Goal: Task Accomplishment & Management: Use online tool/utility

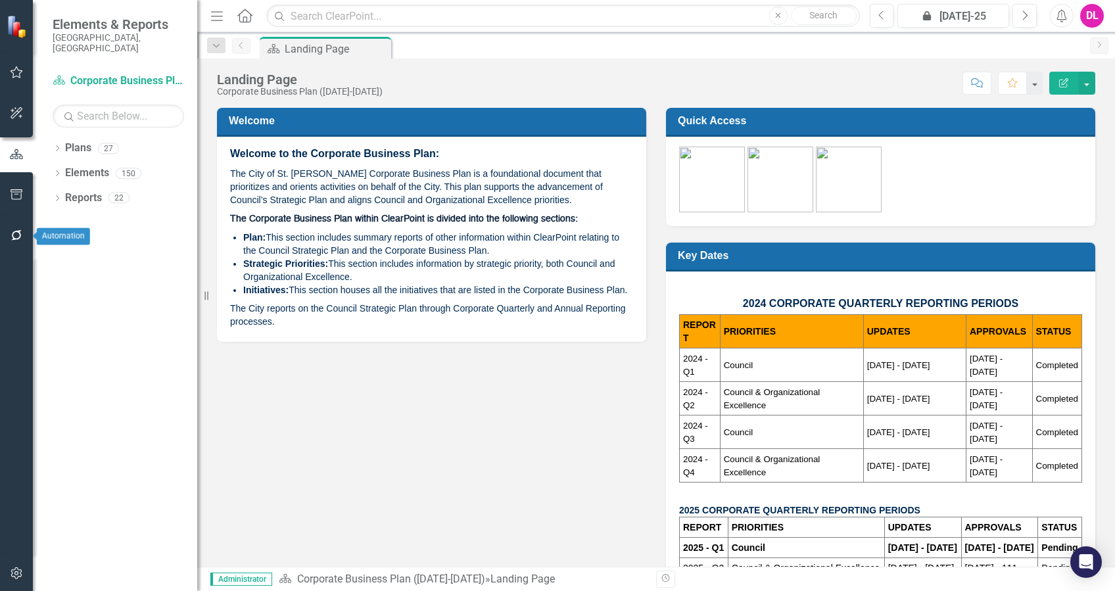
click at [23, 236] on button "button" at bounding box center [17, 236] width 30 height 28
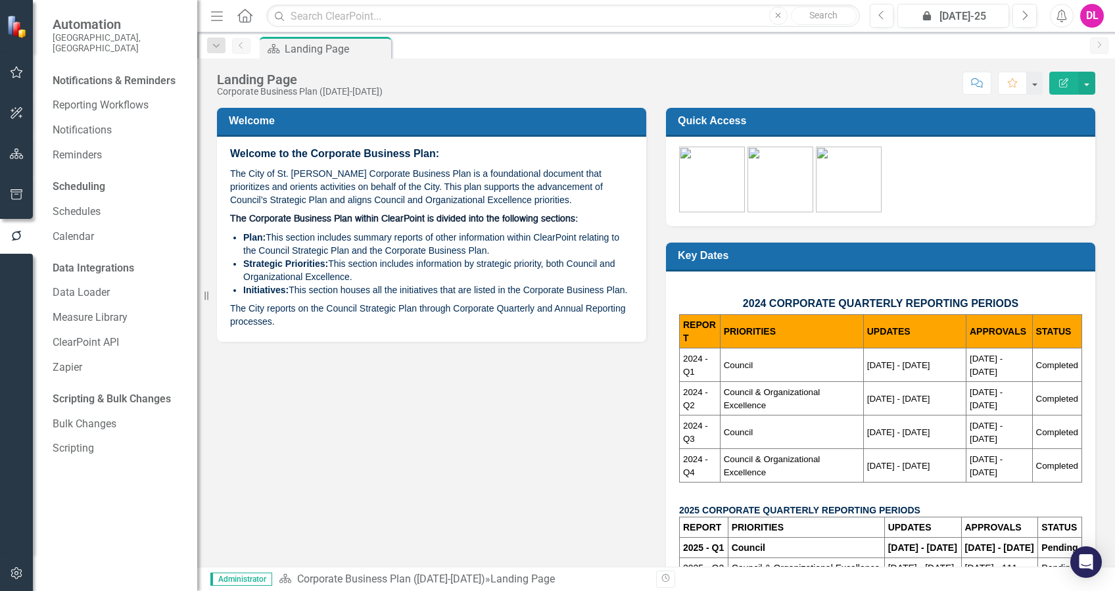
click at [404, 456] on div "Welcome Welcome to the Corporate Business Plan: The City of St. [PERSON_NAME] C…" at bounding box center [656, 362] width 898 height 542
click at [12, 158] on icon "button" at bounding box center [17, 154] width 14 height 11
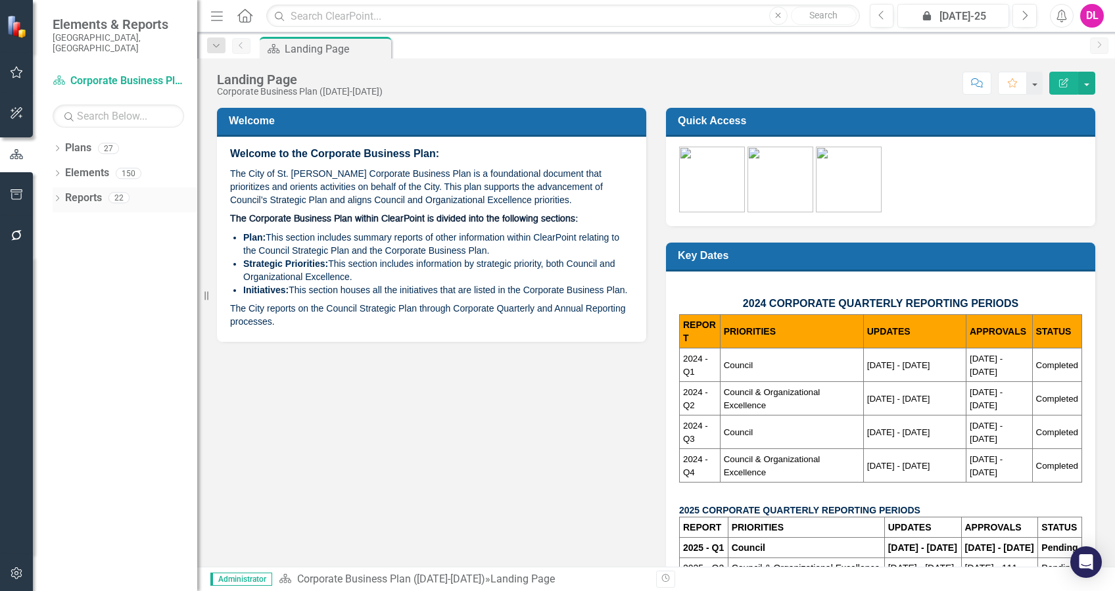
click at [58, 194] on div "Dropdown" at bounding box center [57, 199] width 9 height 11
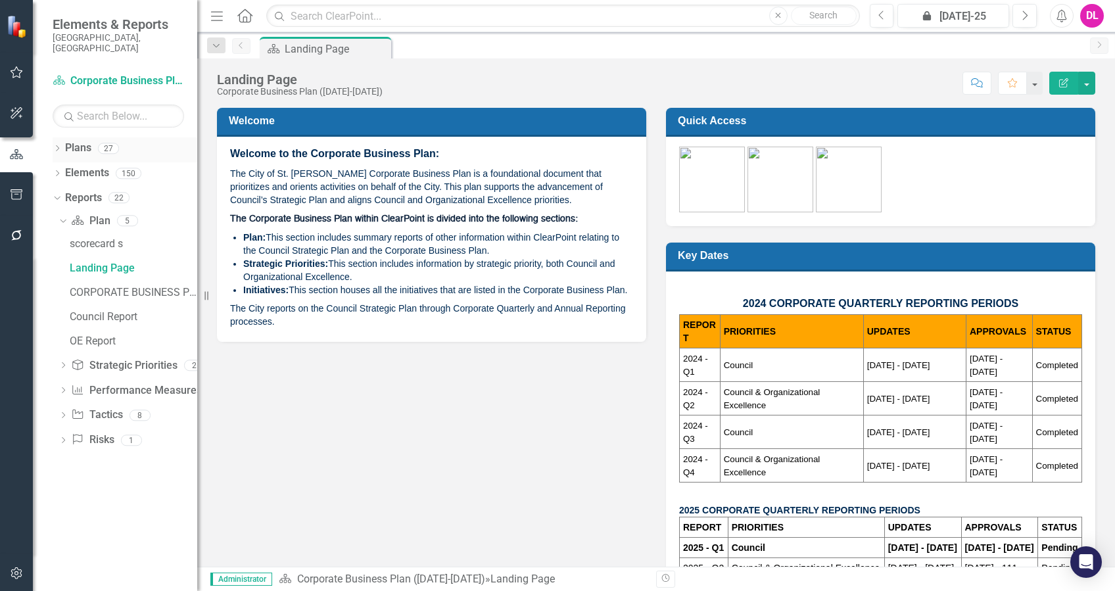
click at [61, 145] on div "Dropdown" at bounding box center [57, 150] width 9 height 11
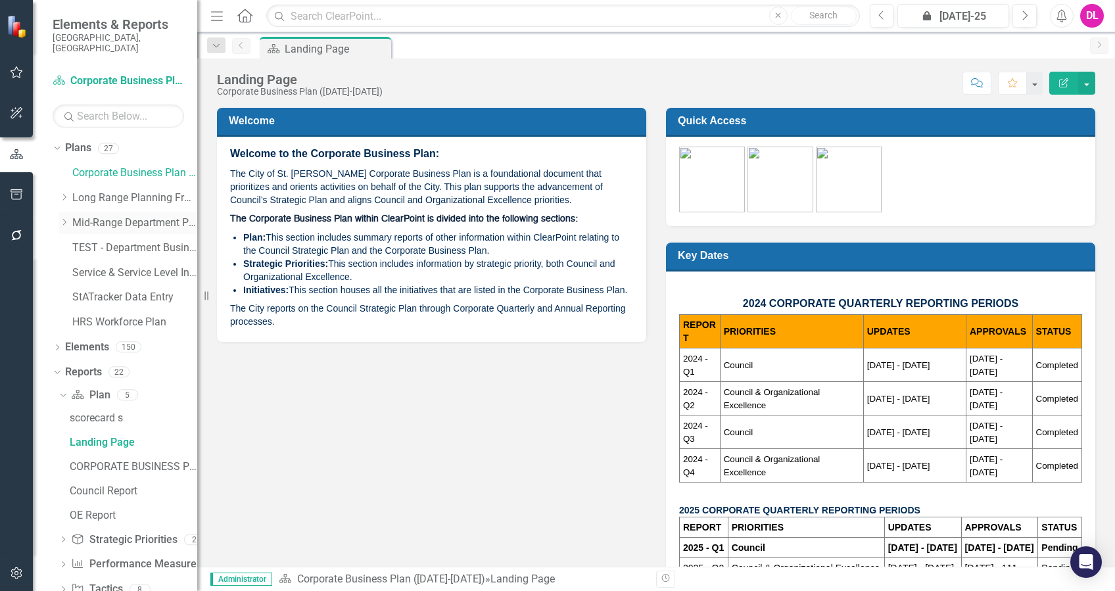
click at [66, 218] on icon "Dropdown" at bounding box center [64, 222] width 10 height 8
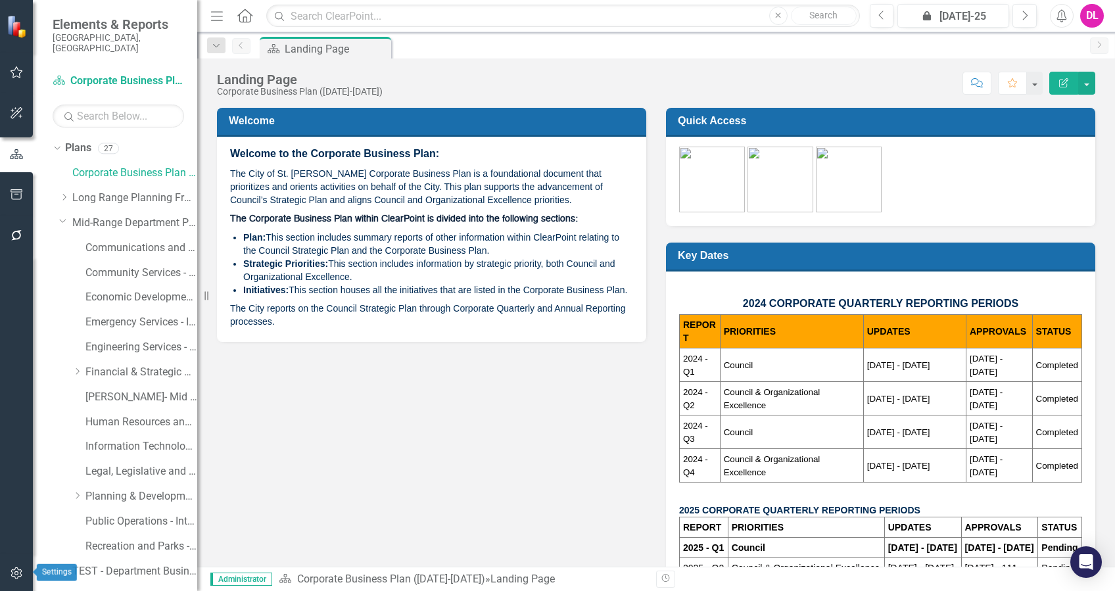
click at [16, 570] on icon "button" at bounding box center [17, 573] width 14 height 11
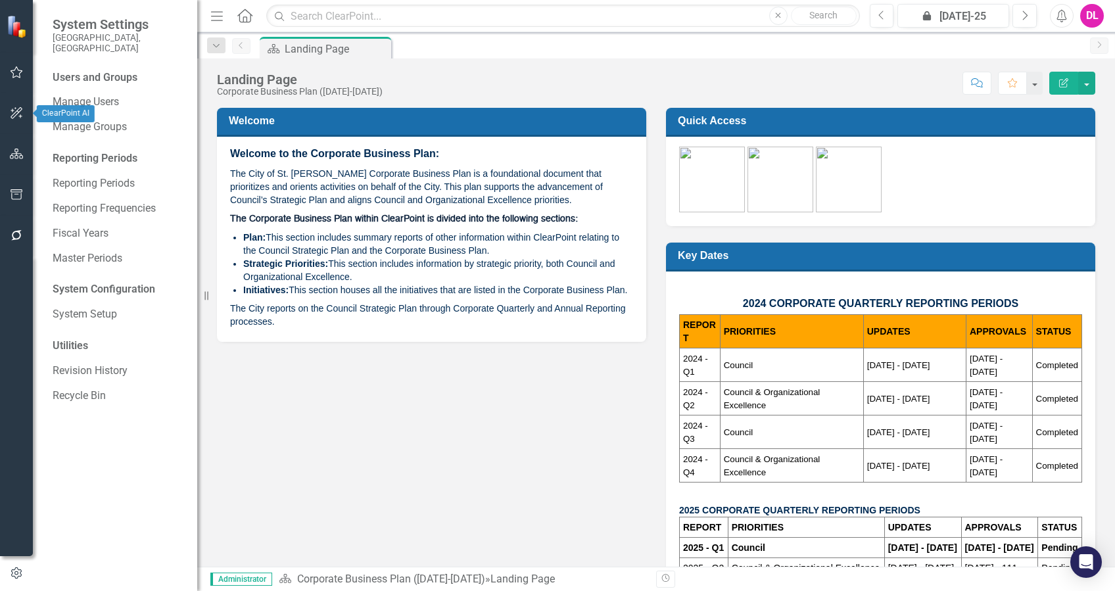
click at [17, 112] on icon "button" at bounding box center [17, 113] width 14 height 11
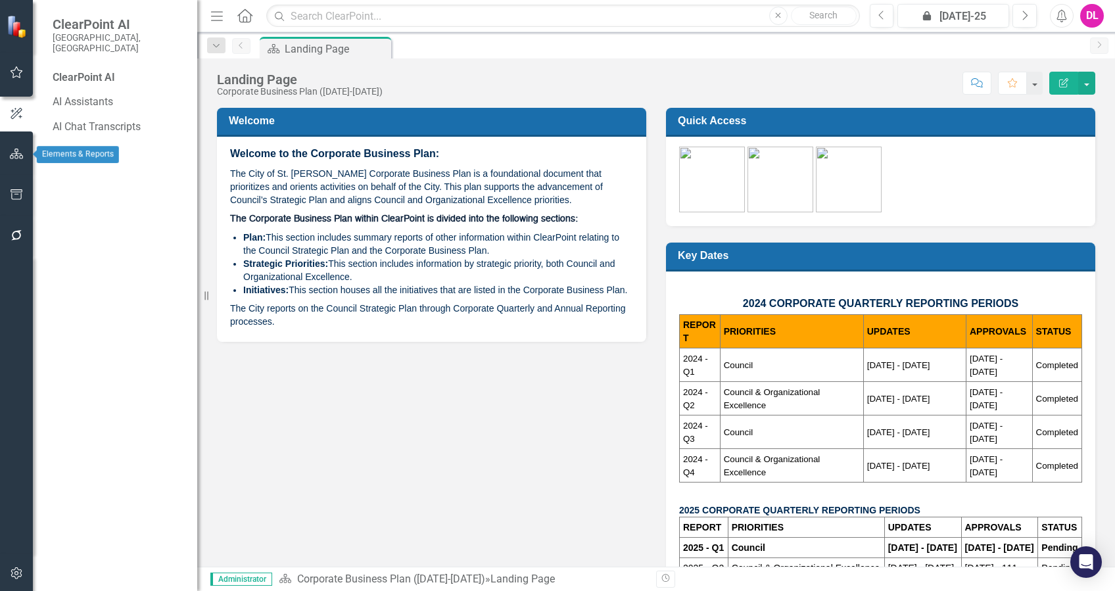
click at [14, 145] on button "button" at bounding box center [17, 155] width 30 height 28
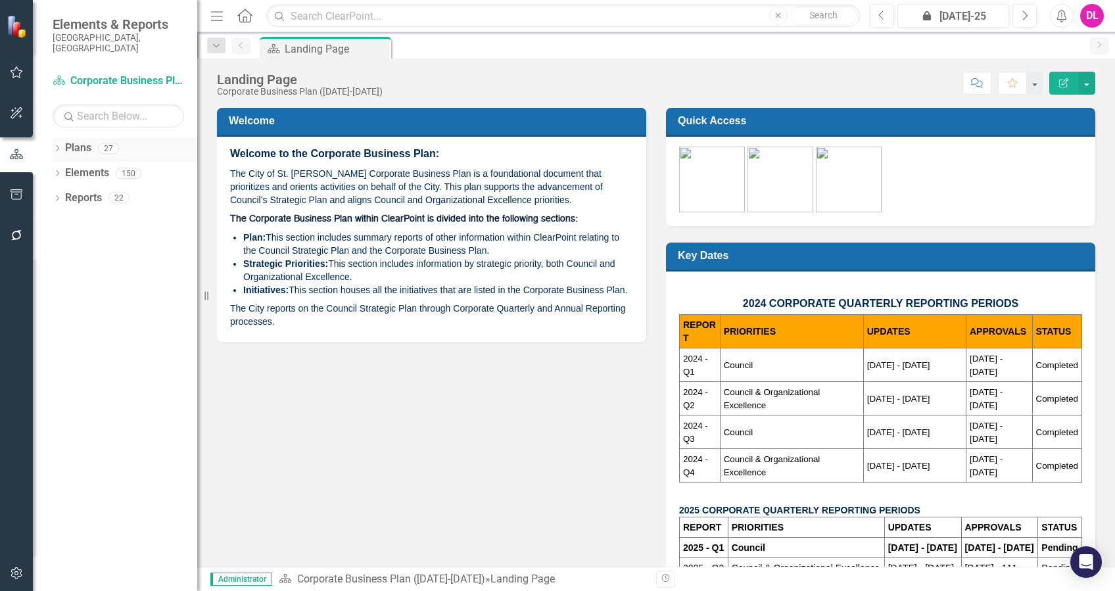
click at [57, 137] on div "Dropdown Plans 27" at bounding box center [125, 149] width 145 height 25
click at [59, 146] on icon "Dropdown" at bounding box center [57, 149] width 9 height 7
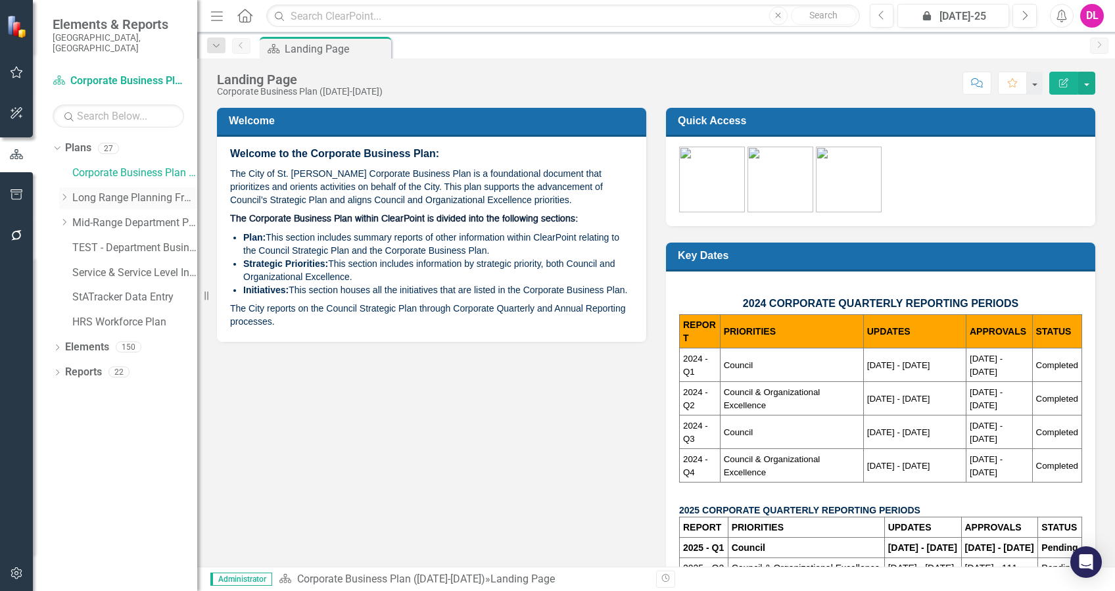
click at [67, 193] on icon "Dropdown" at bounding box center [64, 197] width 10 height 8
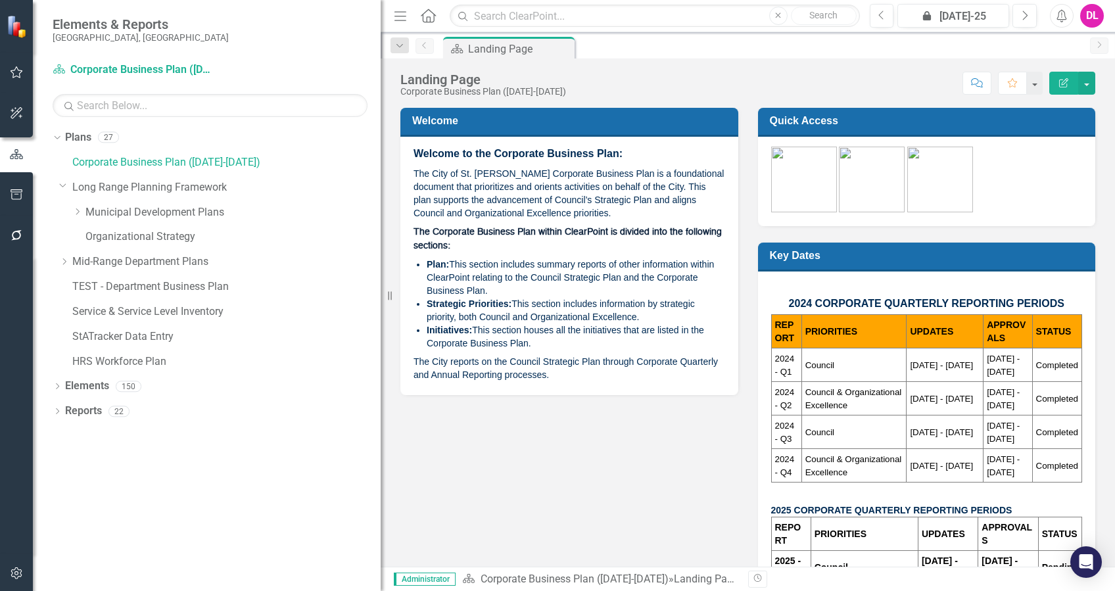
drag, startPoint x: 201, startPoint y: 233, endPoint x: 381, endPoint y: 235, distance: 179.5
click at [381, 235] on div "Resize" at bounding box center [386, 295] width 11 height 591
click at [76, 204] on div "Dropdown Municipal Development Plans" at bounding box center [226, 213] width 308 height 22
click at [80, 214] on icon "Dropdown" at bounding box center [77, 212] width 10 height 8
click at [142, 237] on link "Green Environment (Implementation)" at bounding box center [240, 237] width 282 height 15
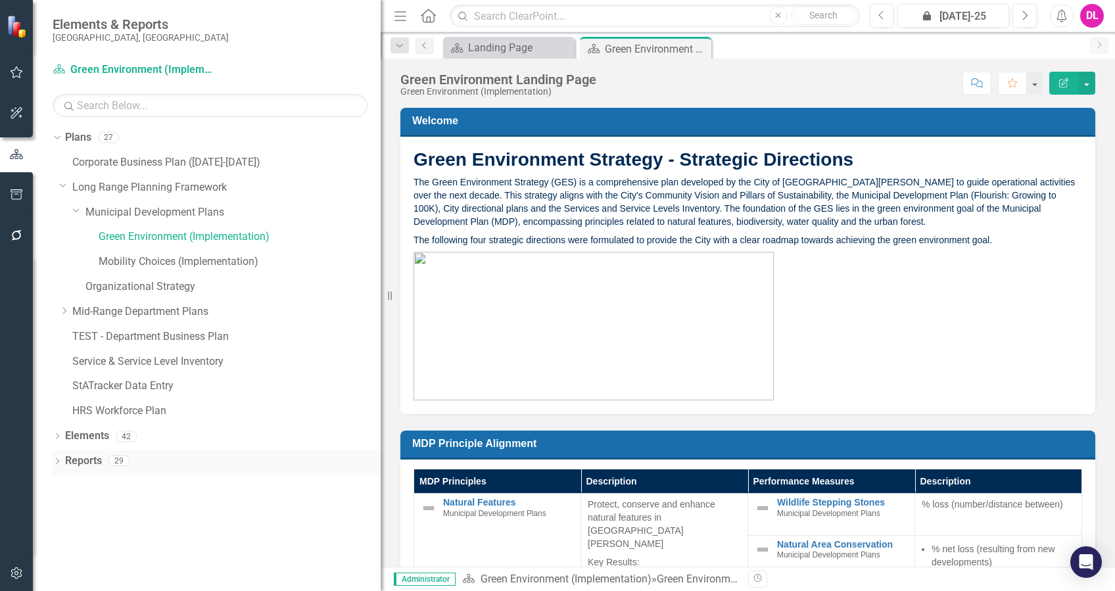
click at [59, 455] on div "Dropdown Reports 29" at bounding box center [217, 462] width 328 height 25
click at [55, 460] on icon "Dropdown" at bounding box center [57, 462] width 9 height 7
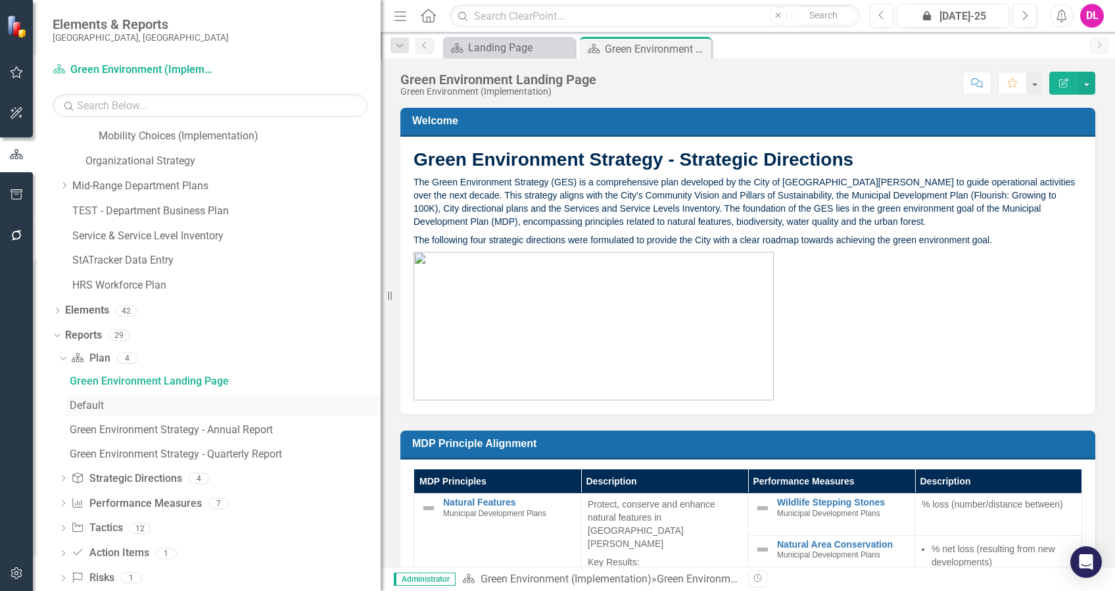
scroll to position [147, 0]
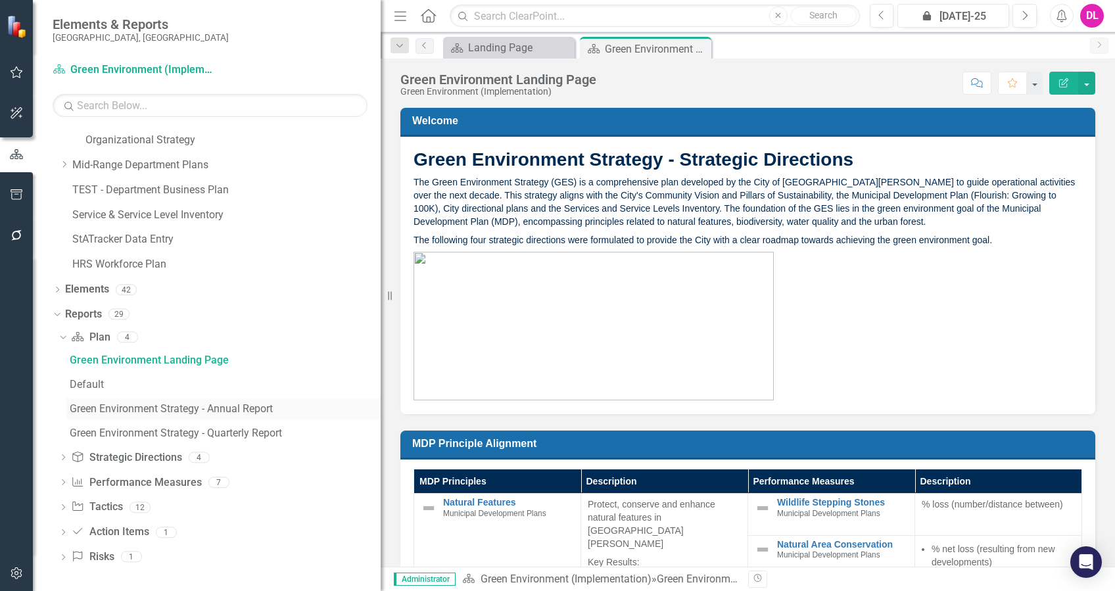
click at [237, 410] on div "Green Environment Strategy - Annual Report" at bounding box center [225, 409] width 311 height 12
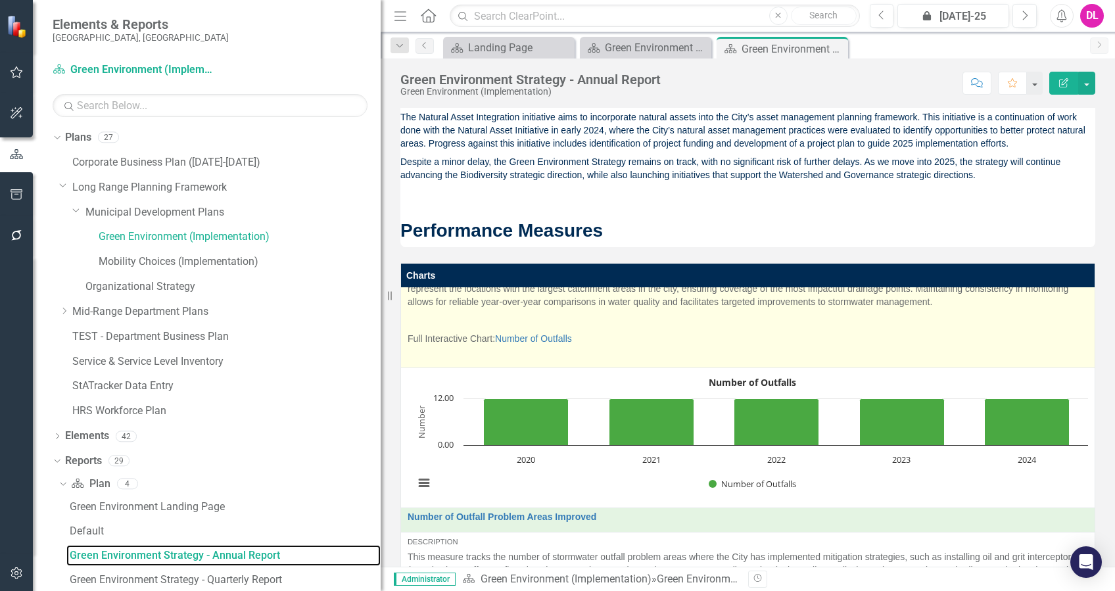
scroll to position [263, 0]
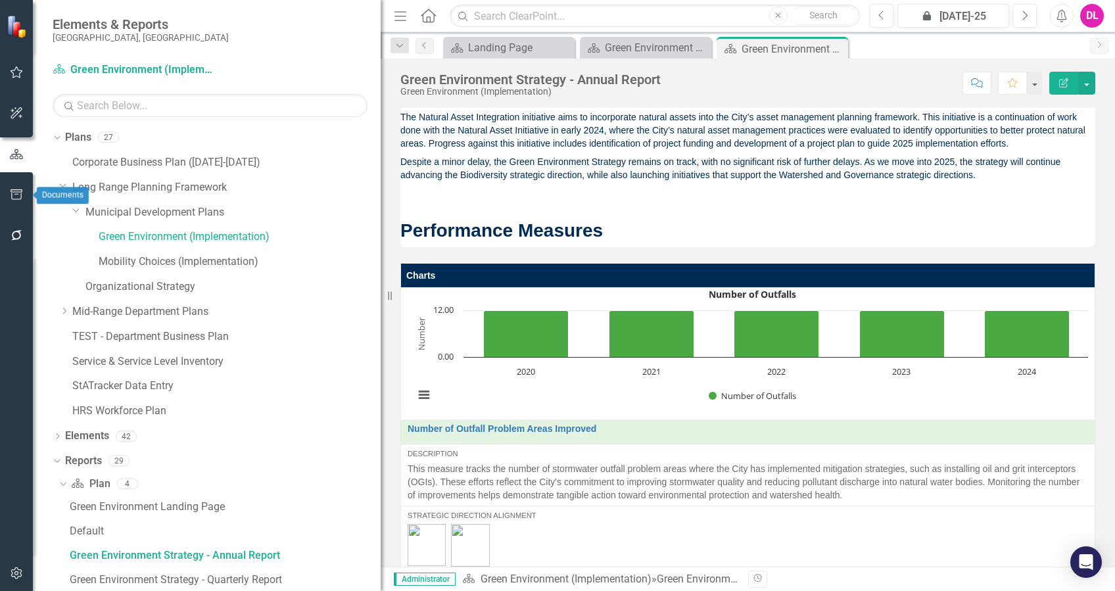
click at [20, 194] on icon "button" at bounding box center [17, 194] width 14 height 11
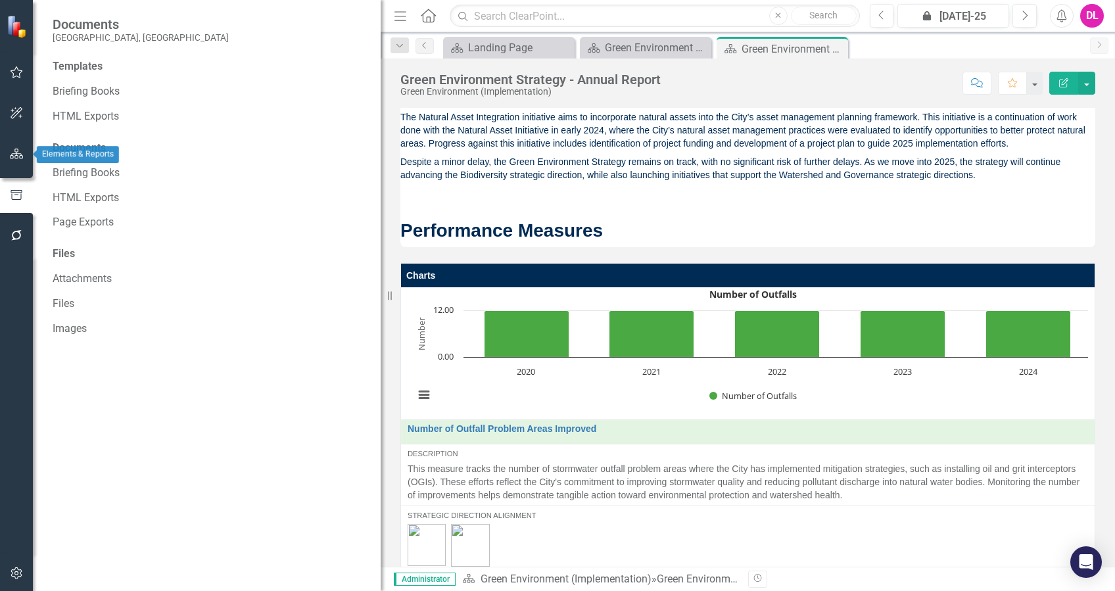
click at [16, 152] on icon "button" at bounding box center [17, 154] width 14 height 11
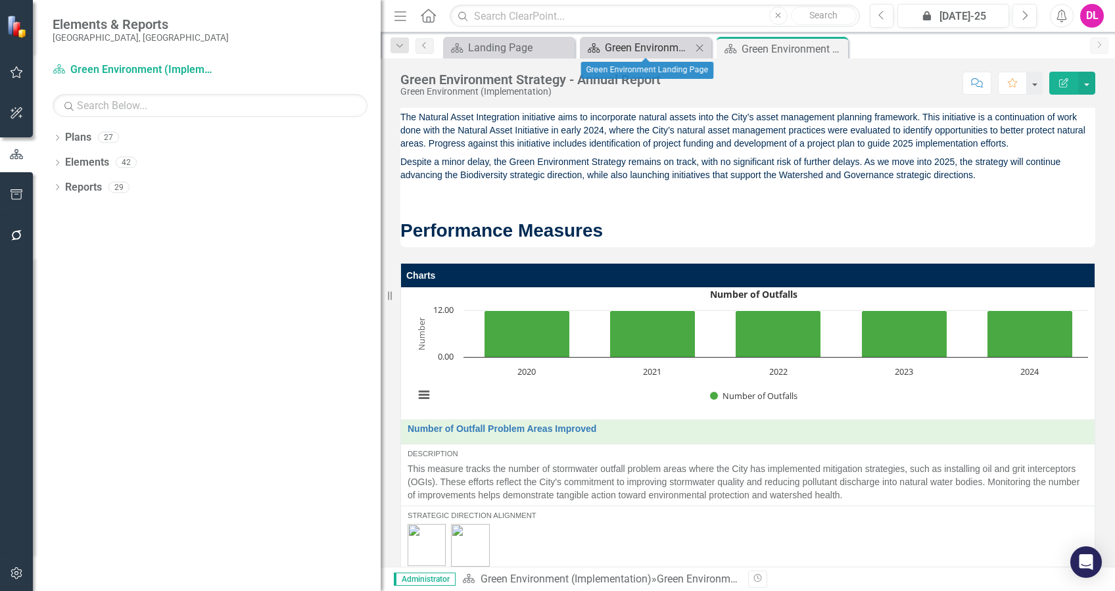
click at [679, 46] on div "Green Environment Landing Page" at bounding box center [648, 47] width 87 height 16
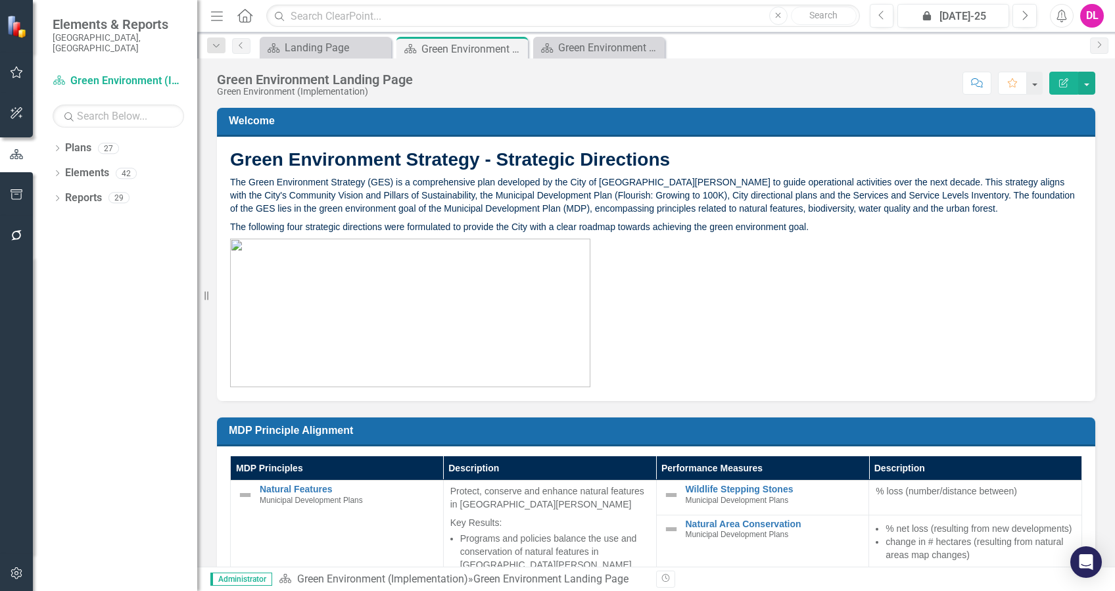
drag, startPoint x: 385, startPoint y: 306, endPoint x: 175, endPoint y: 297, distance: 210.0
click at [122, 297] on div "Elements & Reports City of St. Albert, AB Plan Green Environment (Implementatio…" at bounding box center [98, 295] width 197 height 591
click at [604, 49] on div "Green Environment Strategy - Annual Report" at bounding box center [601, 47] width 87 height 16
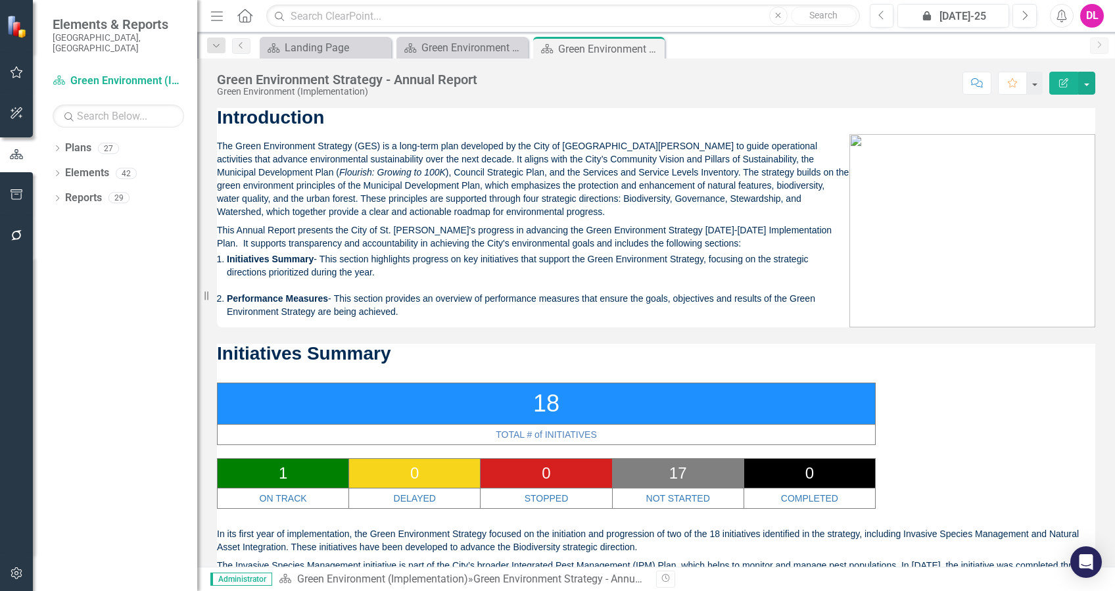
scroll to position [87, 0]
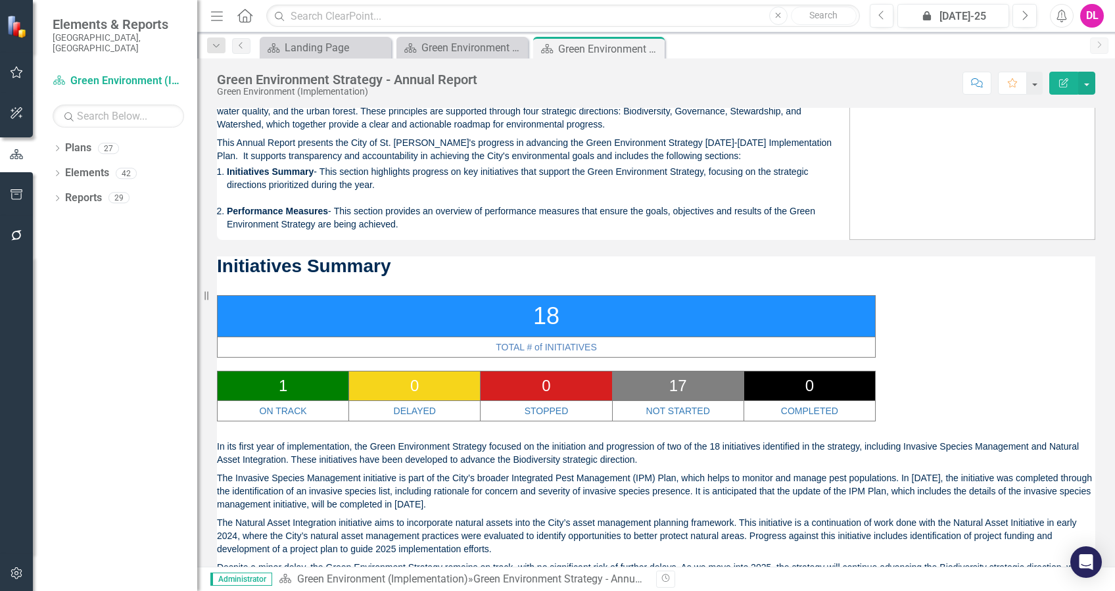
click at [797, 318] on p "18" at bounding box center [546, 316] width 651 height 34
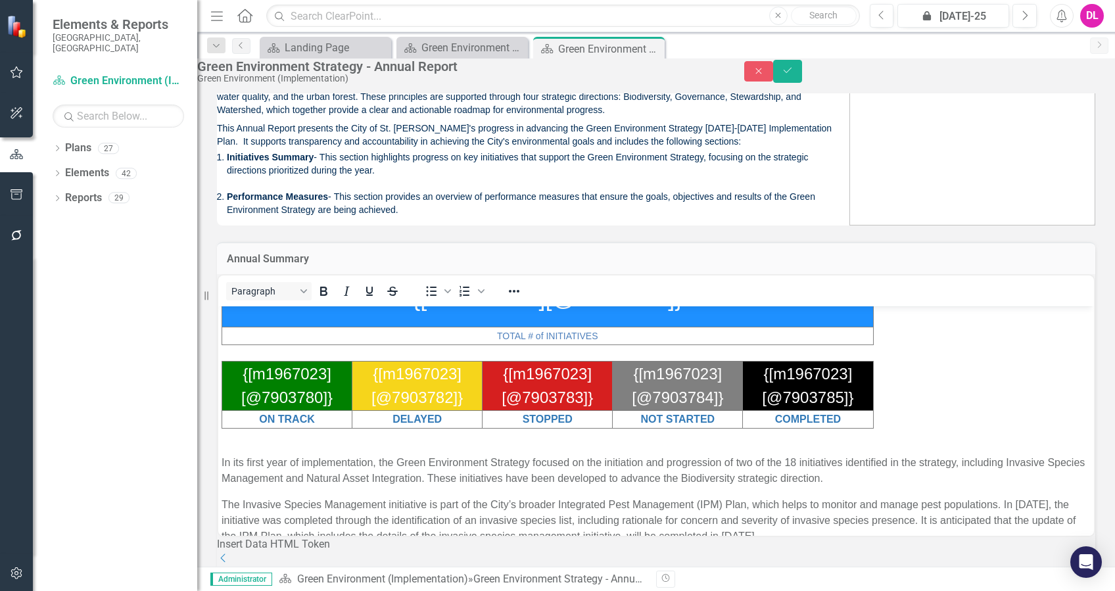
scroll to position [0, 0]
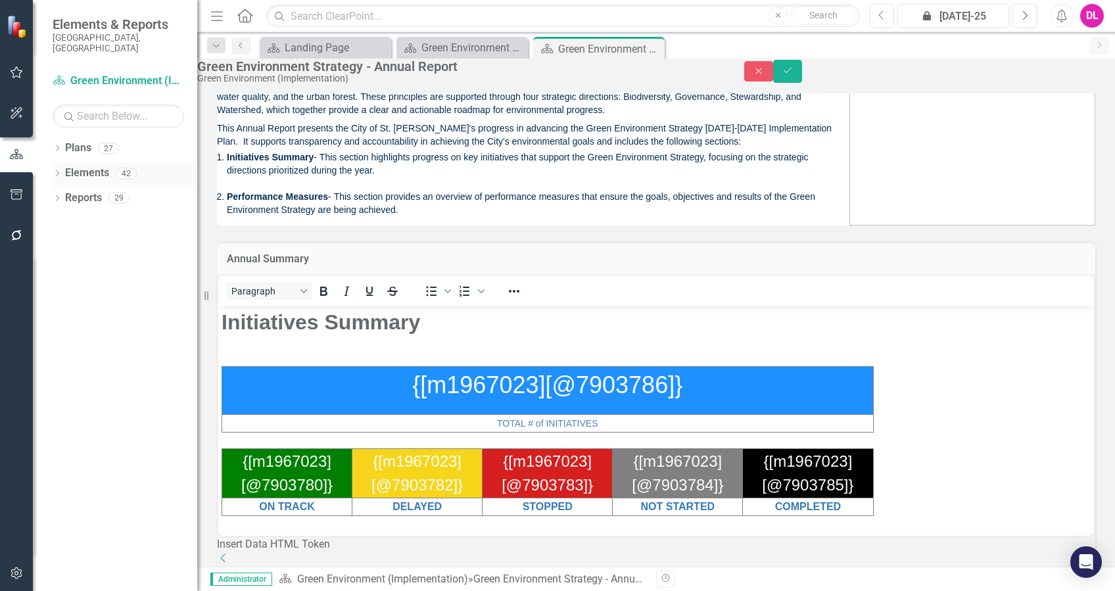
click at [61, 171] on icon "Dropdown" at bounding box center [57, 174] width 9 height 7
click at [63, 196] on icon "Dropdown" at bounding box center [63, 199] width 9 height 7
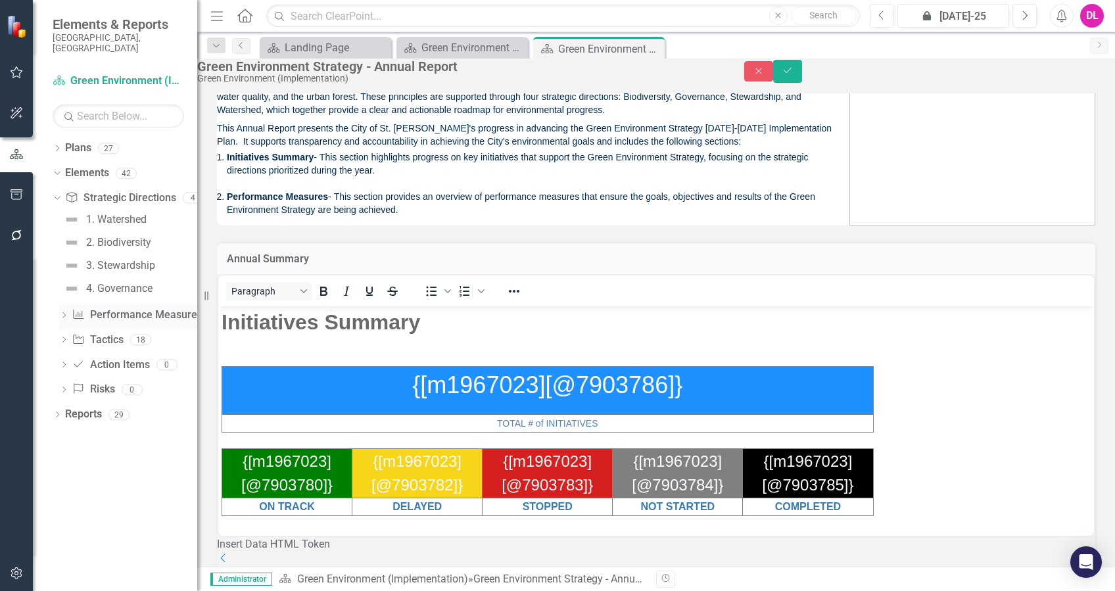
click at [65, 313] on icon "Dropdown" at bounding box center [63, 316] width 9 height 7
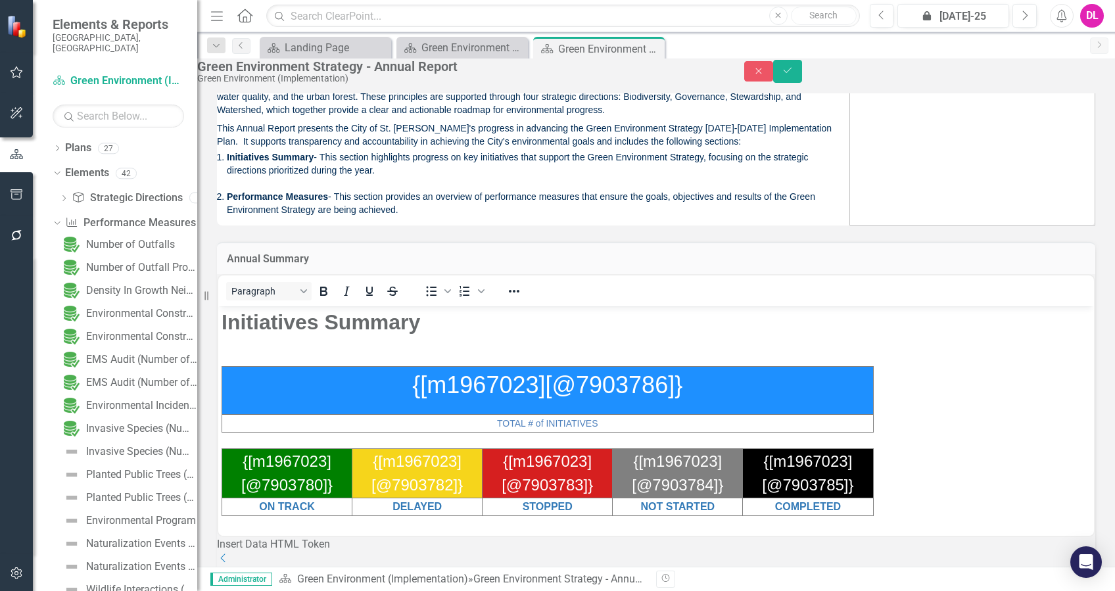
click at [57, 208] on div "Dropdown Strategic Direction Strategic Directions 4 1. Watershed 2. Biodiversit…" at bounding box center [125, 479] width 145 height 585
click at [59, 218] on icon "Dropdown" at bounding box center [55, 222] width 7 height 9
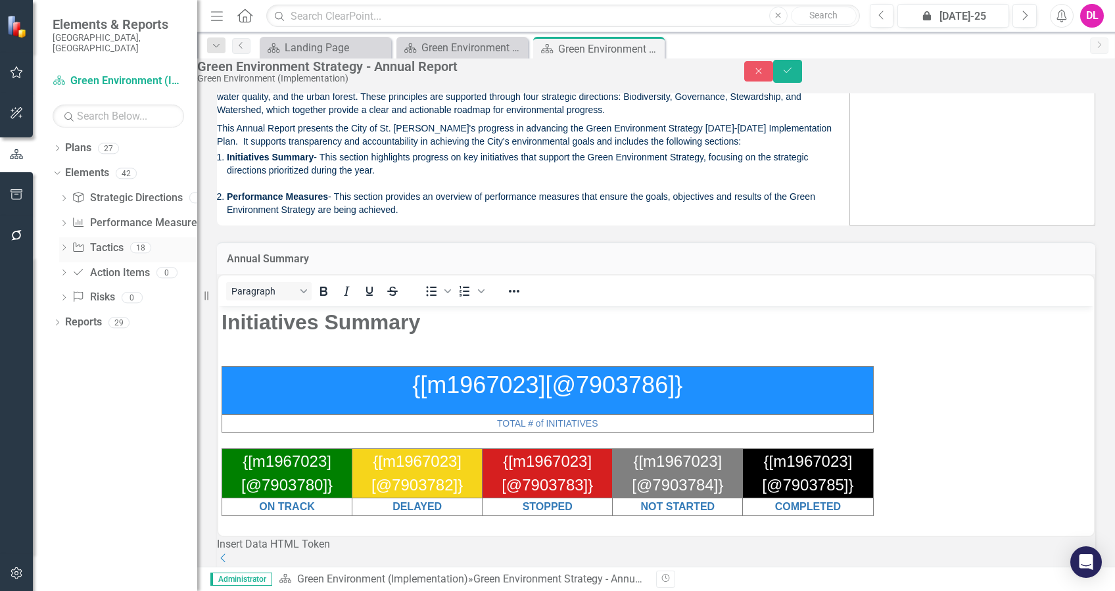
click at [61, 245] on div "Dropdown Initiative Tactics 18" at bounding box center [128, 249] width 138 height 25
click at [64, 245] on icon "Dropdown" at bounding box center [63, 248] width 9 height 7
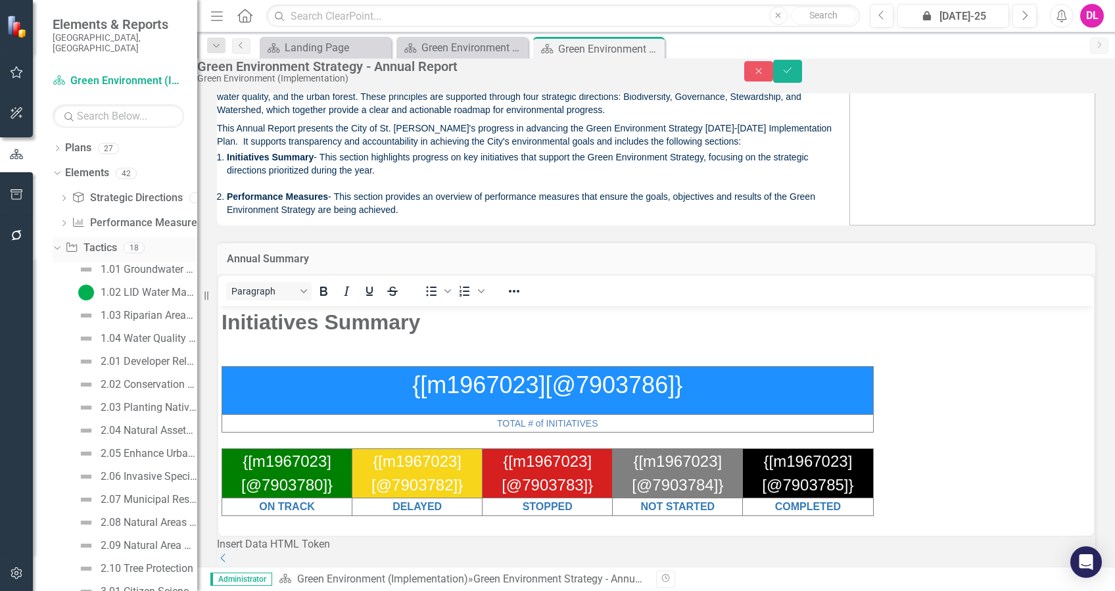
click at [59, 243] on icon "Dropdown" at bounding box center [55, 247] width 7 height 9
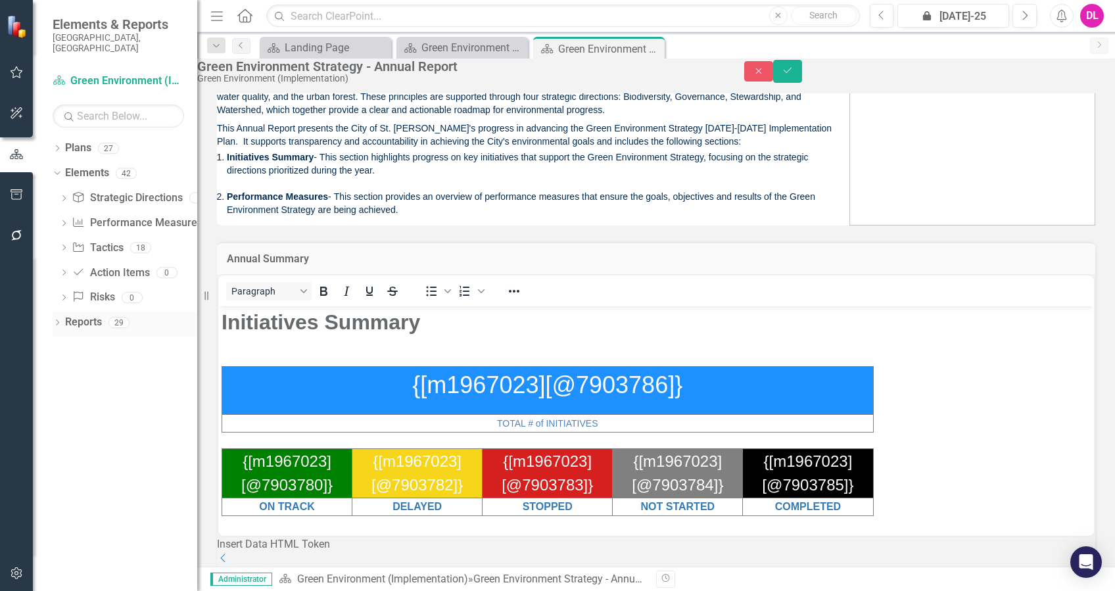
click at [57, 319] on div "Dropdown" at bounding box center [57, 324] width 9 height 11
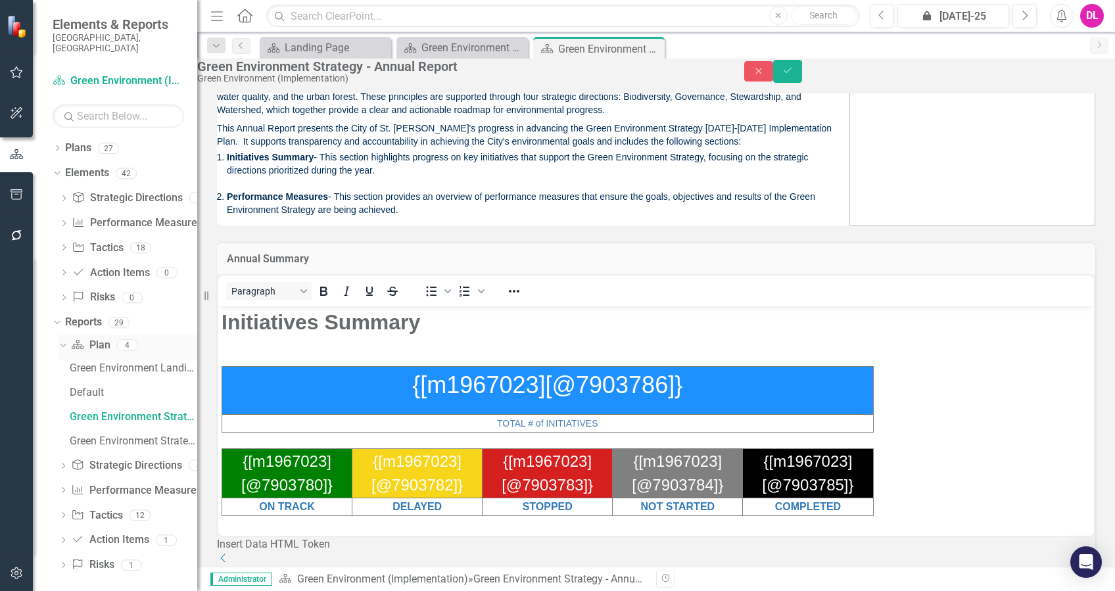
click at [59, 340] on icon "Dropdown" at bounding box center [61, 344] width 7 height 9
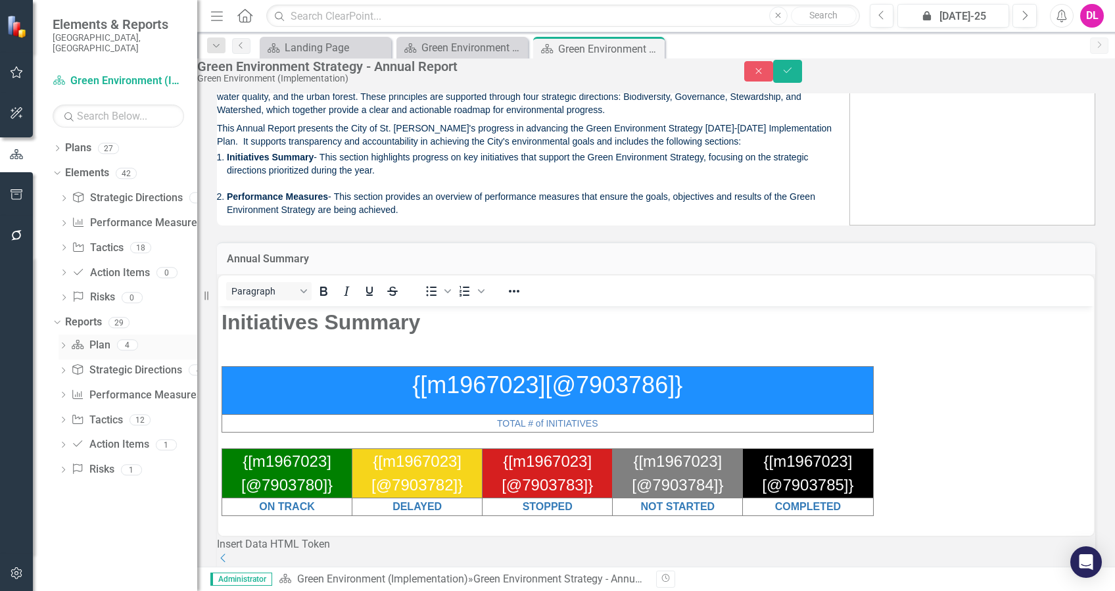
click at [59, 335] on div "Dropdown Plan Plan 4" at bounding box center [128, 347] width 139 height 25
click at [66, 418] on icon "Dropdown" at bounding box center [63, 421] width 9 height 7
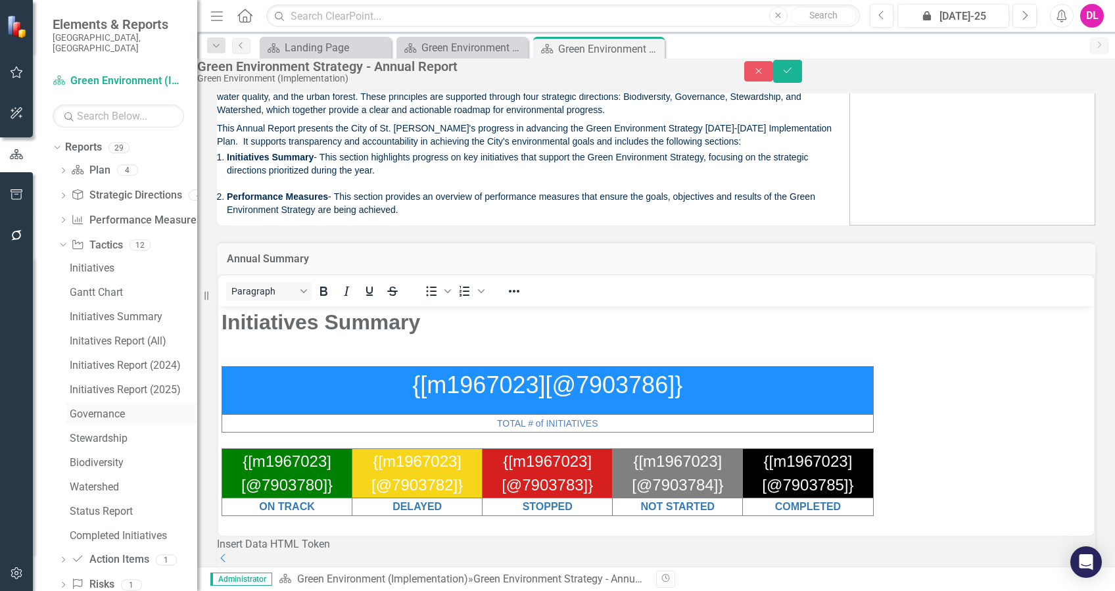
scroll to position [191, 0]
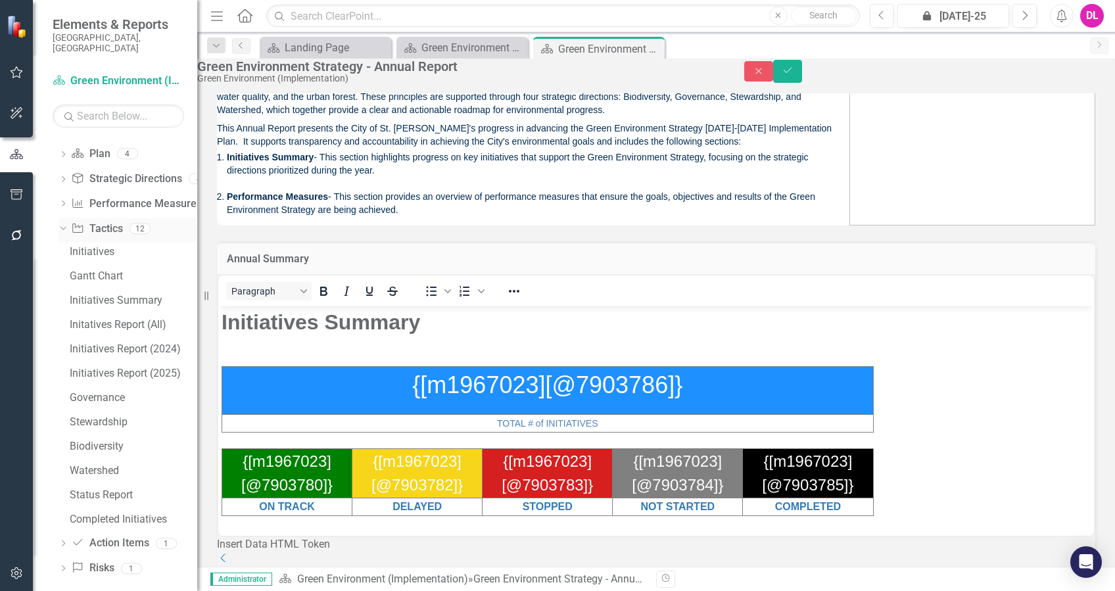
click at [61, 224] on icon "Dropdown" at bounding box center [61, 228] width 7 height 9
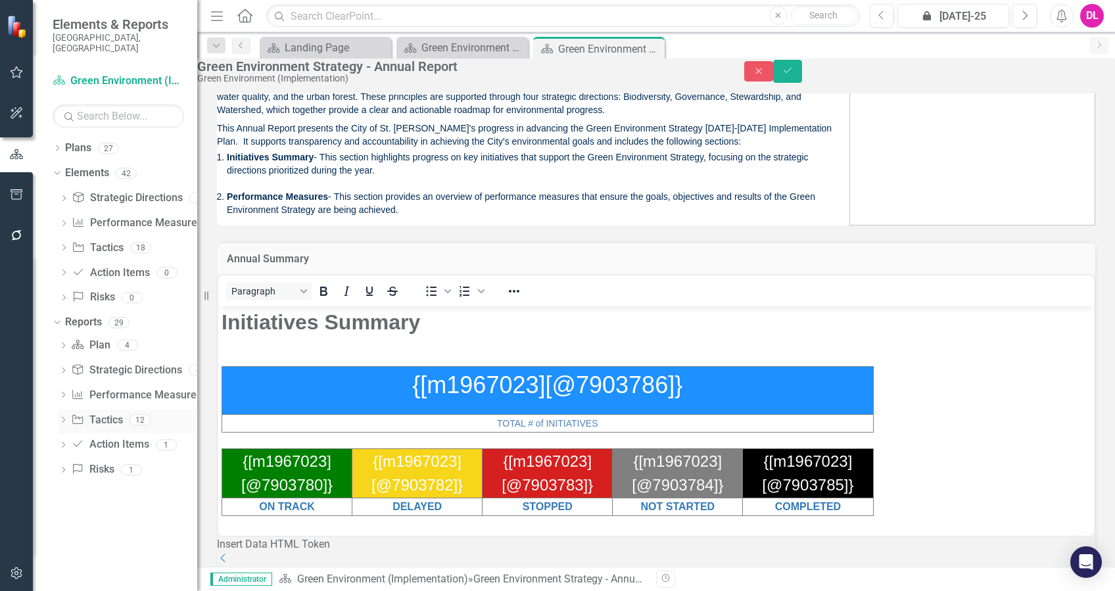
scroll to position [0, 0]
click at [63, 220] on icon at bounding box center [63, 223] width 3 height 6
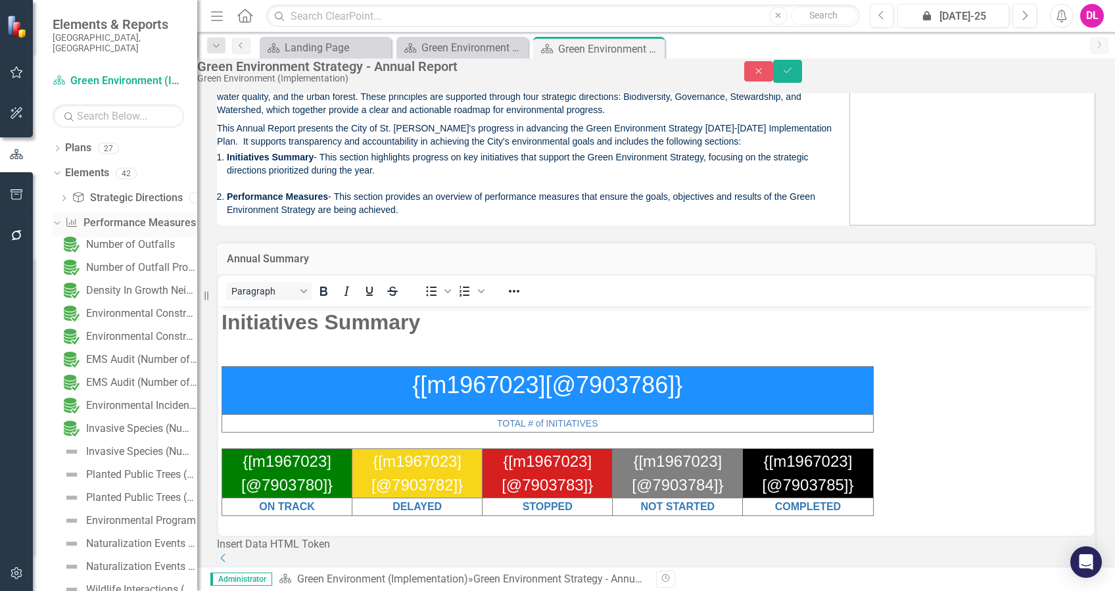
click at [59, 218] on icon "Dropdown" at bounding box center [55, 222] width 7 height 9
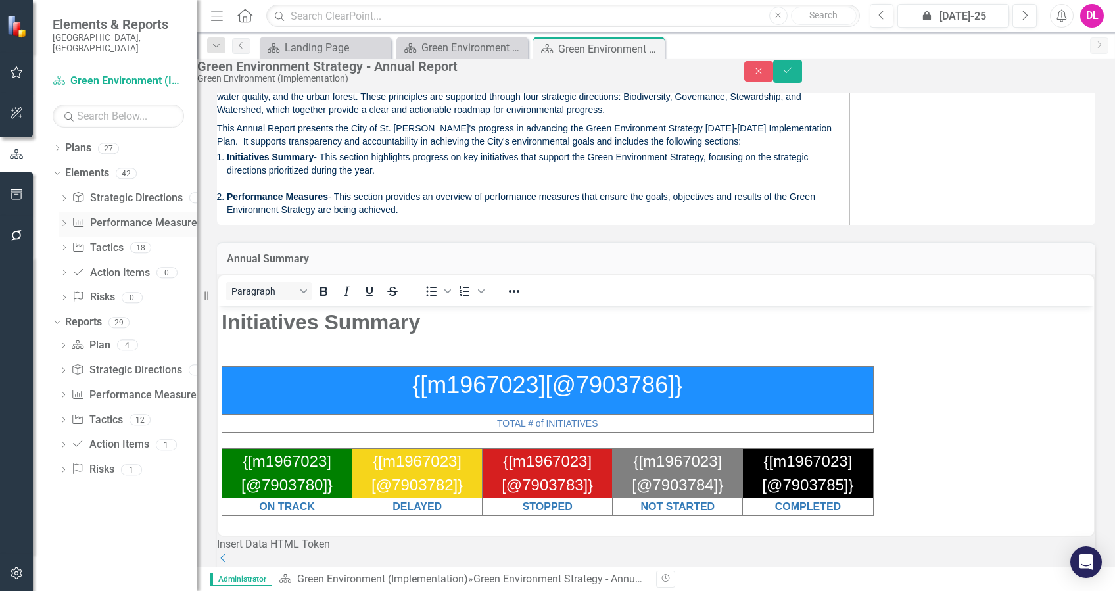
click at [65, 221] on icon "Dropdown" at bounding box center [63, 224] width 9 height 7
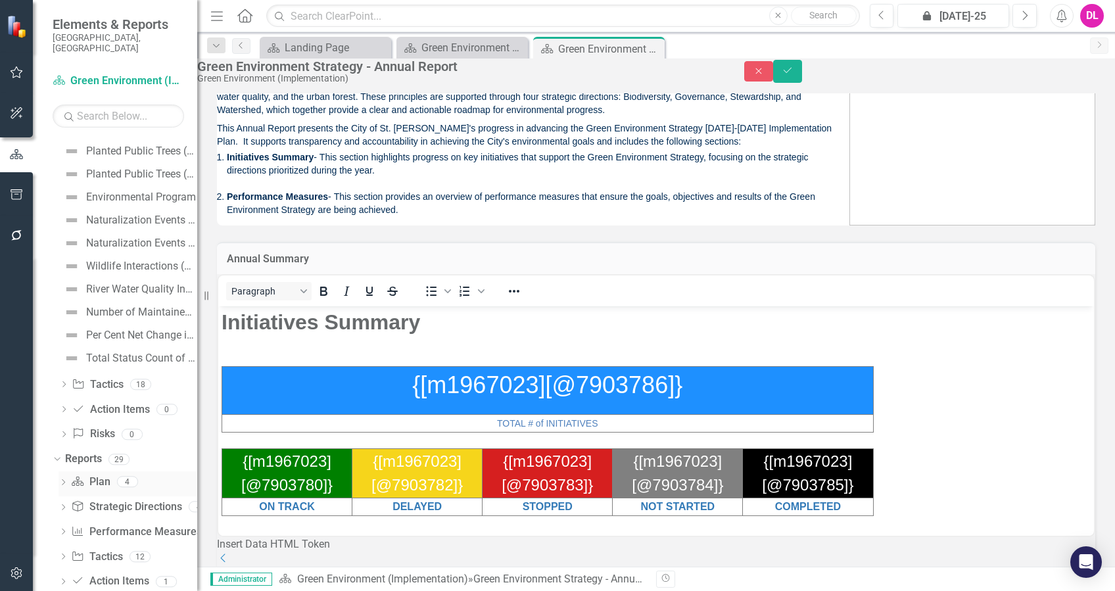
scroll to position [351, 0]
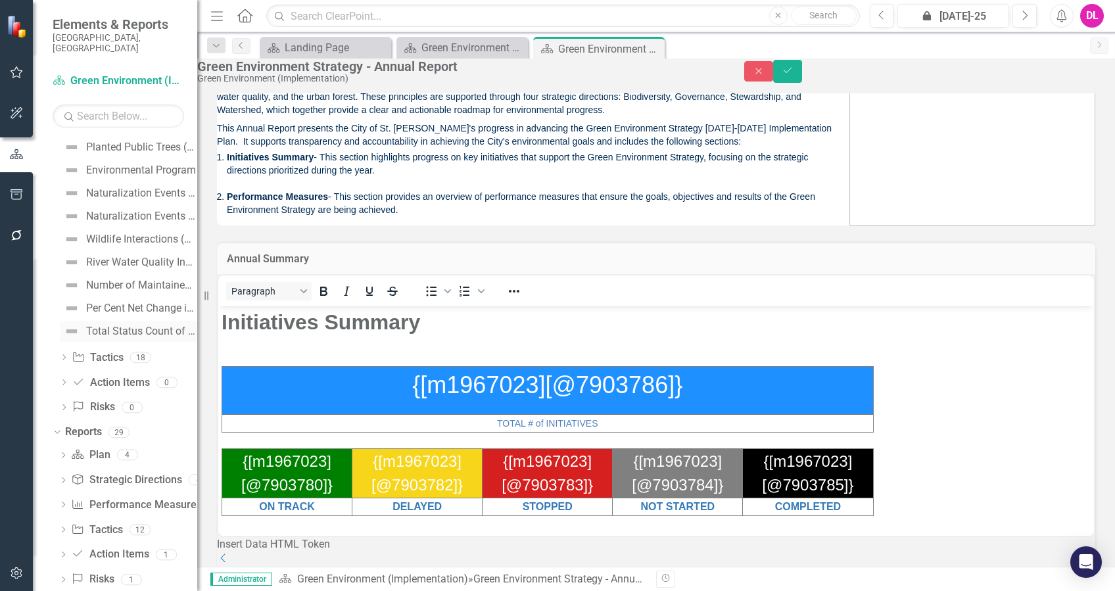
click at [122, 326] on div "Total Status Count of Initiatives" at bounding box center [141, 332] width 111 height 12
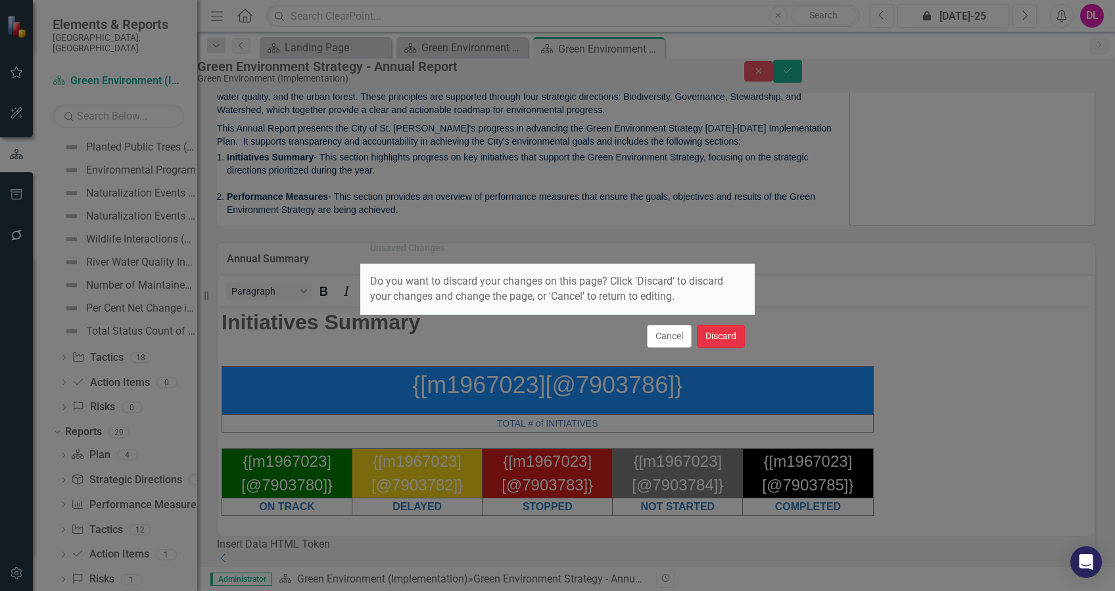
click at [725, 339] on button "Discard" at bounding box center [721, 336] width 48 height 23
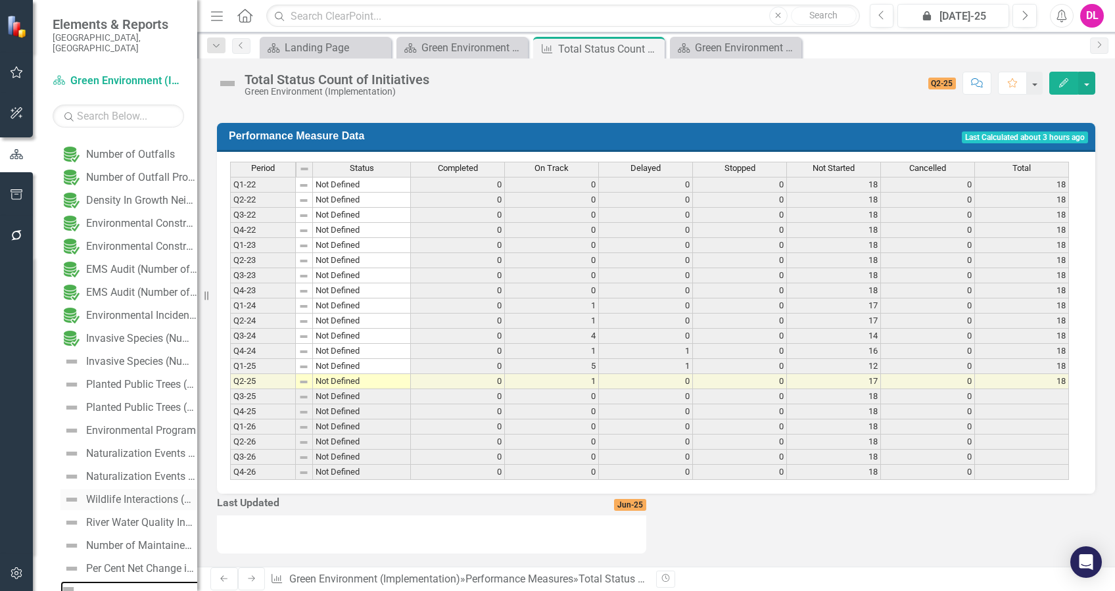
scroll to position [178, 0]
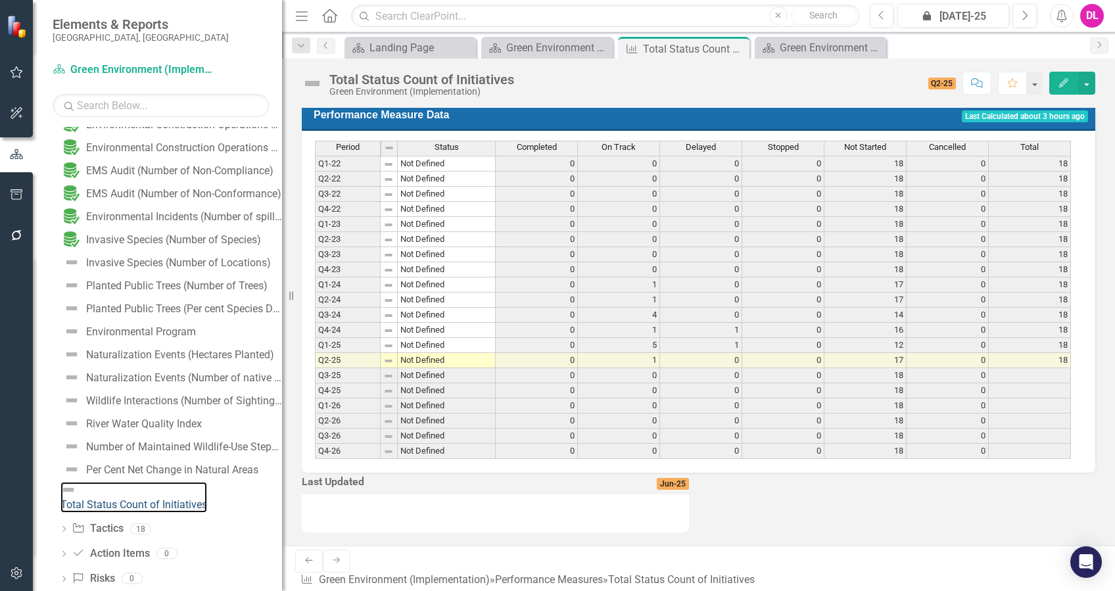
drag, startPoint x: 199, startPoint y: 478, endPoint x: 282, endPoint y: 472, distance: 83.1
click at [282, 472] on div "Resize" at bounding box center [287, 295] width 11 height 591
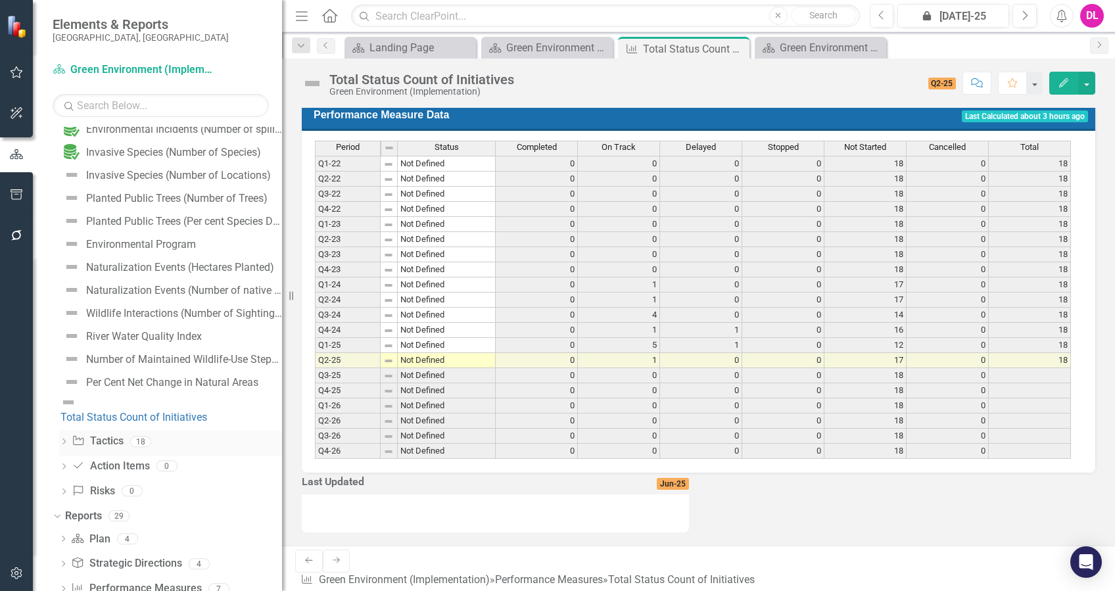
click at [64, 439] on icon "Dropdown" at bounding box center [63, 442] width 9 height 7
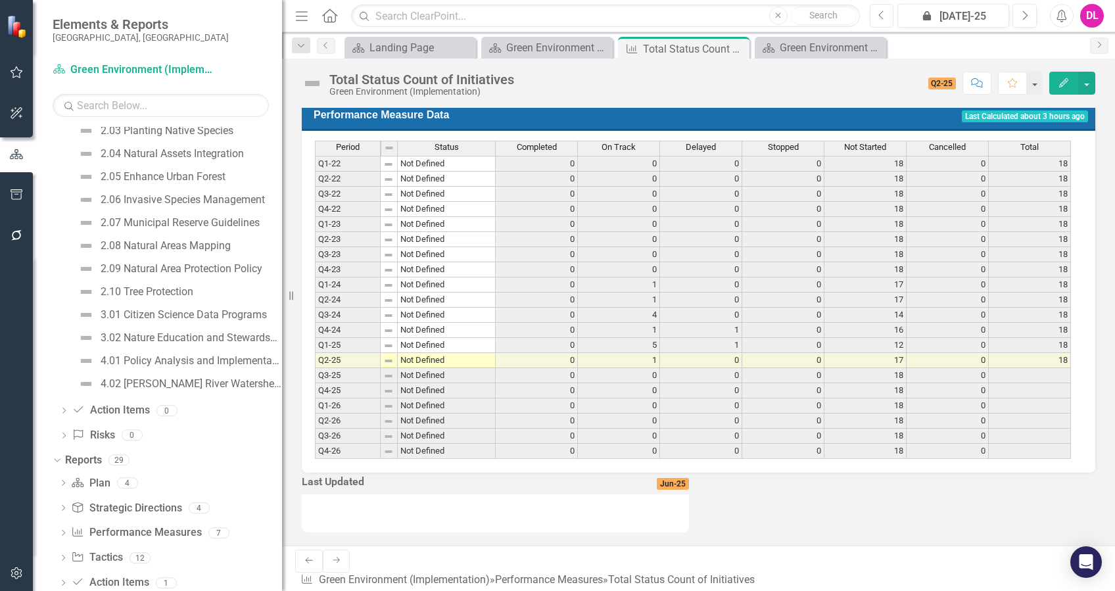
click at [874, 16] on button "Previous" at bounding box center [882, 16] width 24 height 24
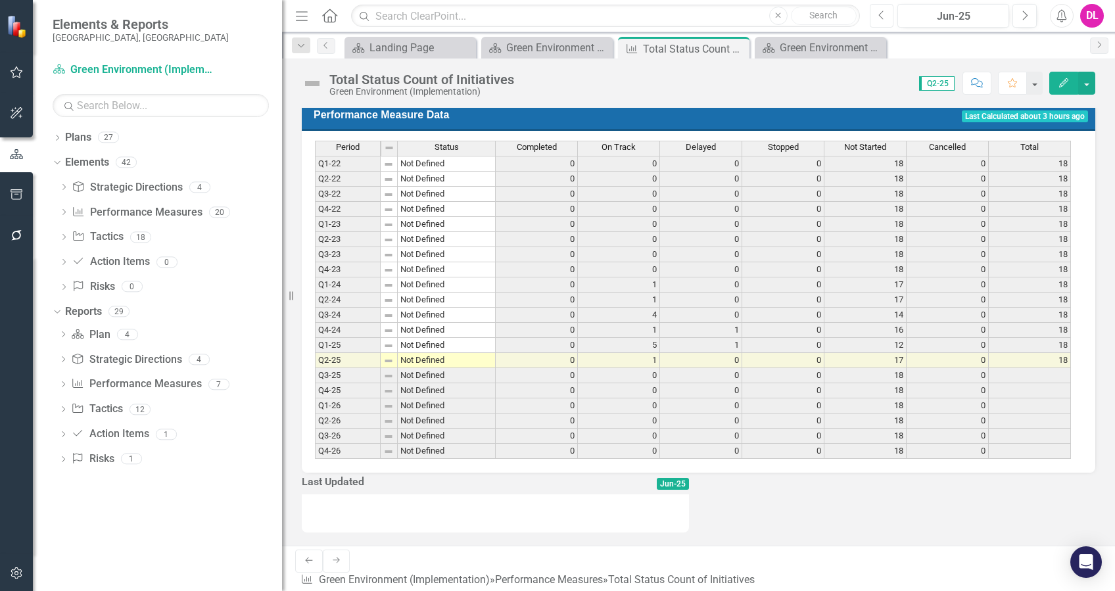
scroll to position [614, 0]
click at [557, 56] on div "Plan Green Environment Landing Page Close" at bounding box center [547, 48] width 132 height 22
click at [564, 46] on div "Green Environment Landing Page" at bounding box center [549, 47] width 87 height 16
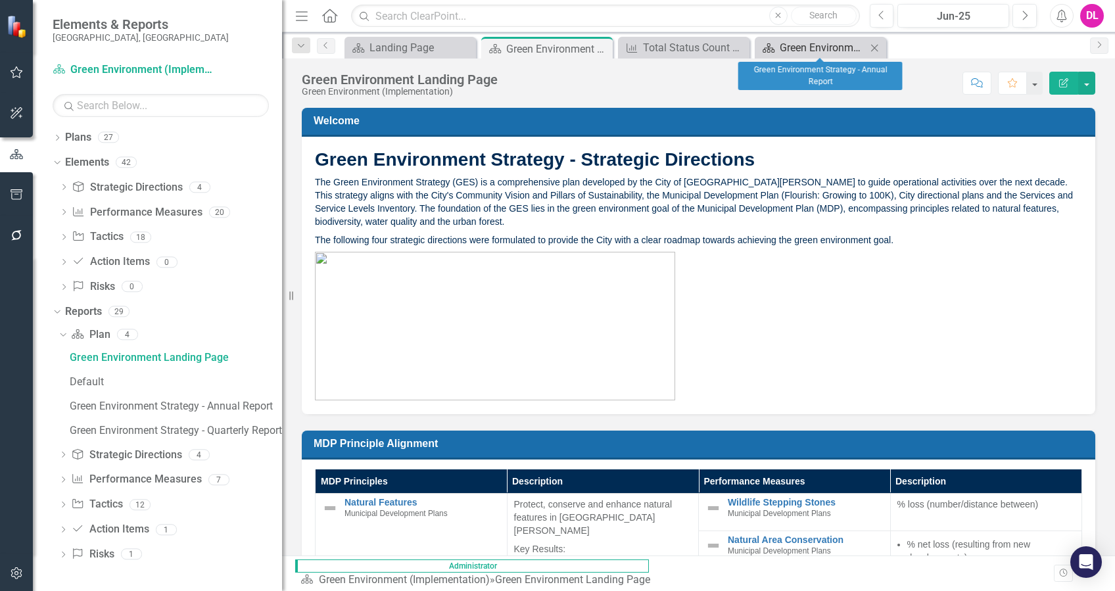
click at [833, 48] on div "Green Environment Strategy - Annual Report" at bounding box center [823, 47] width 87 height 16
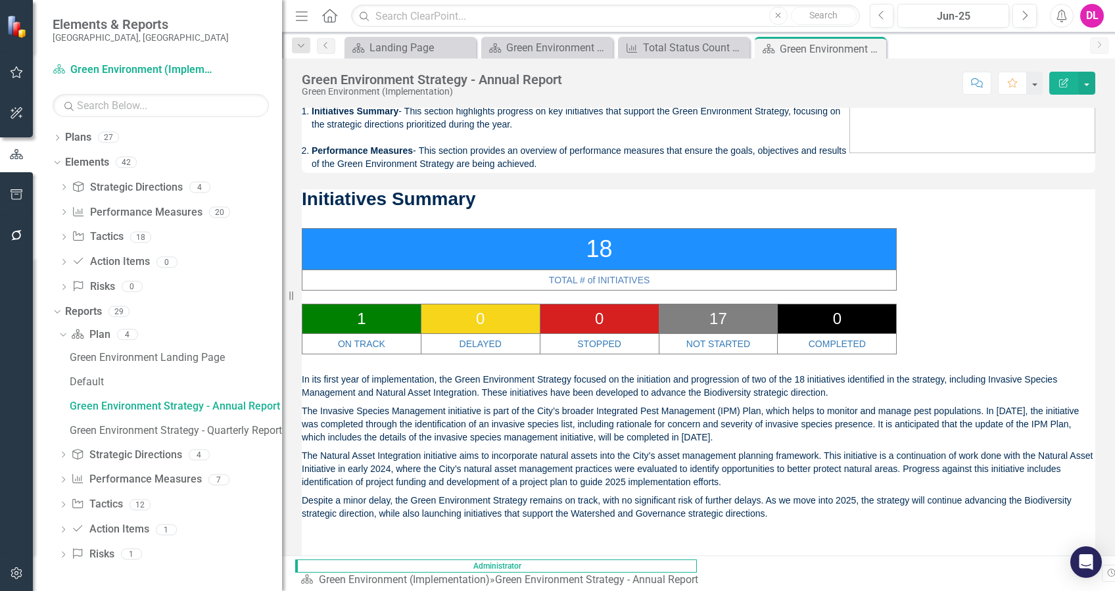
scroll to position [175, 0]
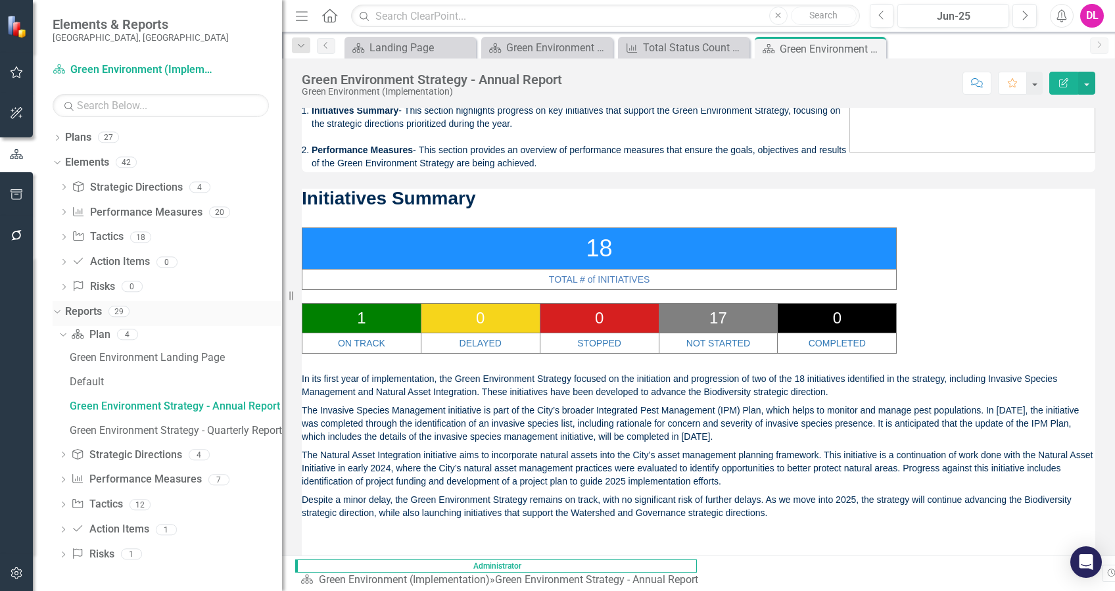
click at [57, 314] on icon "Dropdown" at bounding box center [55, 310] width 7 height 9
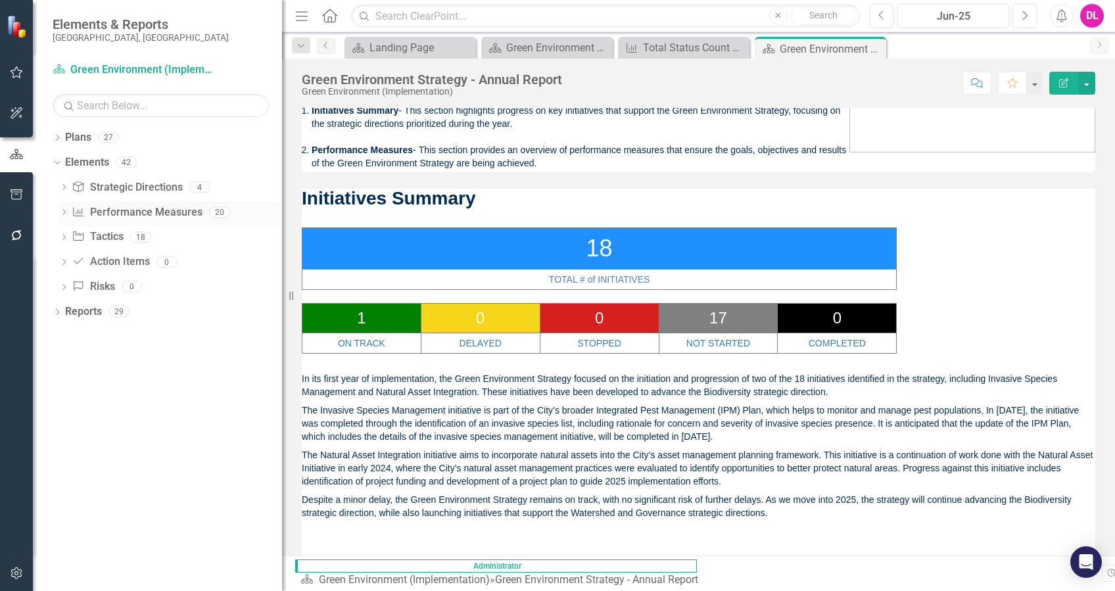
click at [66, 211] on icon "Dropdown" at bounding box center [63, 213] width 9 height 7
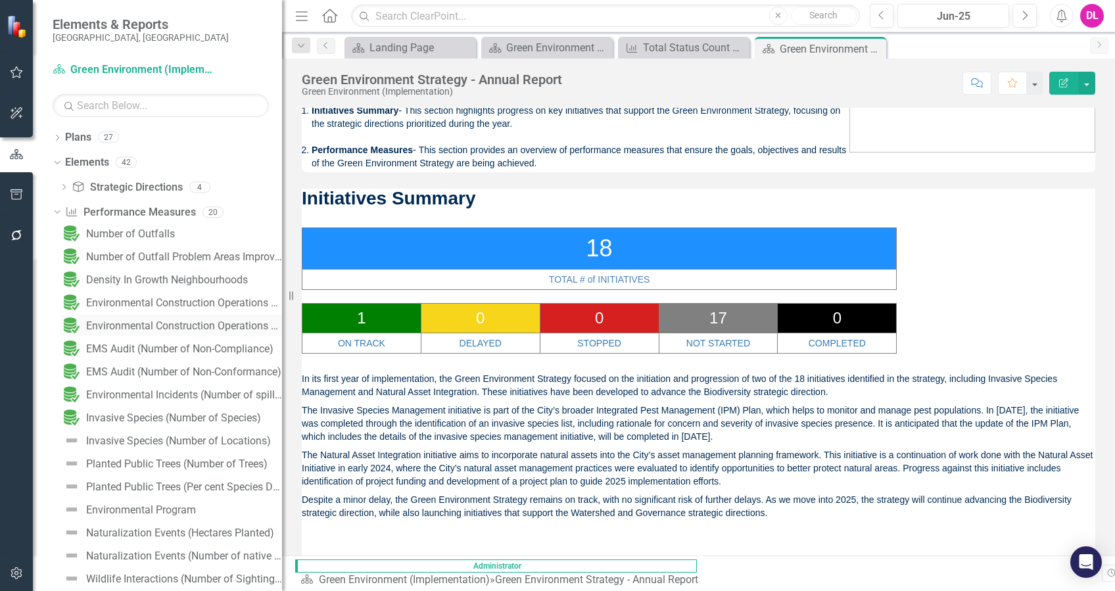
drag, startPoint x: 290, startPoint y: 345, endPoint x: 304, endPoint y: 320, distance: 28.0
click at [293, 329] on div "Resize" at bounding box center [287, 295] width 11 height 591
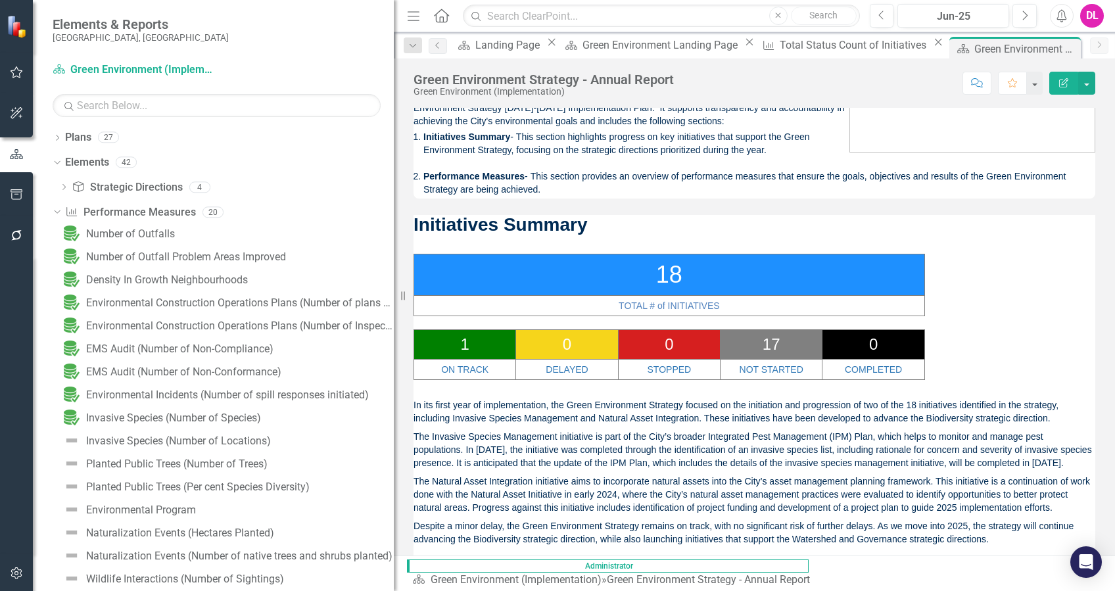
scroll to position [87, 0]
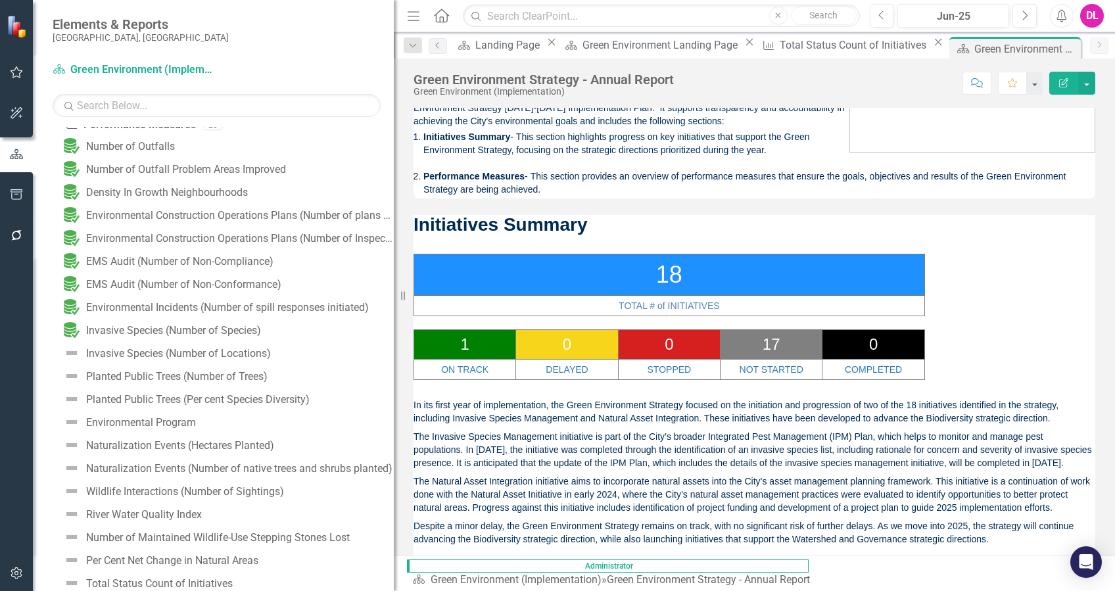
drag, startPoint x: 17, startPoint y: 237, endPoint x: 566, endPoint y: 126, distance: 559.6
click at [17, 237] on icon "button" at bounding box center [17, 235] width 14 height 11
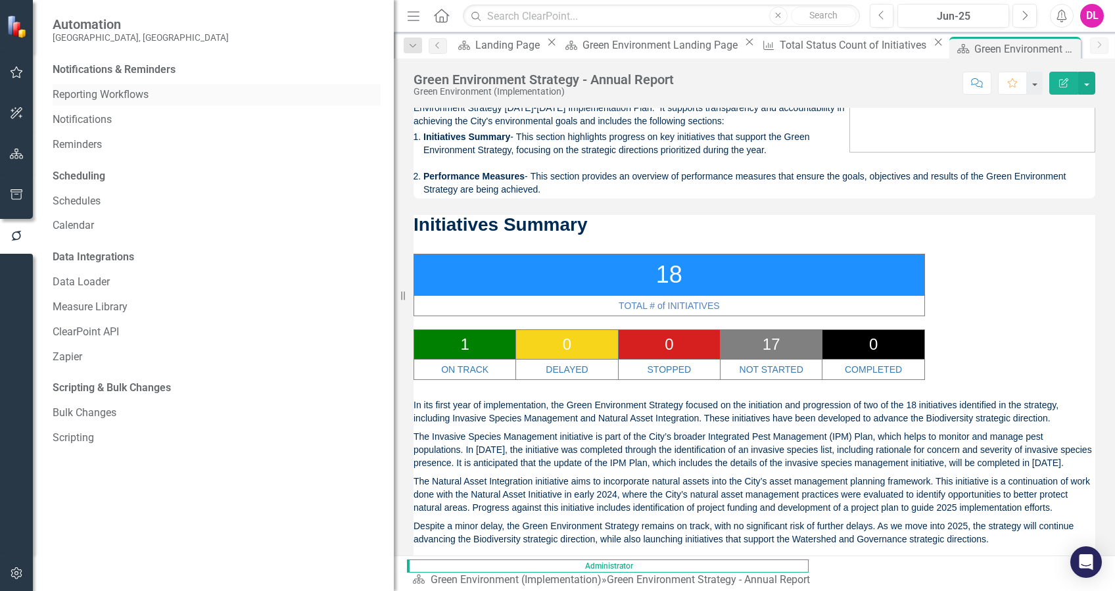
click at [107, 93] on link "Reporting Workflows" at bounding box center [217, 94] width 328 height 15
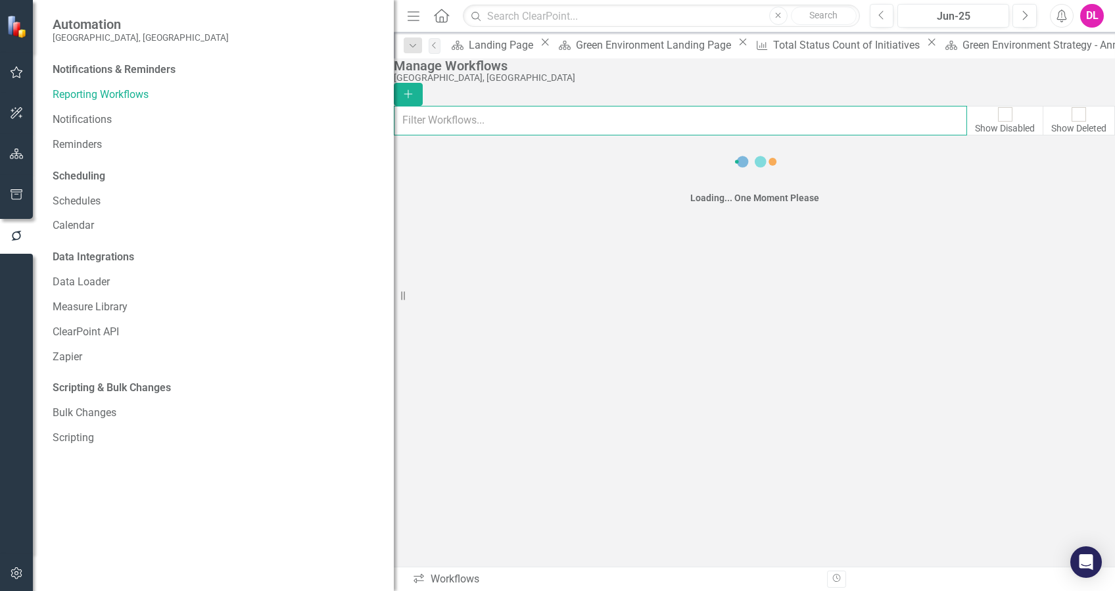
click at [535, 120] on input "text" at bounding box center [680, 120] width 573 height 29
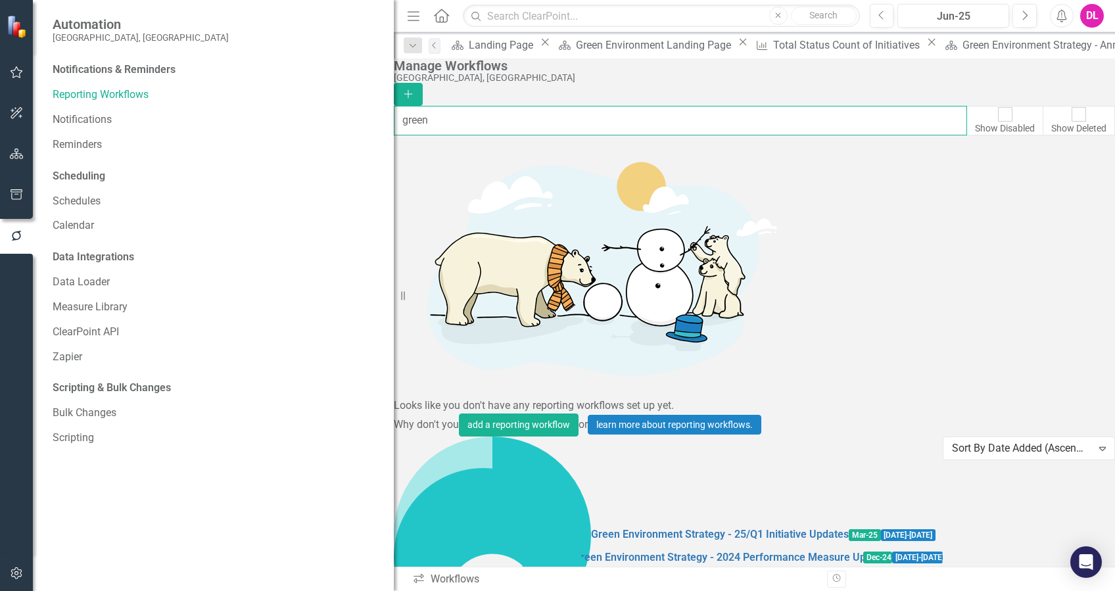
type input "green"
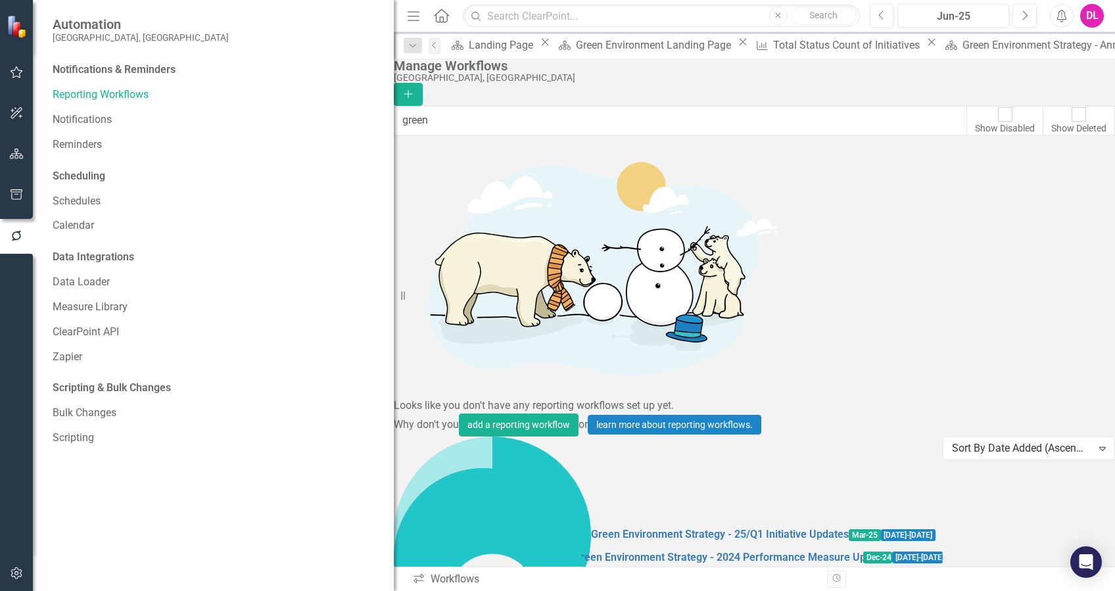
click at [591, 591] on link "Green Environment Strategy - 25/Q2 Initiative Updates" at bounding box center [720, 598] width 258 height 15
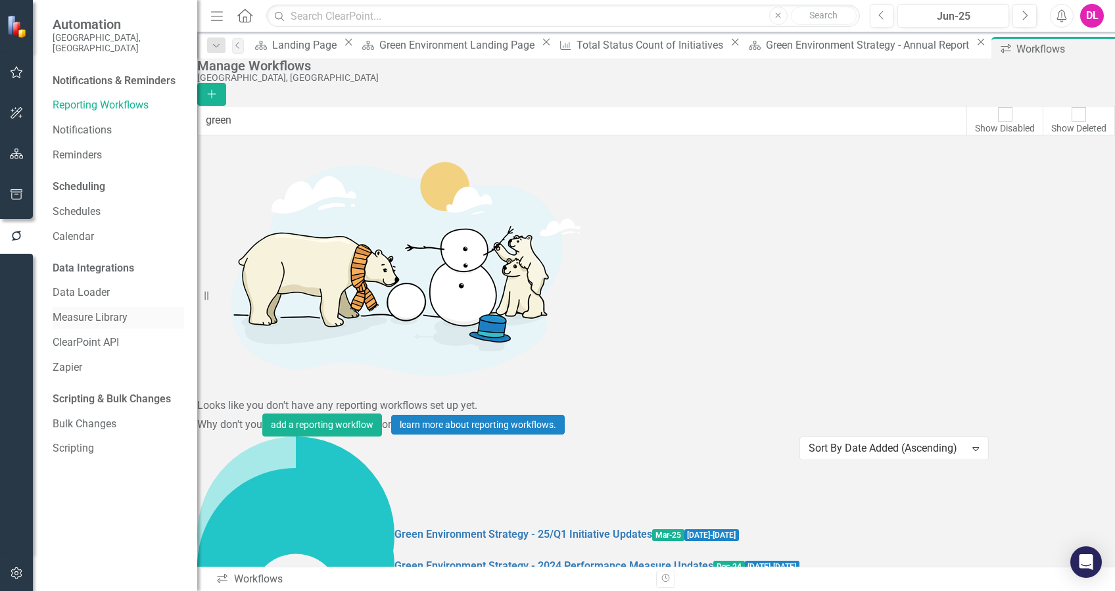
drag, startPoint x: 403, startPoint y: 297, endPoint x: 153, endPoint y: 308, distance: 250.8
click at [153, 308] on div "Automation City of St. Albert, AB Notifications & Reminders Reporting Workflows…" at bounding box center [98, 295] width 197 height 591
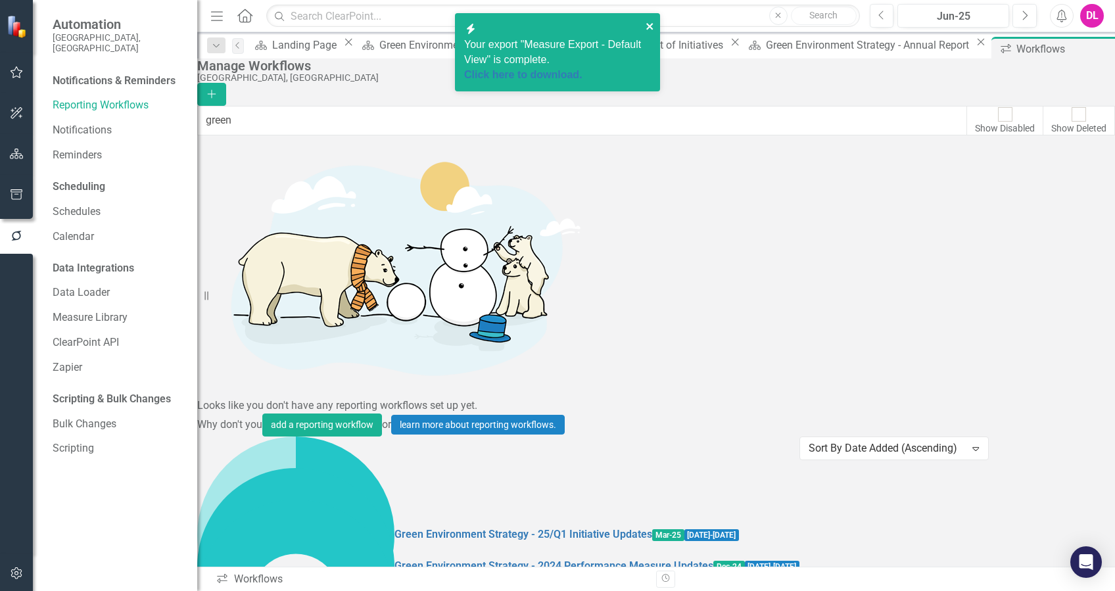
click at [650, 28] on icon "close" at bounding box center [650, 26] width 9 height 11
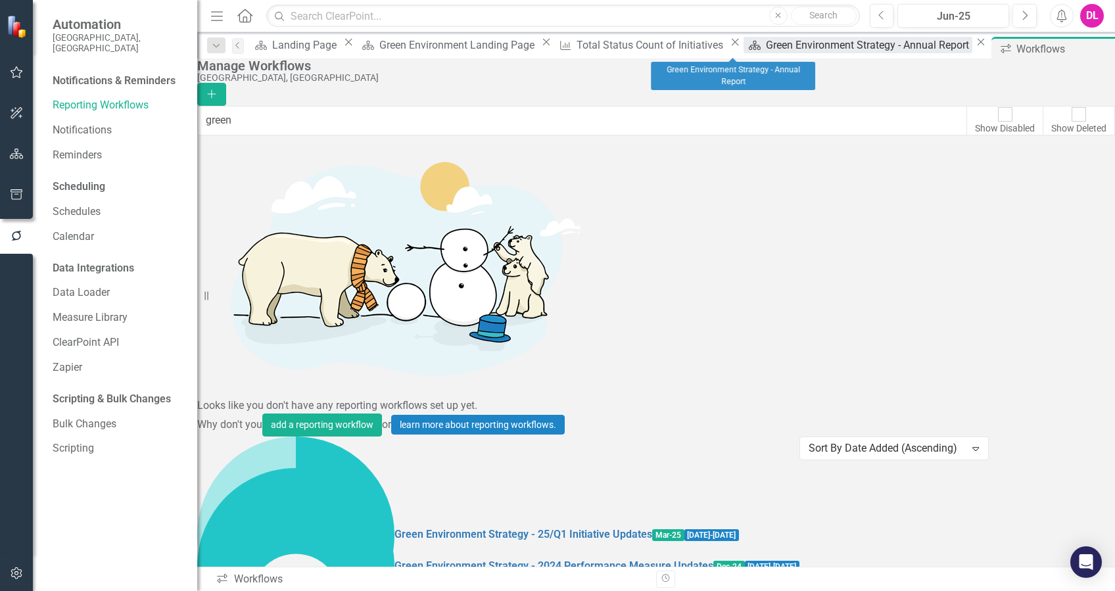
click at [766, 43] on div "Green Environment Strategy - Annual Report" at bounding box center [869, 45] width 206 height 16
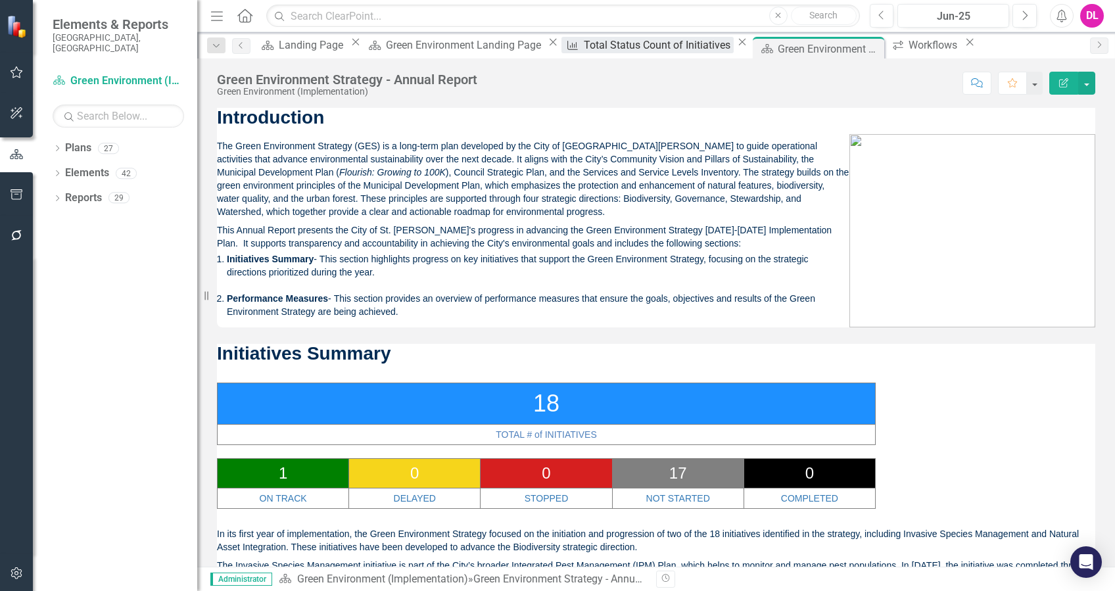
click at [633, 51] on div "Total Status Count of Initiatives" at bounding box center [659, 45] width 151 height 16
click at [598, 49] on div "Total Status Count of Initiatives" at bounding box center [659, 45] width 151 height 16
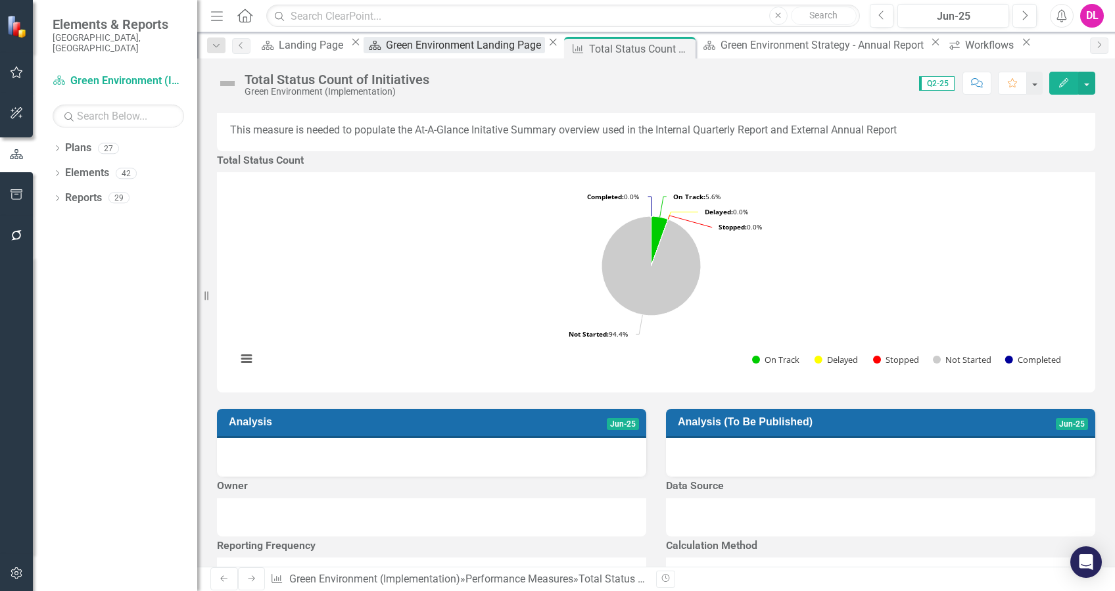
click at [454, 46] on div "Green Environment Landing Page" at bounding box center [465, 45] width 159 height 16
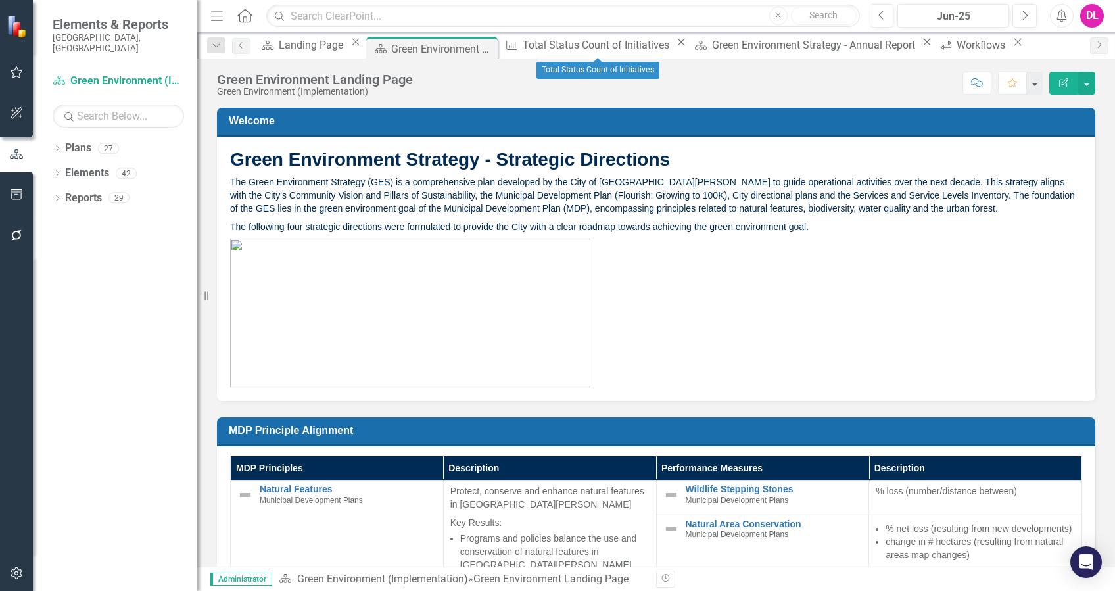
click at [675, 45] on icon "Close" at bounding box center [681, 42] width 13 height 11
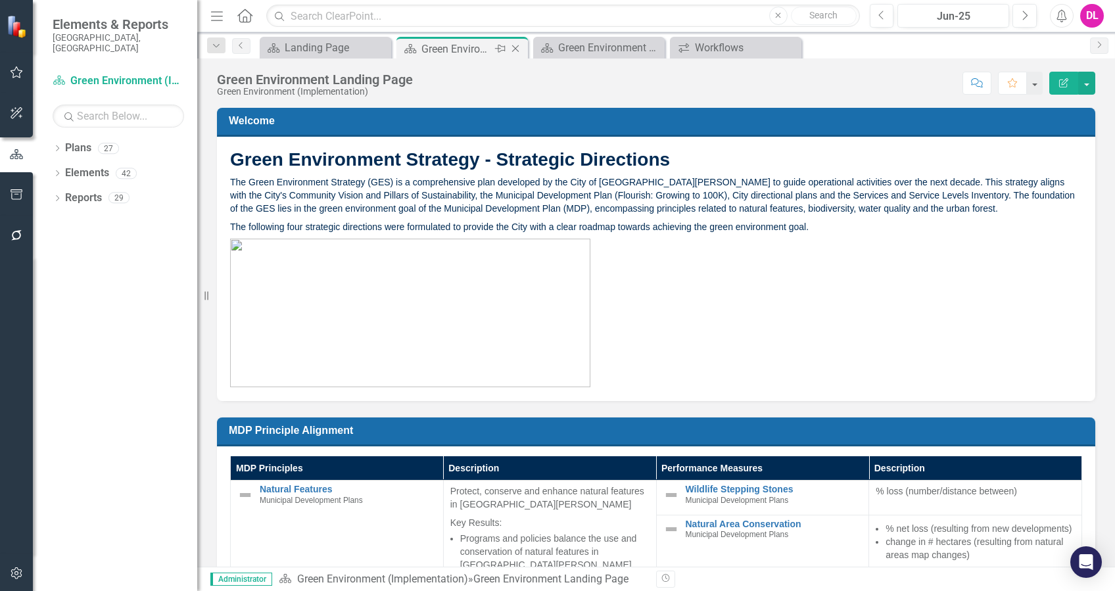
click at [516, 43] on icon "Close" at bounding box center [515, 48] width 13 height 11
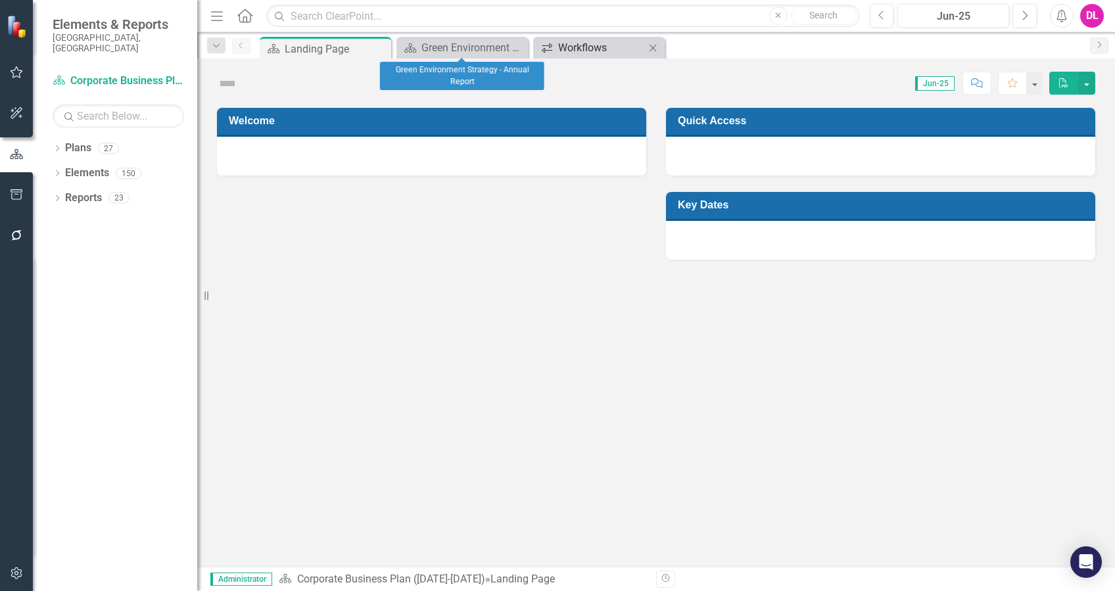
click at [595, 43] on div "Workflows" at bounding box center [601, 47] width 87 height 16
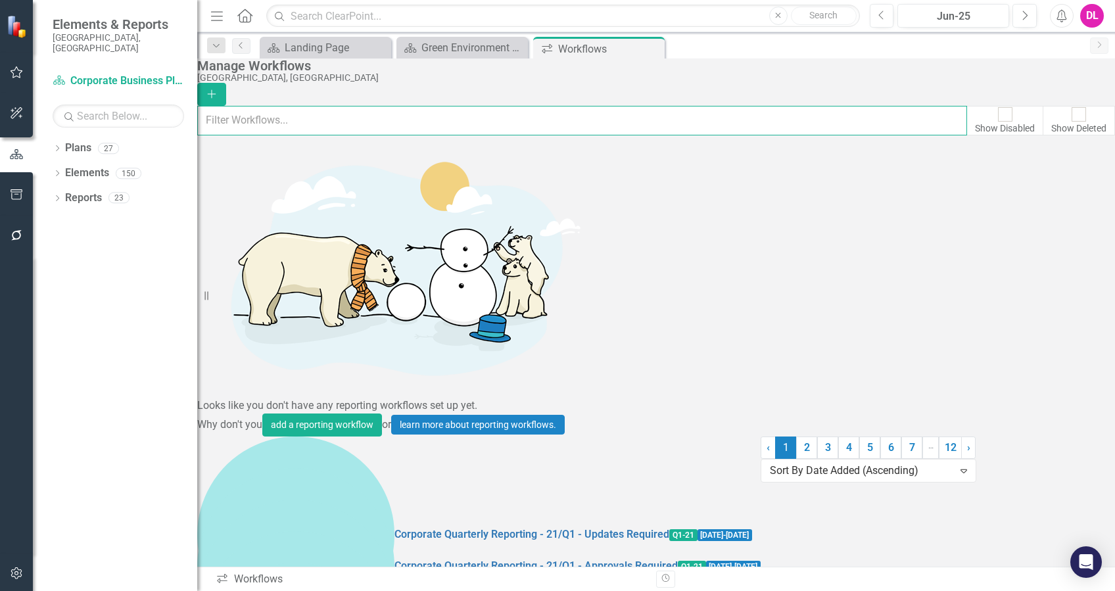
click at [366, 117] on input "text" at bounding box center [582, 120] width 770 height 29
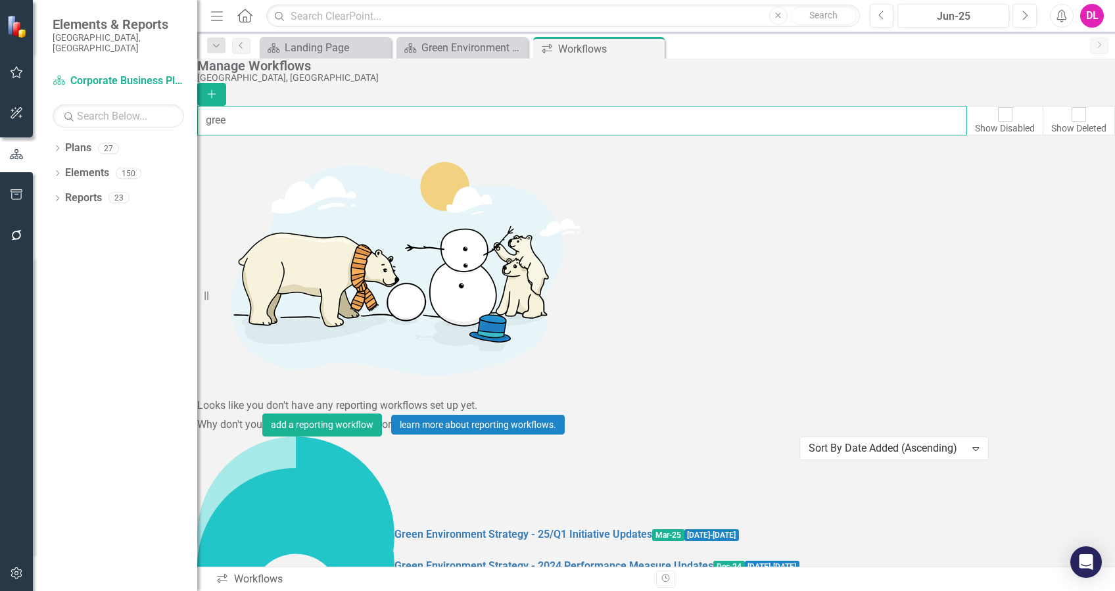
type input "gree"
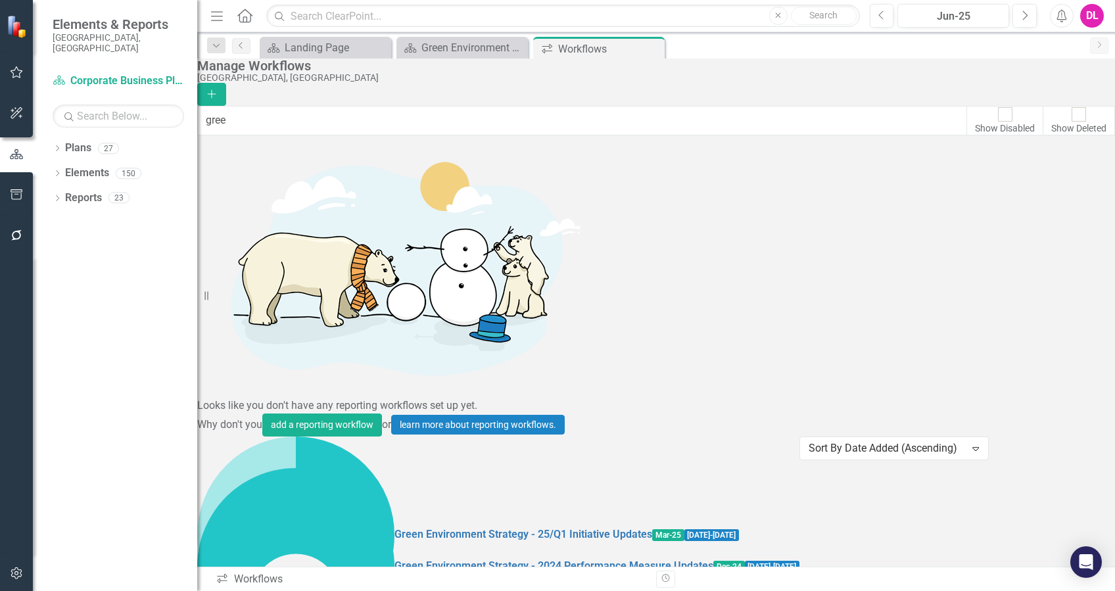
click at [396, 591] on link "Green Environment Strategy - 25/Q2 Initiative Updates" at bounding box center [524, 598] width 258 height 15
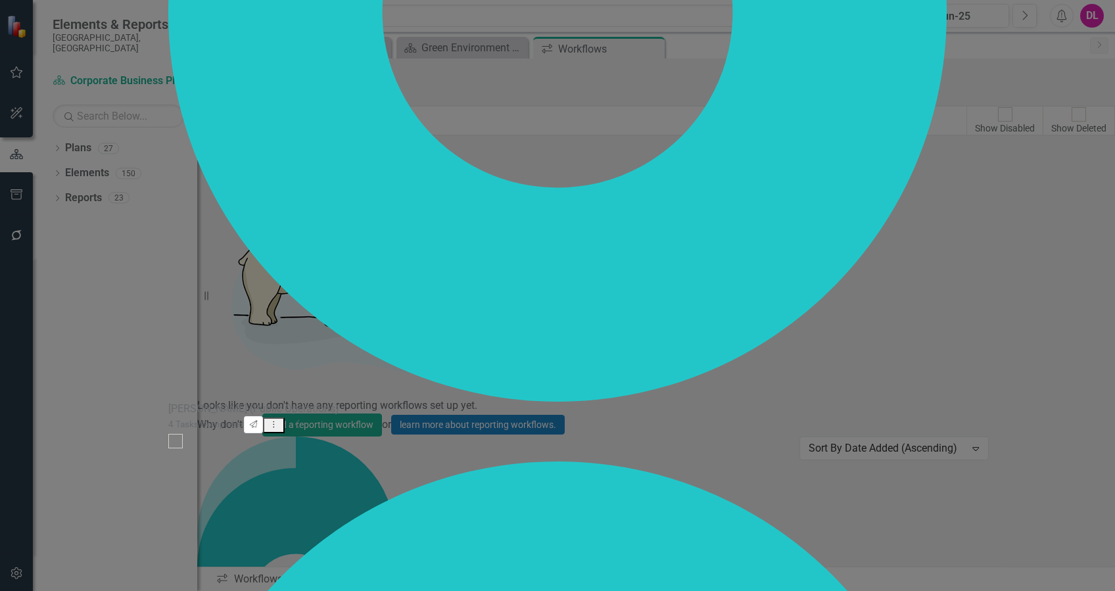
drag, startPoint x: 1094, startPoint y: 20, endPoint x: 1087, endPoint y: 24, distance: 8.0
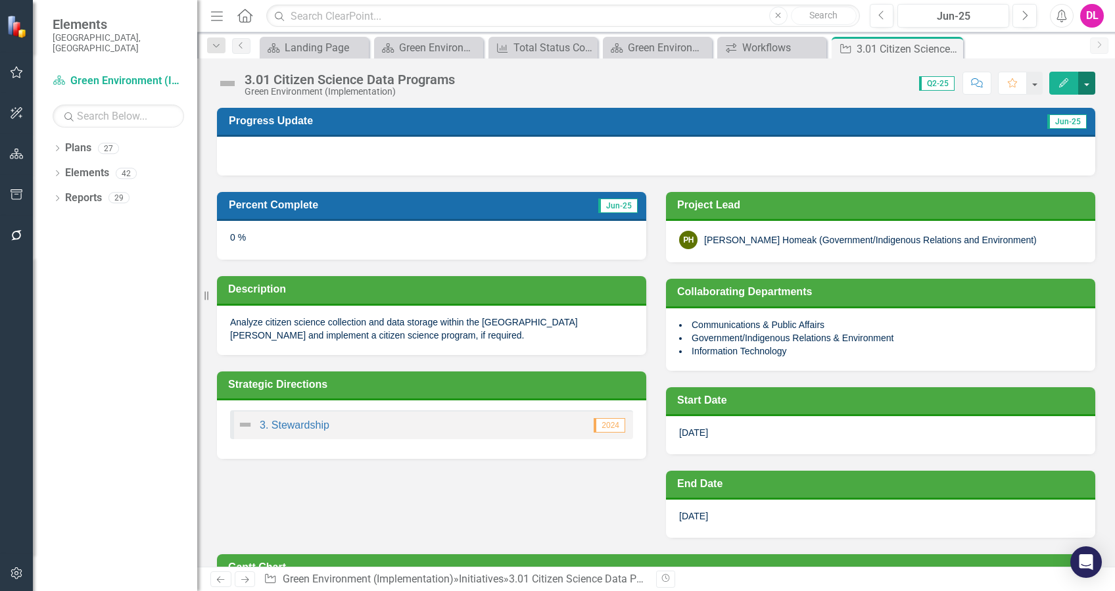
click at [1084, 89] on button "button" at bounding box center [1087, 83] width 17 height 23
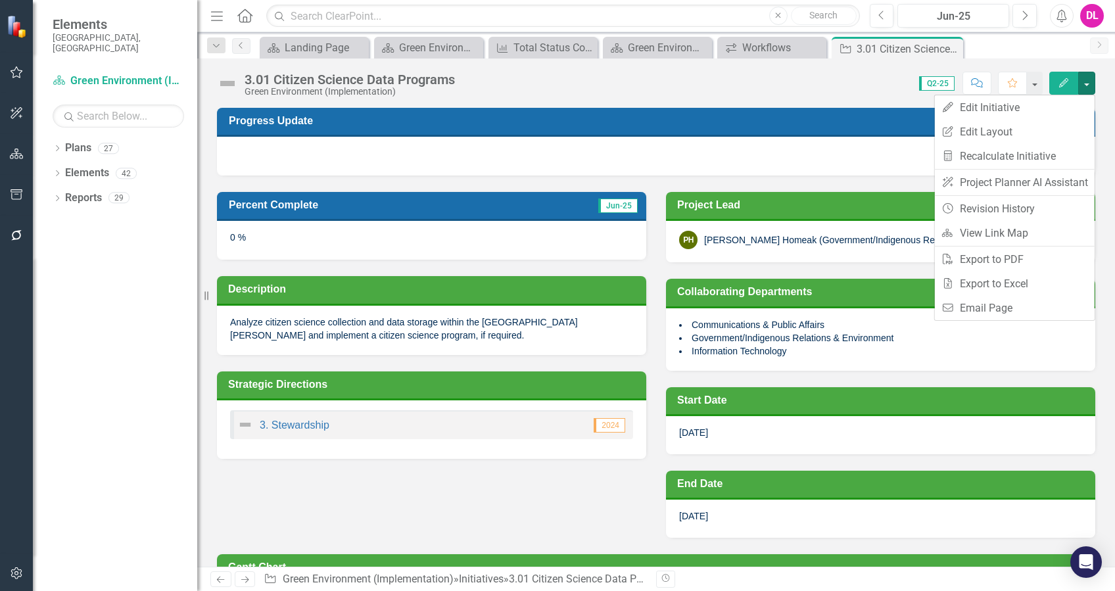
click at [660, 86] on div "Score: 0.00 Q2-25 Completed Comment Favorite Edit" at bounding box center [779, 83] width 634 height 22
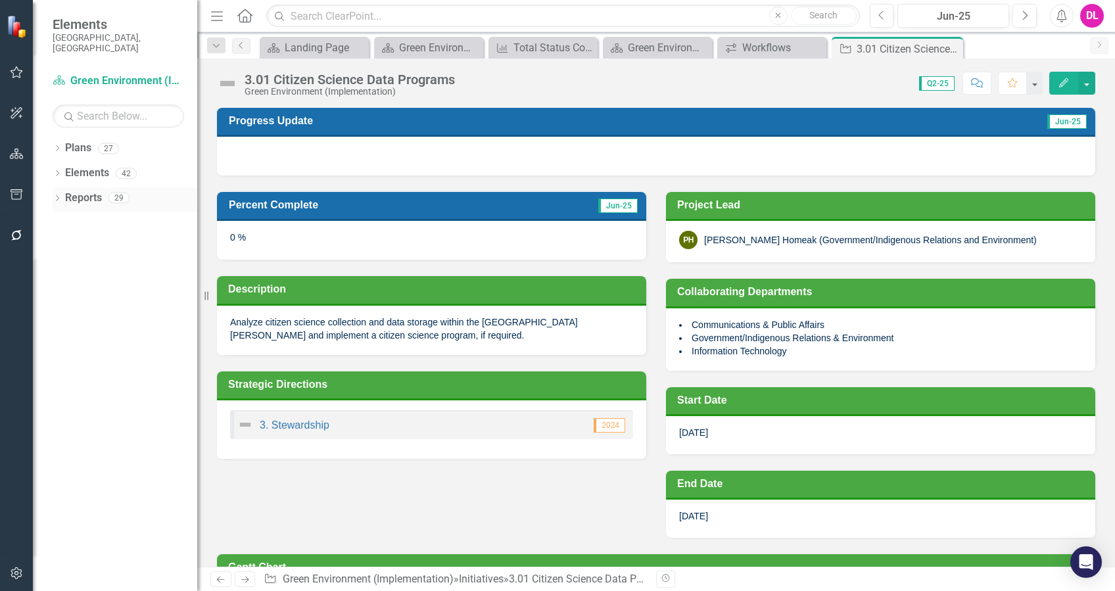
click at [57, 195] on icon at bounding box center [57, 198] width 3 height 6
click at [57, 193] on icon "Dropdown" at bounding box center [55, 197] width 7 height 9
click at [57, 196] on icon "Dropdown" at bounding box center [57, 199] width 9 height 7
drag, startPoint x: 57, startPoint y: 189, endPoint x: 62, endPoint y: 285, distance: 96.2
click at [62, 293] on icon "Dropdown" at bounding box center [63, 296] width 9 height 7
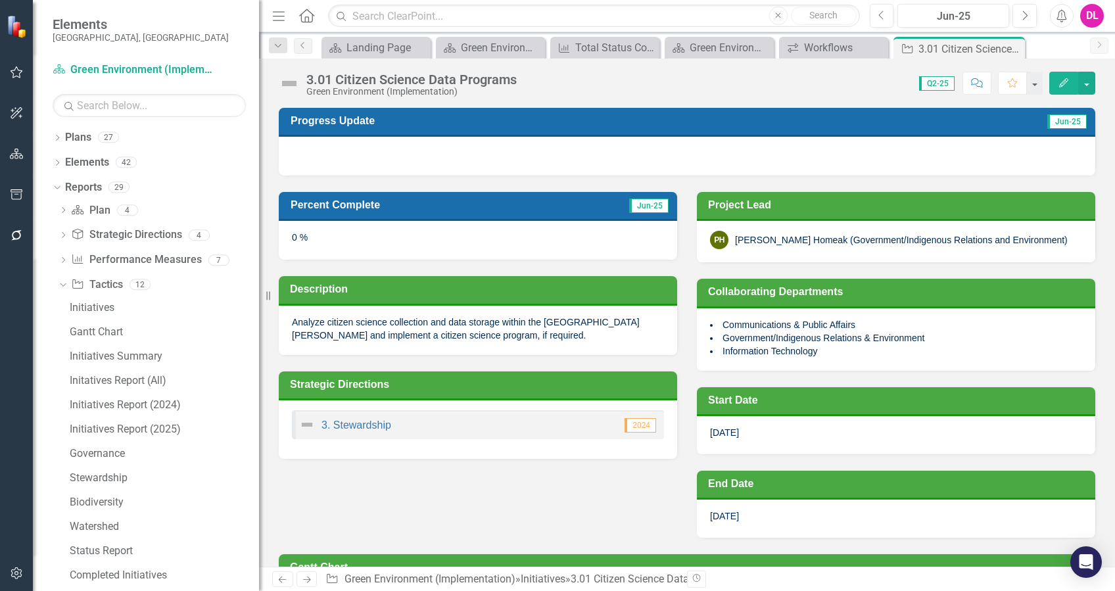
drag, startPoint x: 200, startPoint y: 383, endPoint x: 284, endPoint y: 374, distance: 84.8
click at [270, 374] on div "Resize" at bounding box center [264, 295] width 11 height 591
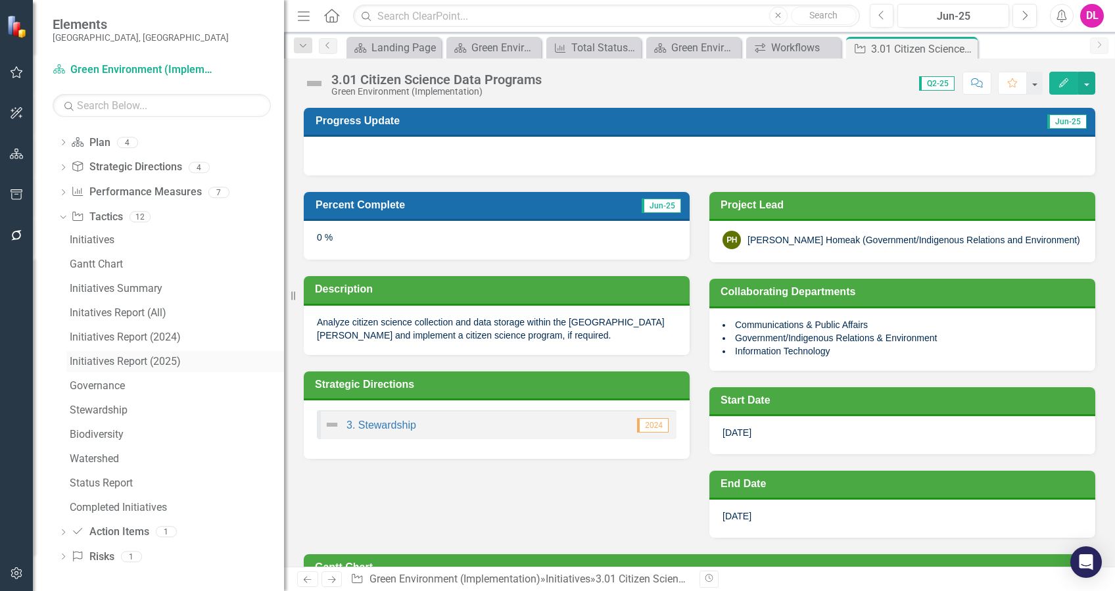
click at [113, 366] on div "Initiatives Report (2025)" at bounding box center [177, 362] width 214 height 12
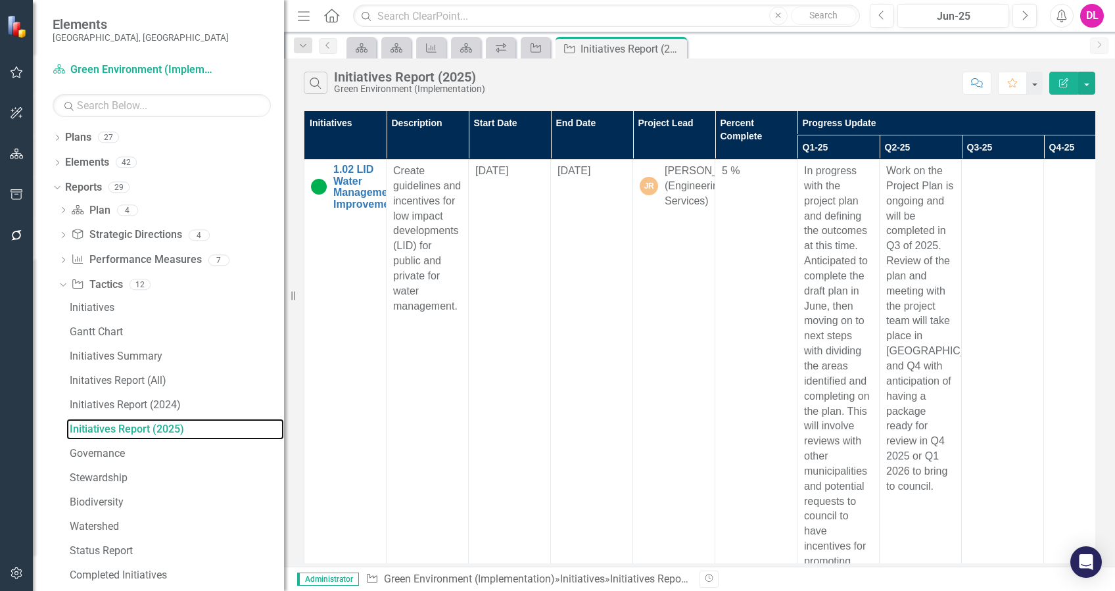
scroll to position [0, 39]
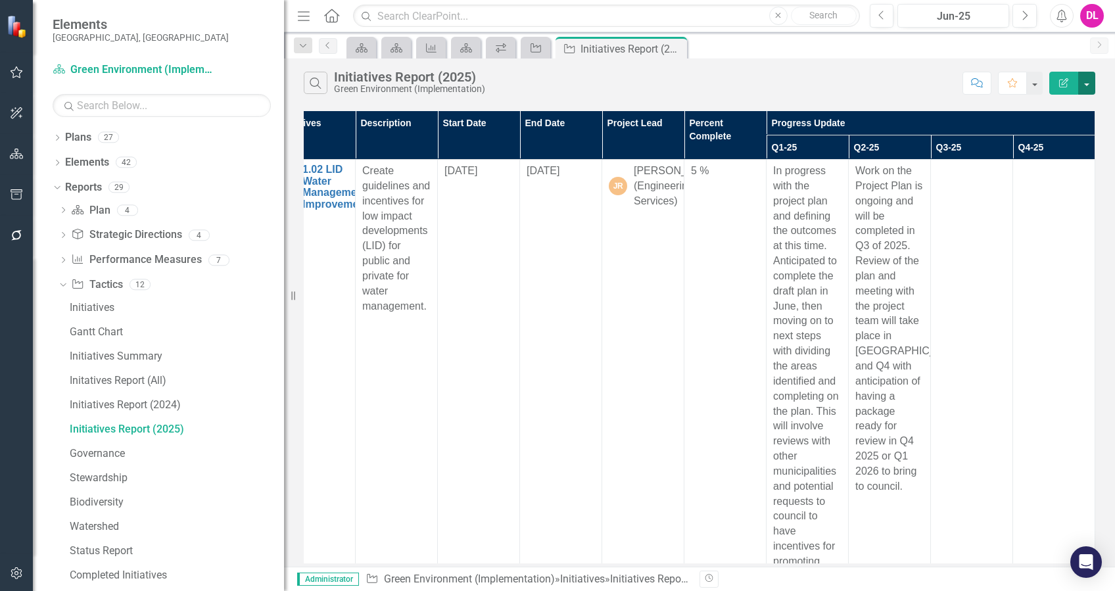
click at [1089, 85] on button "button" at bounding box center [1087, 83] width 17 height 23
click at [1042, 109] on link "Edit Report Edit Report" at bounding box center [1043, 107] width 104 height 24
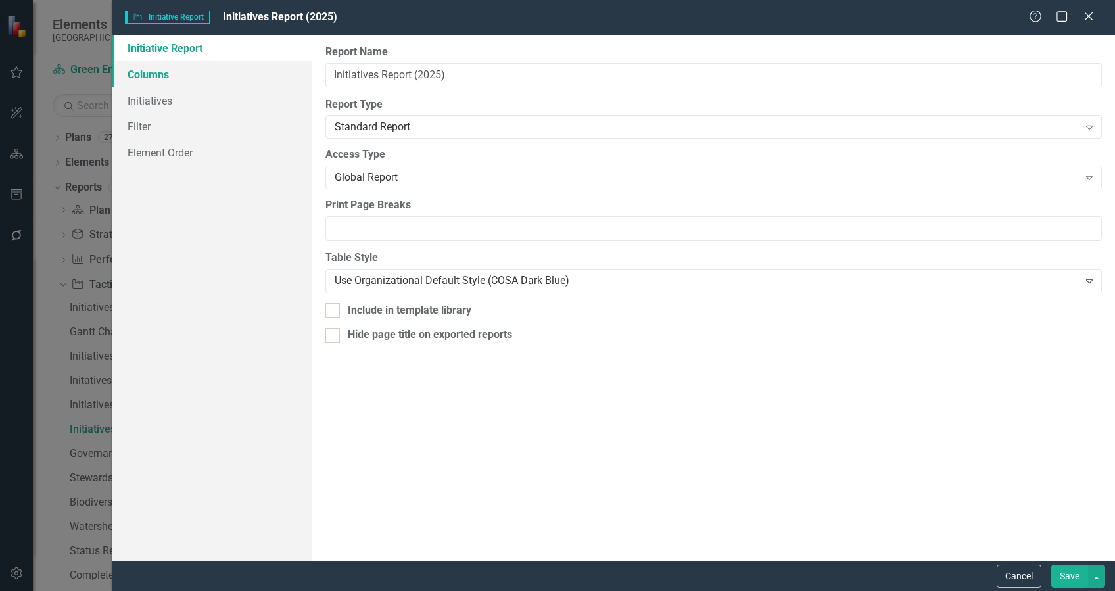
click at [152, 76] on link "Columns" at bounding box center [212, 74] width 201 height 26
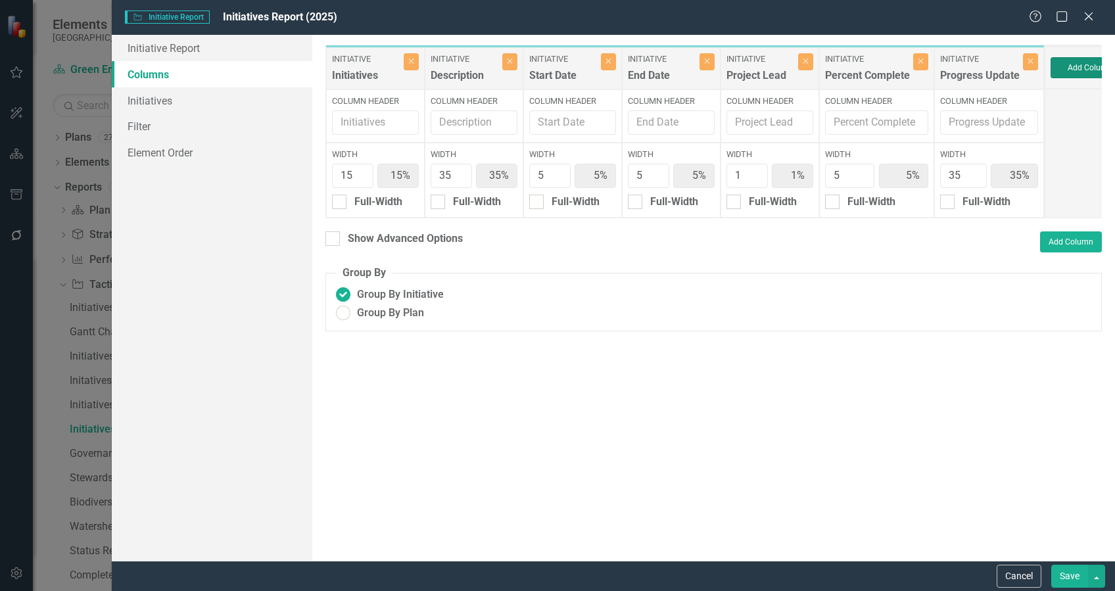
click at [1069, 67] on button "Add Column" at bounding box center [1090, 67] width 79 height 21
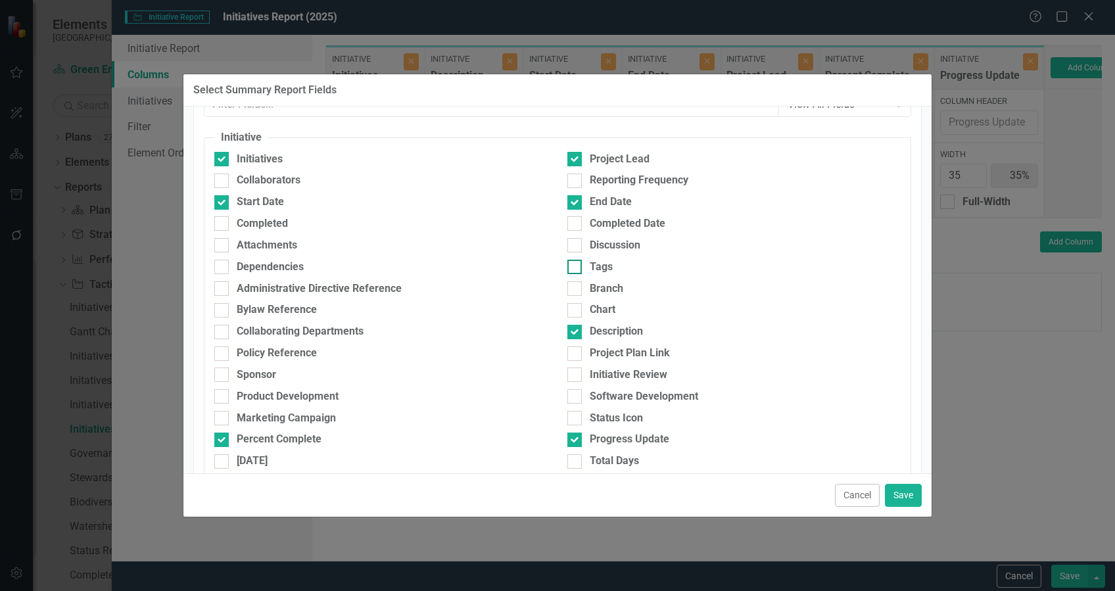
scroll to position [87, 0]
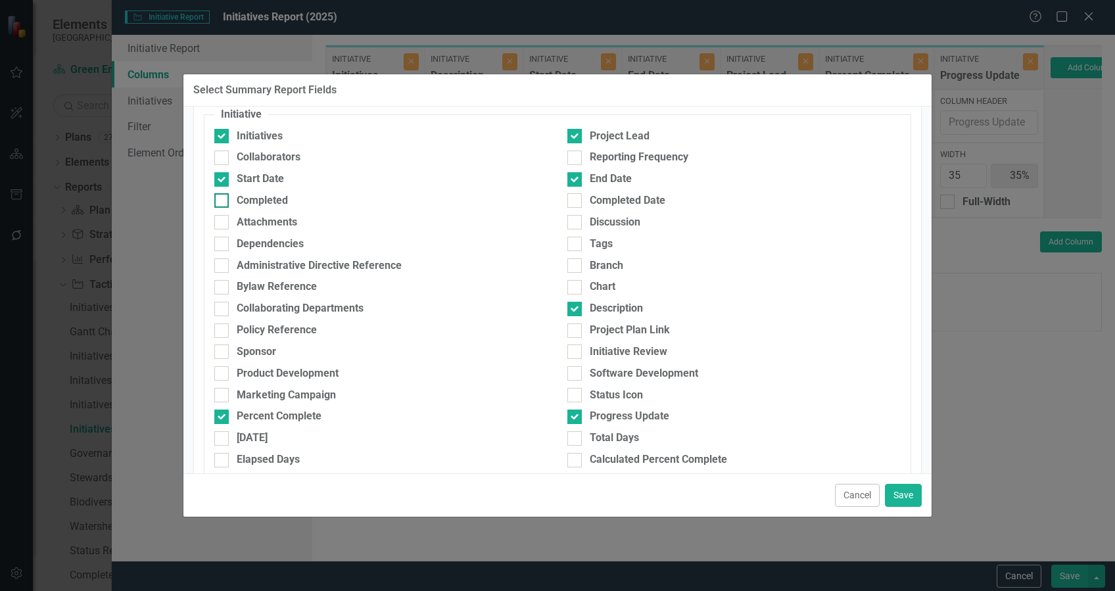
click at [262, 198] on div "Completed" at bounding box center [262, 200] width 51 height 15
click at [223, 198] on input "Completed" at bounding box center [218, 197] width 9 height 9
checkbox input "true"
click at [915, 497] on button "Save" at bounding box center [903, 495] width 37 height 23
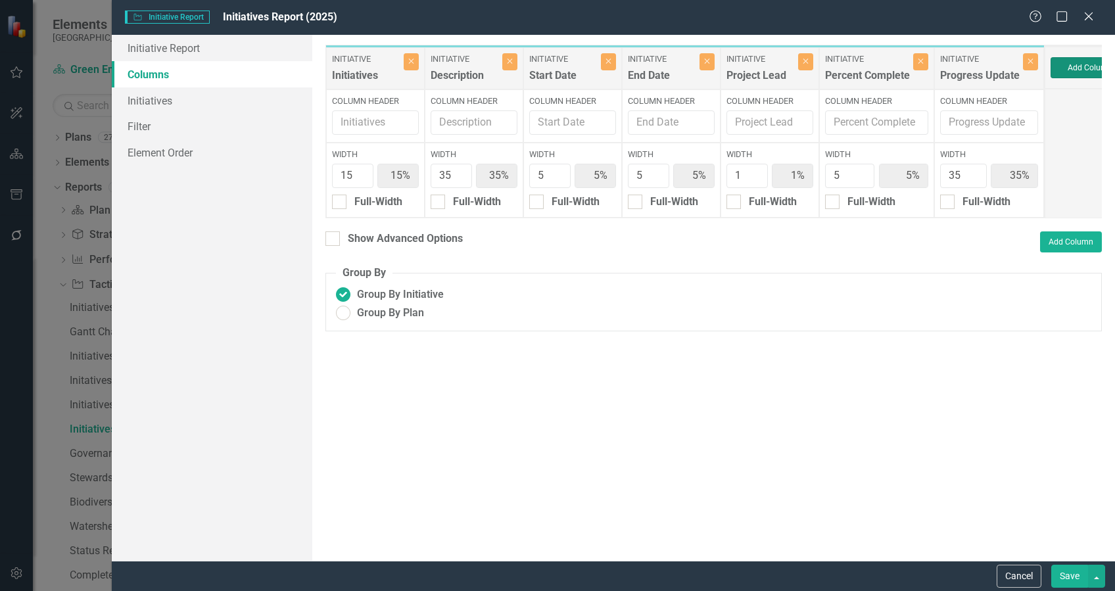
type input "34%"
click at [1068, 573] on button "Save" at bounding box center [1070, 576] width 37 height 23
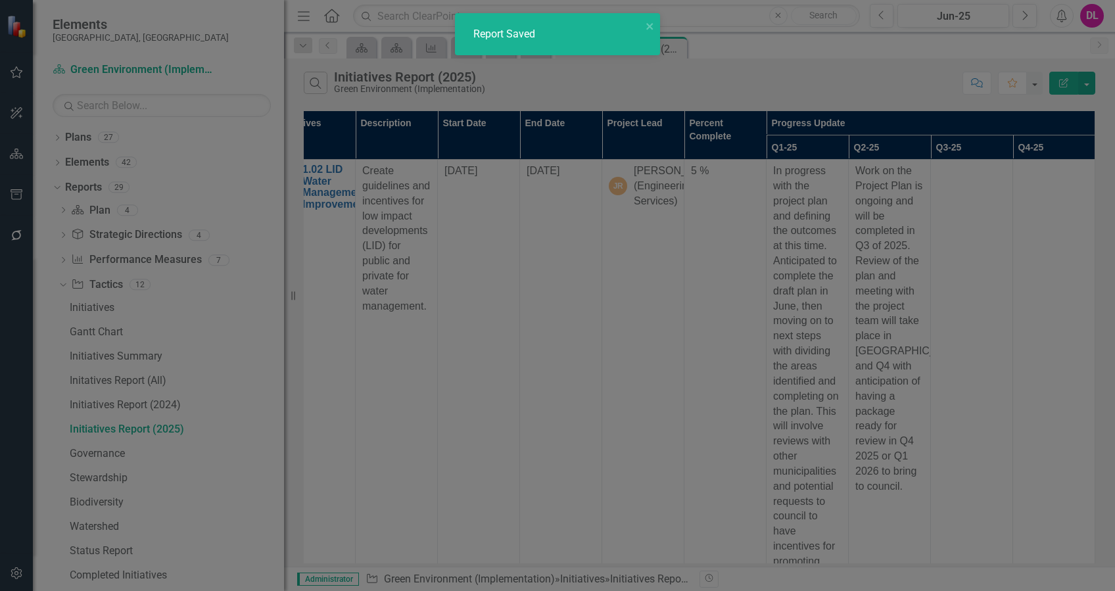
radio input "true"
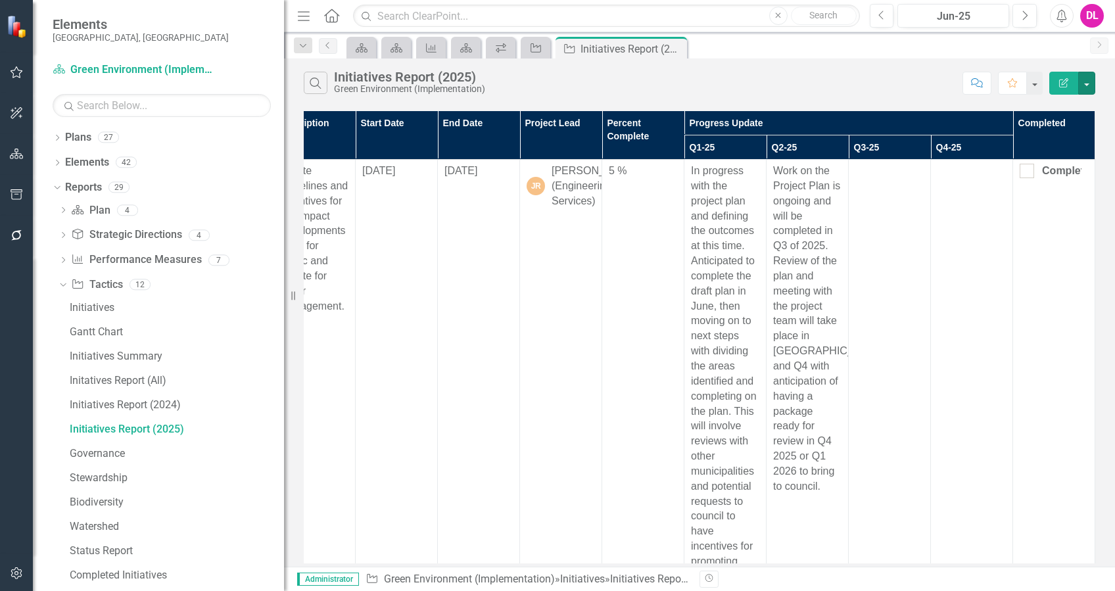
scroll to position [0, 0]
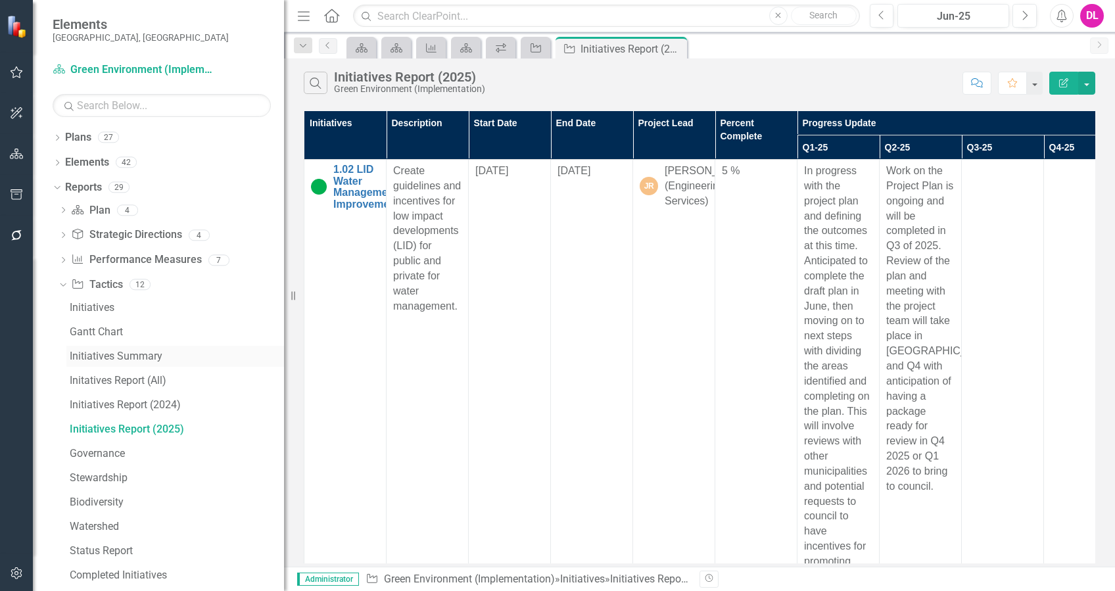
click at [122, 355] on div "Initiatives Summary" at bounding box center [177, 357] width 214 height 12
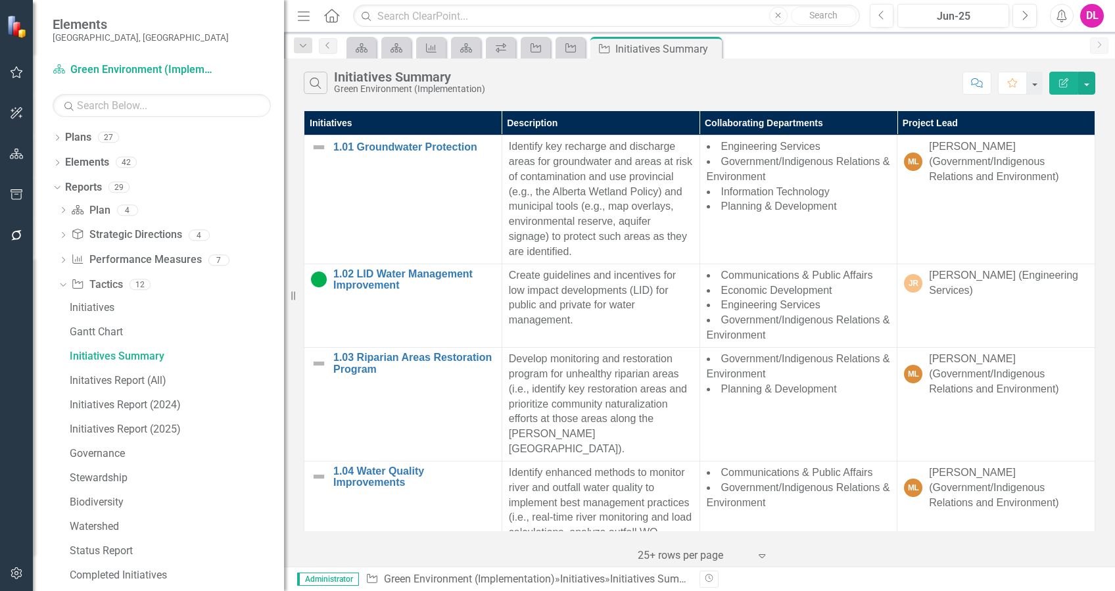
click at [759, 554] on icon at bounding box center [762, 556] width 7 height 4
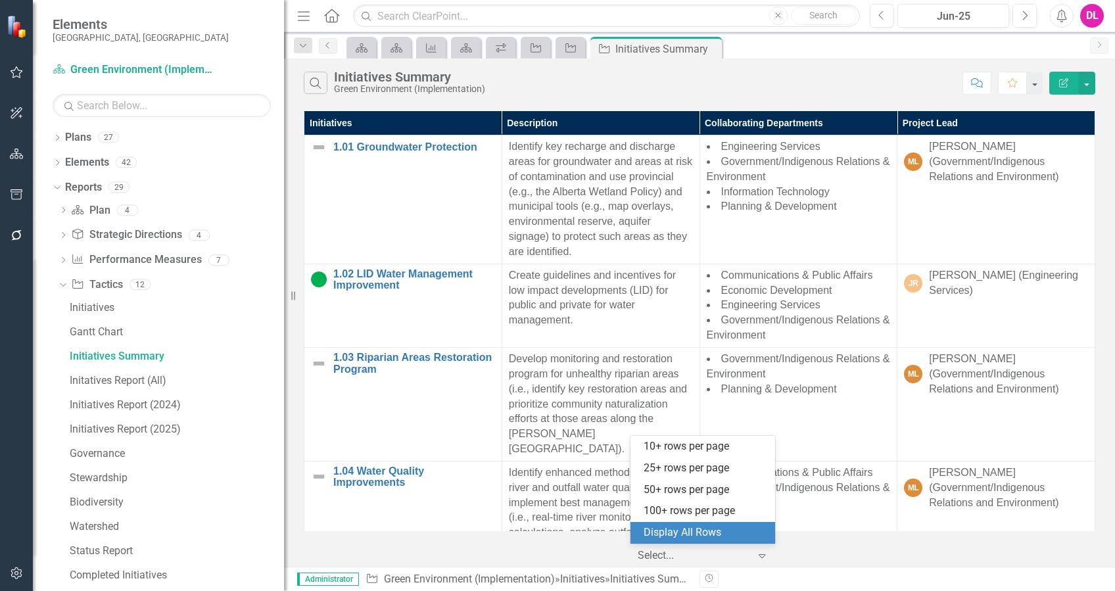
click at [709, 533] on div "Display All Rows" at bounding box center [706, 532] width 124 height 15
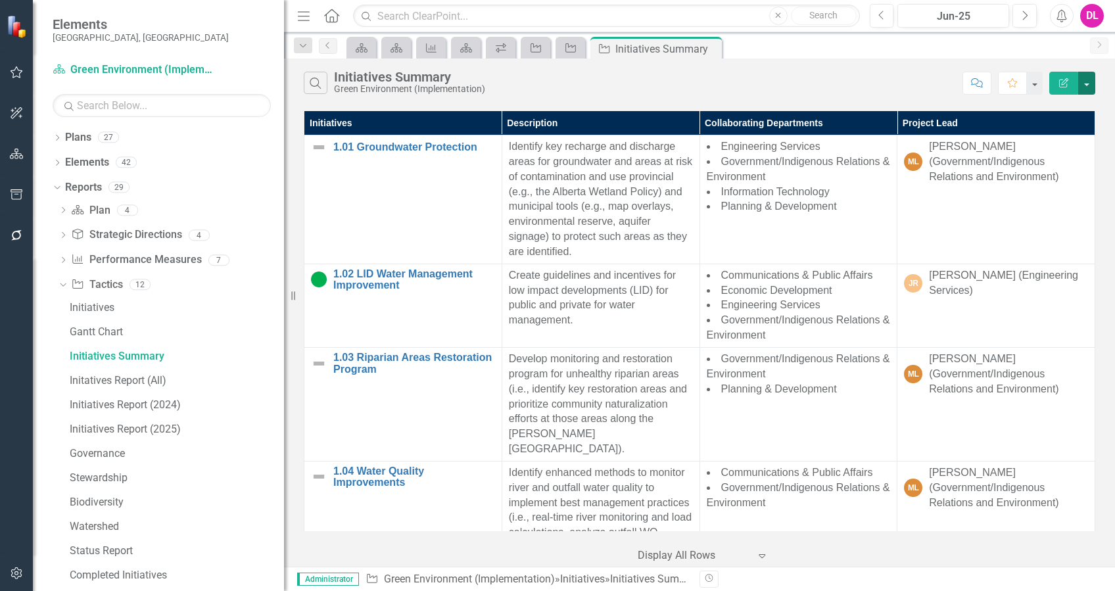
click at [1088, 78] on button "button" at bounding box center [1087, 83] width 17 height 23
click at [1052, 105] on link "Edit Report Edit Report" at bounding box center [1043, 107] width 104 height 24
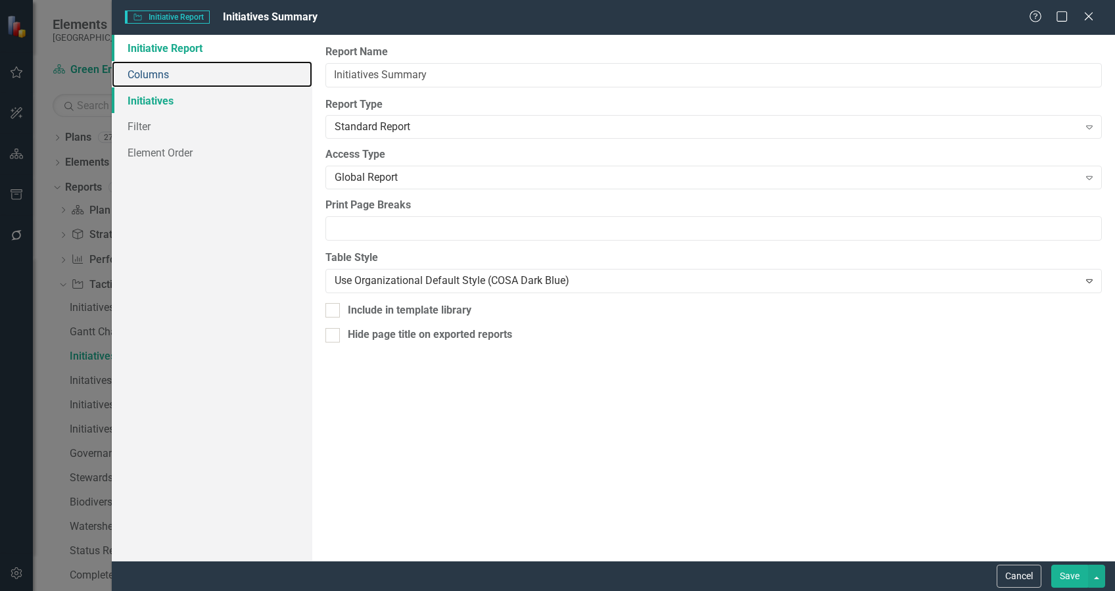
drag, startPoint x: 179, startPoint y: 68, endPoint x: 230, endPoint y: 91, distance: 56.0
click at [179, 68] on link "Columns" at bounding box center [212, 74] width 201 height 26
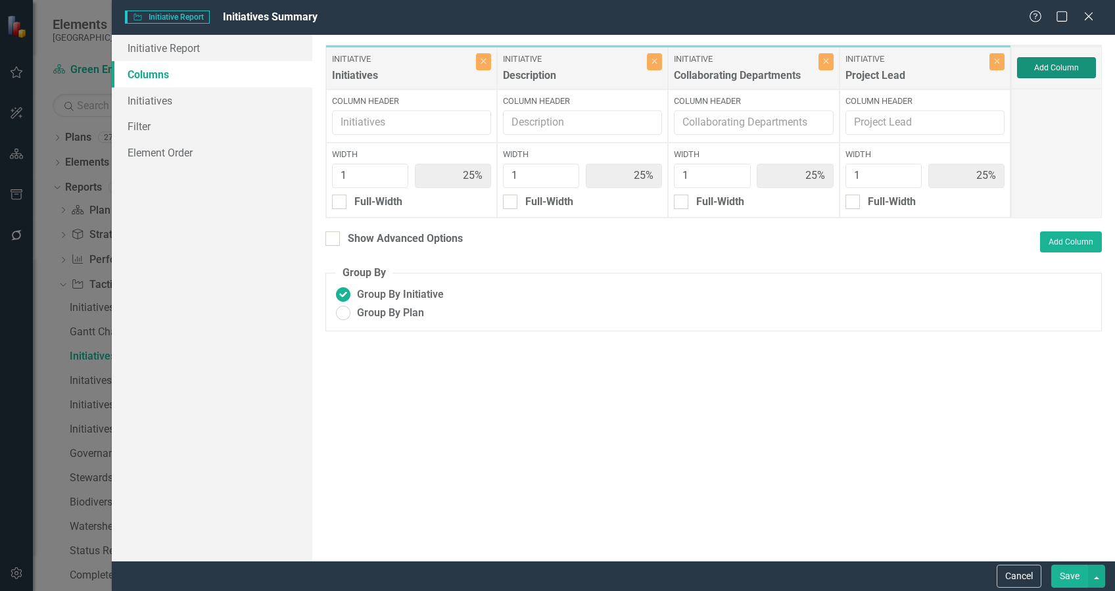
click at [1062, 69] on button "Add Column" at bounding box center [1056, 67] width 79 height 21
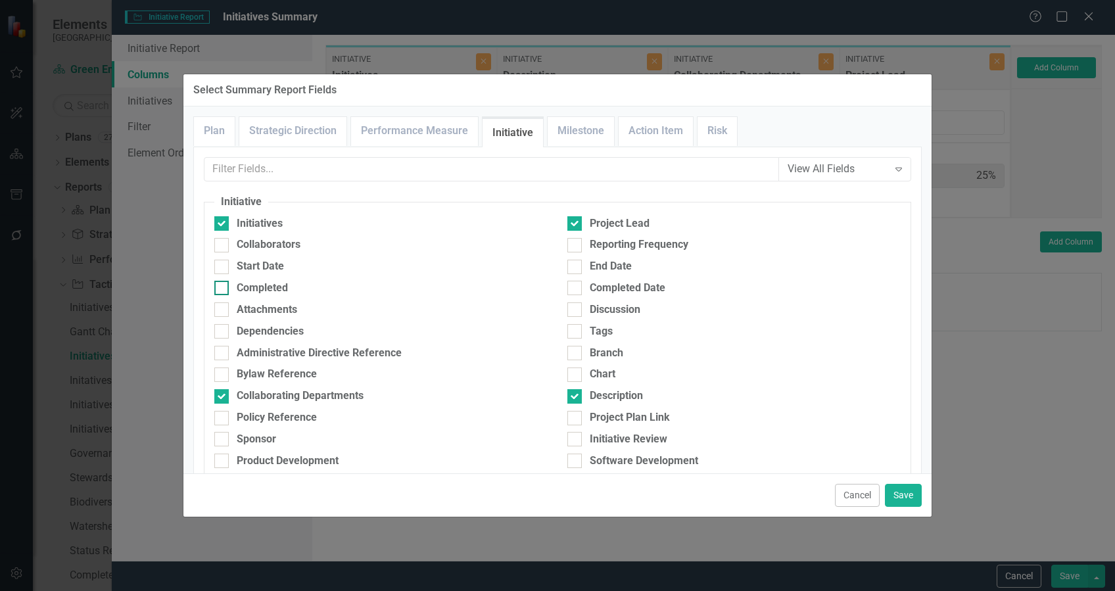
click at [226, 284] on div at bounding box center [221, 288] width 14 height 14
click at [223, 284] on input "Completed" at bounding box center [218, 285] width 9 height 9
checkbox input "true"
click at [223, 263] on div at bounding box center [221, 267] width 14 height 14
click at [223, 263] on input "Start Date" at bounding box center [218, 264] width 9 height 9
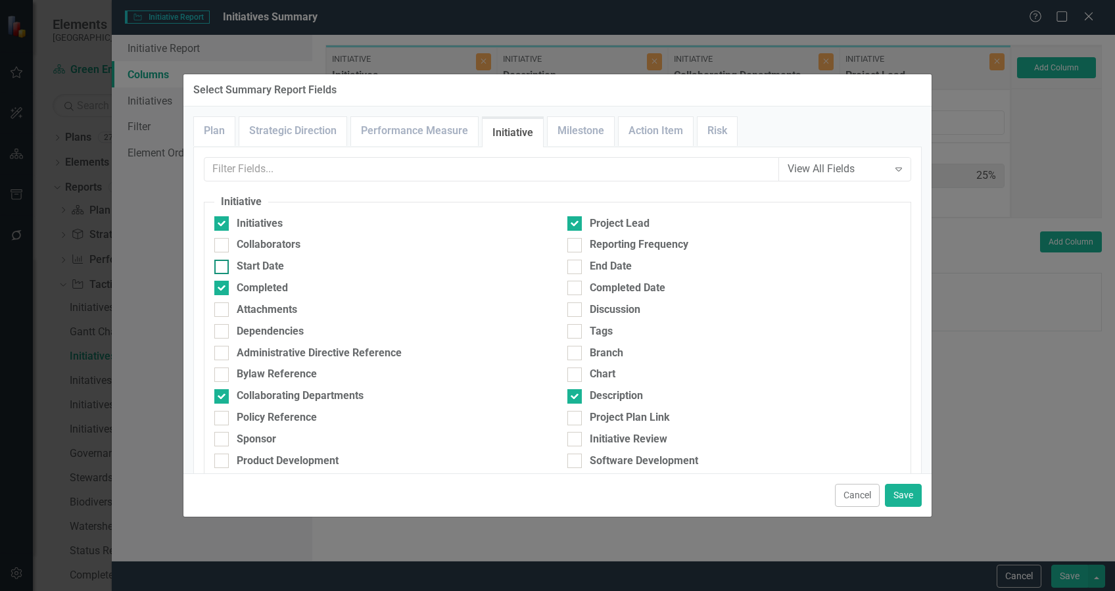
checkbox input "true"
click at [591, 261] on div "End Date" at bounding box center [611, 266] width 42 height 15
click at [576, 261] on input "End Date" at bounding box center [572, 264] width 9 height 9
checkbox input "true"
click at [900, 493] on button "Save" at bounding box center [903, 495] width 37 height 23
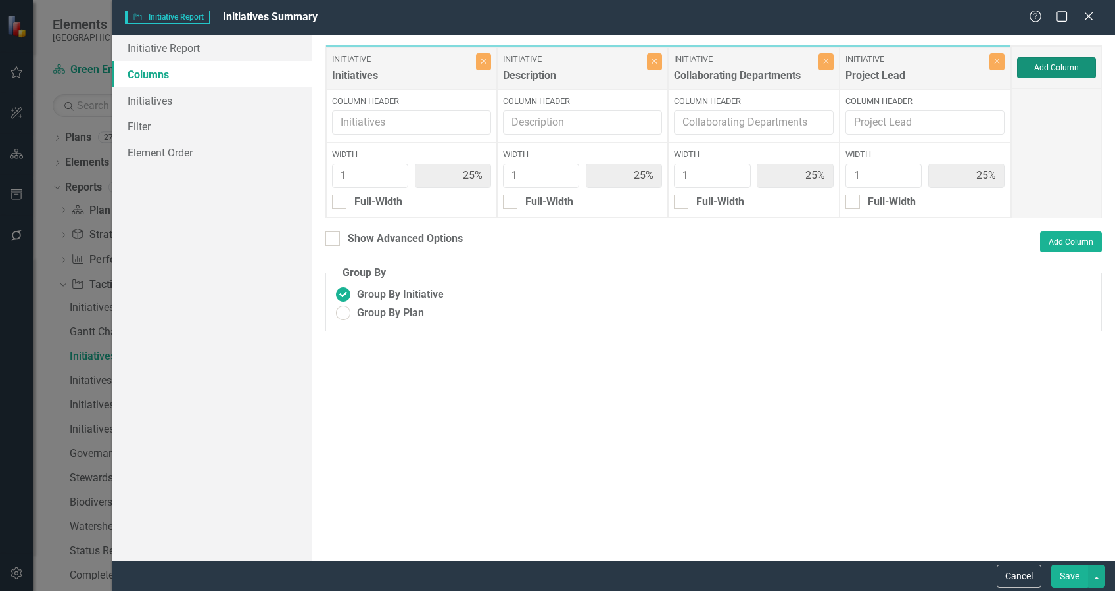
type input "14%"
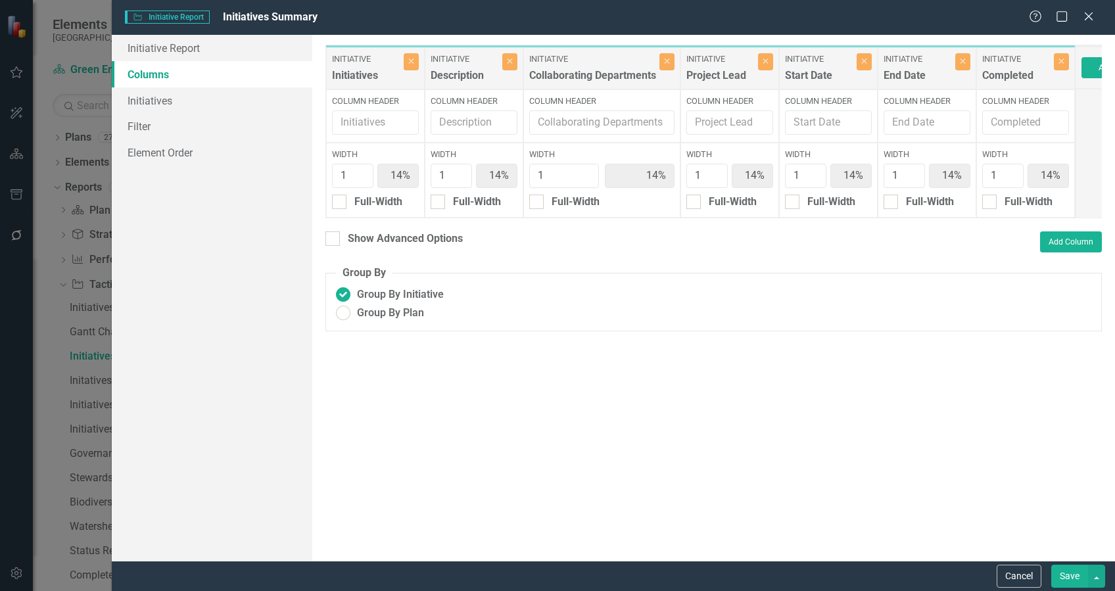
click at [1079, 580] on button "Save" at bounding box center [1070, 576] width 37 height 23
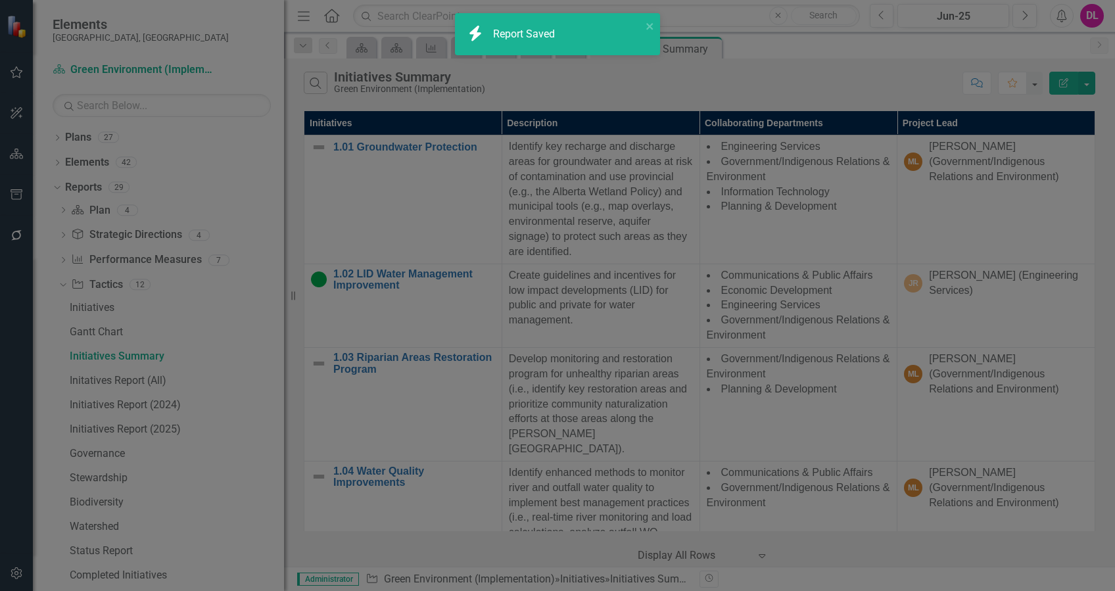
radio input "true"
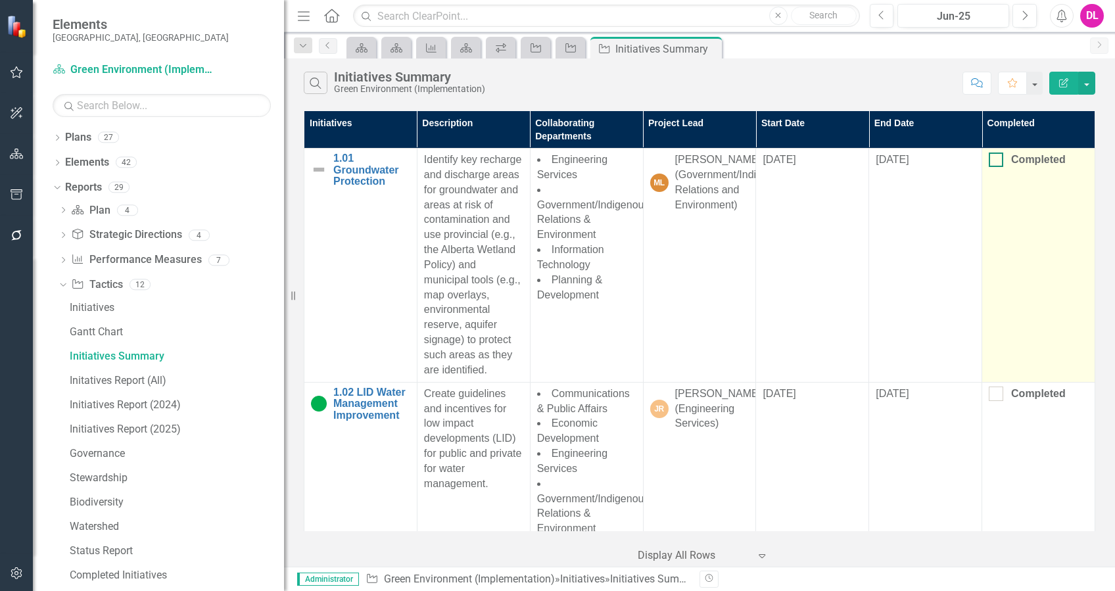
click at [989, 163] on div at bounding box center [996, 160] width 14 height 14
click at [989, 161] on input "Completed" at bounding box center [993, 157] width 9 height 9
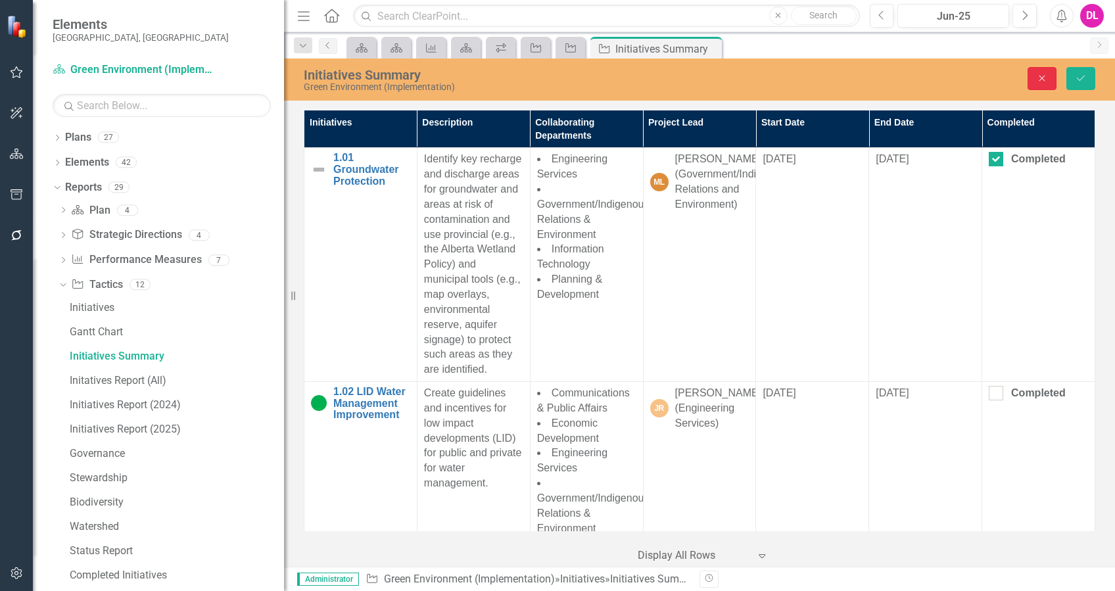
click at [1047, 77] on icon "Close" at bounding box center [1042, 78] width 12 height 9
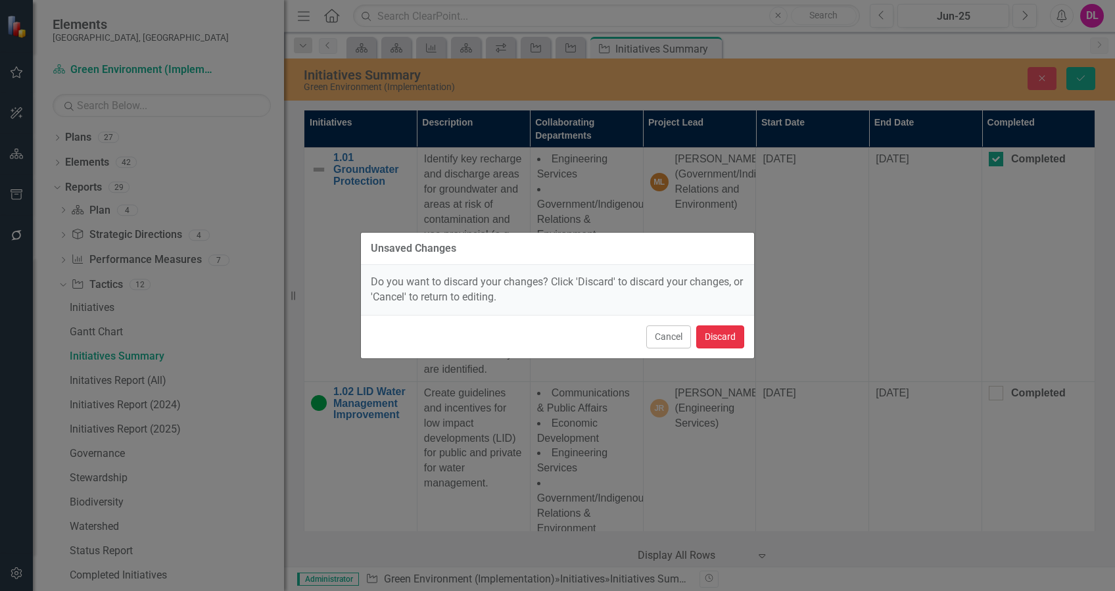
click at [723, 333] on button "Discard" at bounding box center [720, 337] width 48 height 23
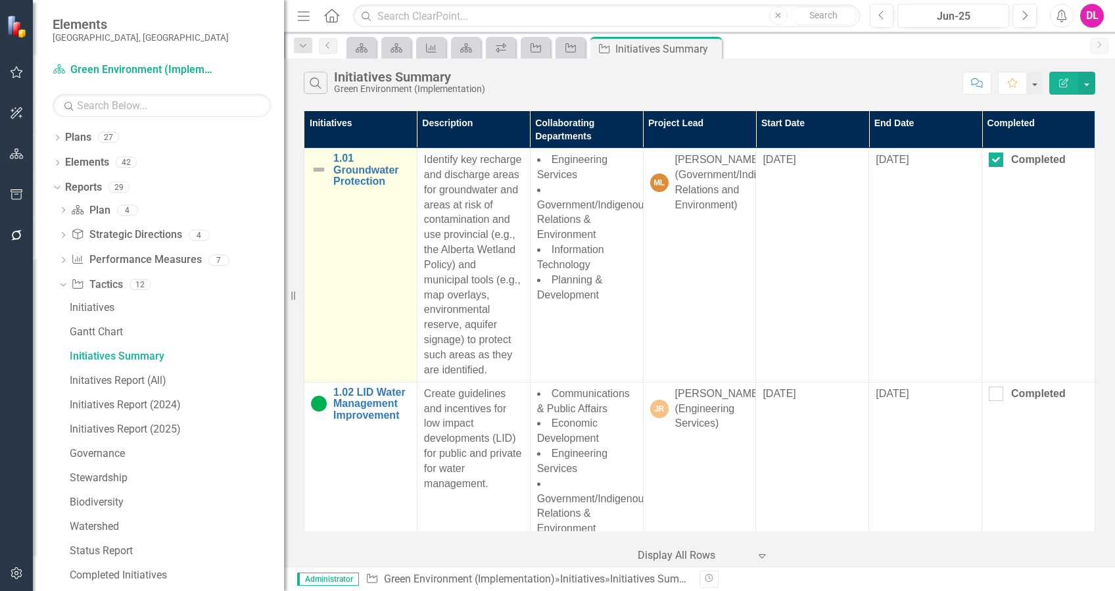
checkbox input "false"
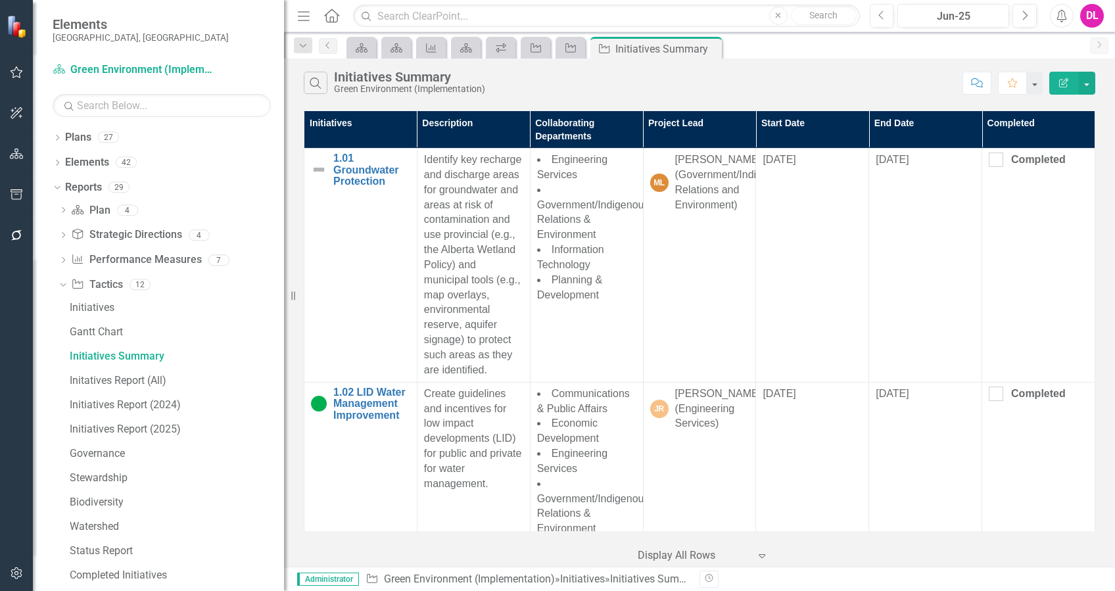
click at [20, 226] on button "button" at bounding box center [17, 236] width 30 height 28
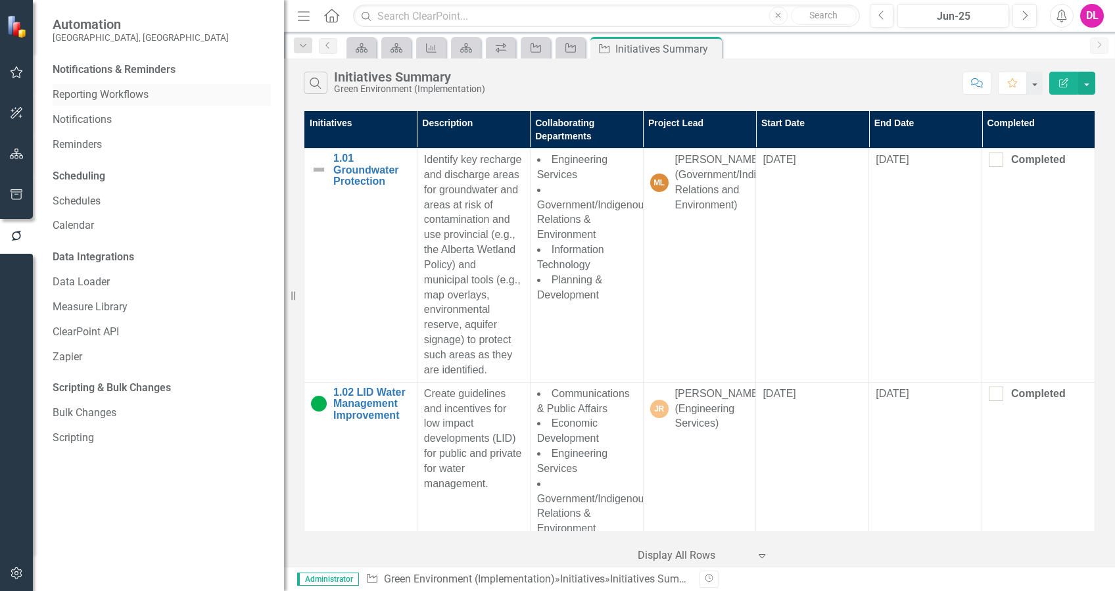
click at [137, 98] on link "Reporting Workflows" at bounding box center [162, 94] width 218 height 15
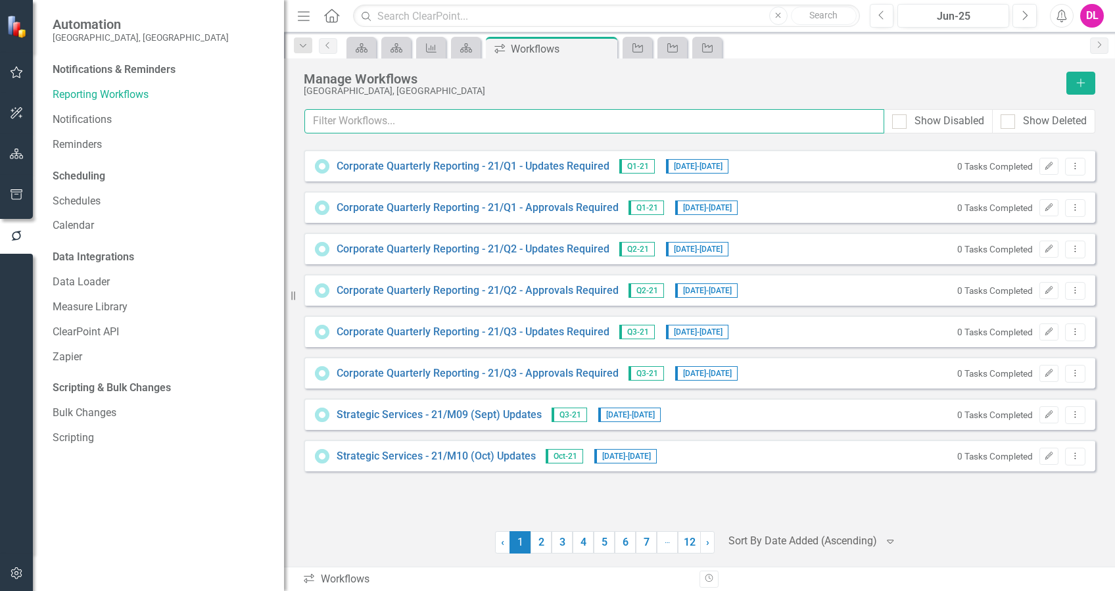
click at [398, 117] on input "text" at bounding box center [594, 121] width 580 height 24
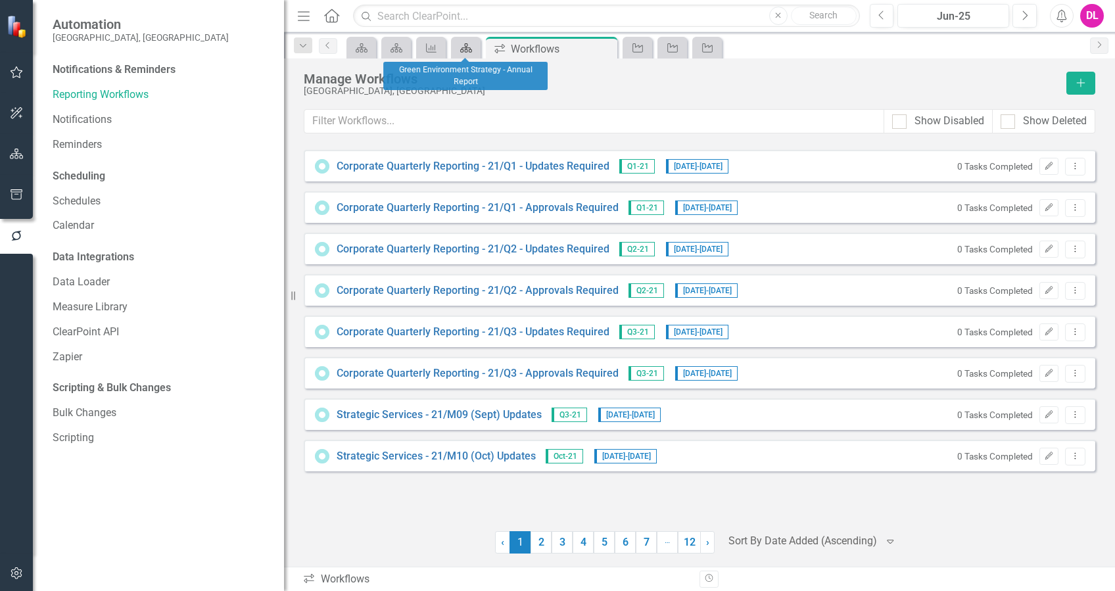
click at [464, 43] on icon "Plan" at bounding box center [466, 48] width 13 height 11
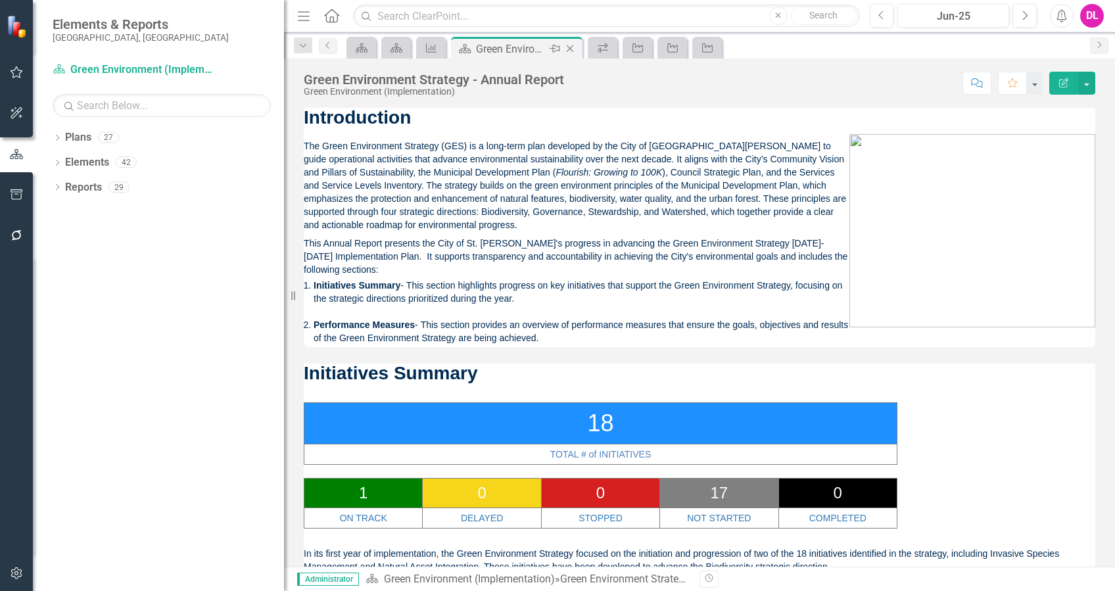
click at [573, 47] on icon "Close" at bounding box center [570, 48] width 13 height 11
